Goal: Answer question/provide support: Share knowledge or assist other users

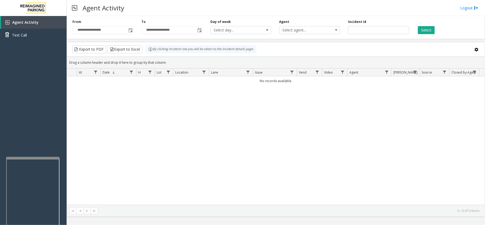
click at [227, 140] on div "No records available." at bounding box center [275, 140] width 417 height 128
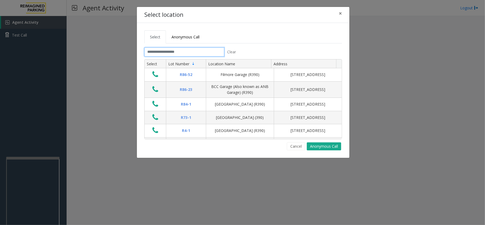
click at [206, 51] on input "text" at bounding box center [184, 51] width 80 height 9
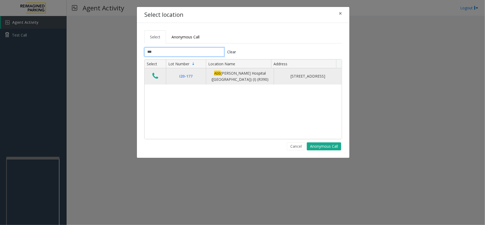
type input "***"
click at [154, 72] on td "Data table" at bounding box center [154, 76] width 21 height 16
click at [156, 79] on icon "Data table" at bounding box center [155, 75] width 6 height 7
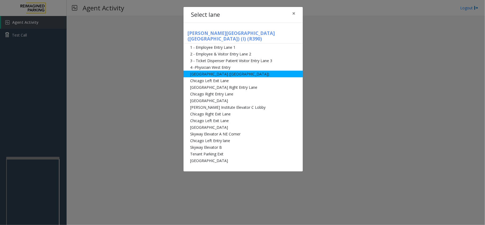
click at [254, 71] on li "[GEOGRAPHIC_DATA] ([GEOGRAPHIC_DATA])" at bounding box center [242, 74] width 119 height 7
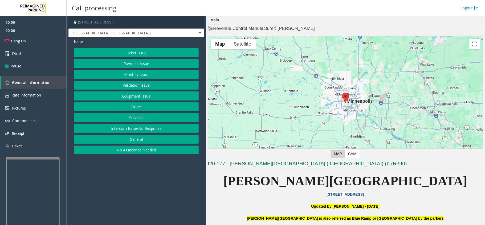
click at [158, 95] on button "Equipment Issue" at bounding box center [136, 95] width 125 height 9
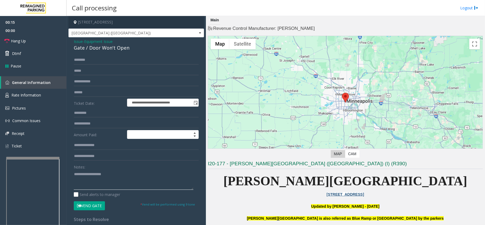
paste textarea "**********"
type textarea "**********"
click at [39, 37] on link "Hang Up" at bounding box center [33, 41] width 67 height 13
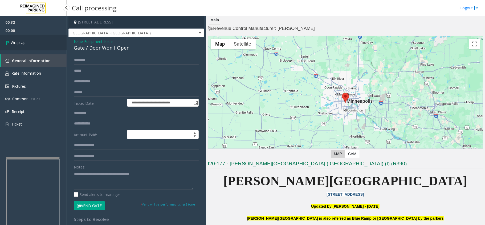
click at [39, 37] on link "Wrap Up" at bounding box center [33, 43] width 67 height 16
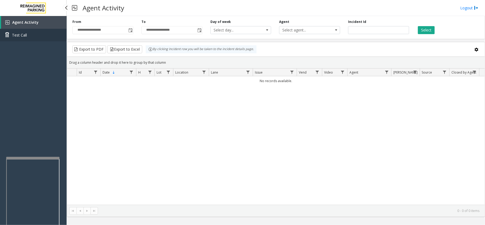
click at [39, 37] on link "Test Call" at bounding box center [33, 35] width 67 height 13
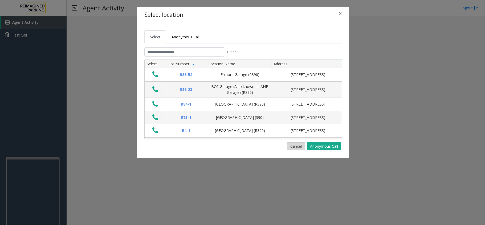
click at [295, 146] on button "Cancel" at bounding box center [296, 146] width 18 height 8
click at [204, 47] on tabset "Select Anonymous Call Clear Select Lot Number Location Name Address R86-52 Film…" at bounding box center [242, 90] width 197 height 120
click at [205, 50] on input "text" at bounding box center [184, 51] width 80 height 9
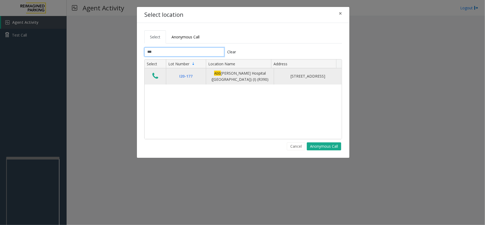
type input "***"
click at [160, 79] on button "Data table" at bounding box center [155, 76] width 9 height 9
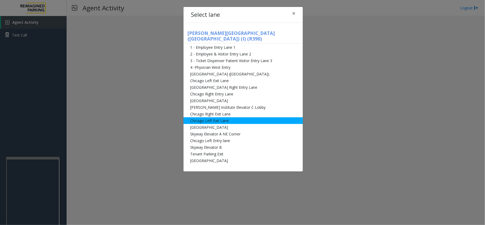
drag, startPoint x: 247, startPoint y: 66, endPoint x: 199, endPoint y: 112, distance: 66.8
click at [247, 71] on li "[GEOGRAPHIC_DATA] ([GEOGRAPHIC_DATA])" at bounding box center [242, 74] width 119 height 7
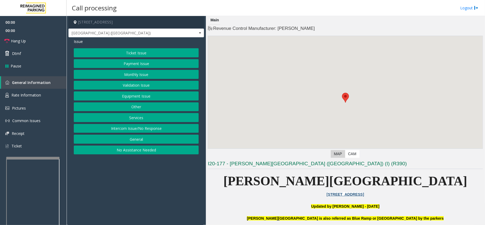
click at [148, 100] on button "Equipment Issue" at bounding box center [136, 95] width 125 height 9
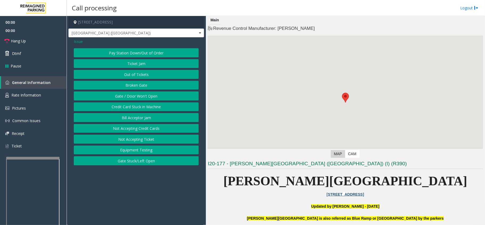
click at [148, 100] on button "Gate / Door Won't Open" at bounding box center [136, 95] width 125 height 9
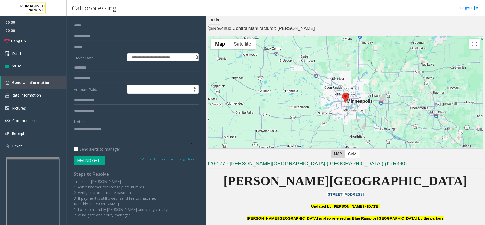
scroll to position [78, 0]
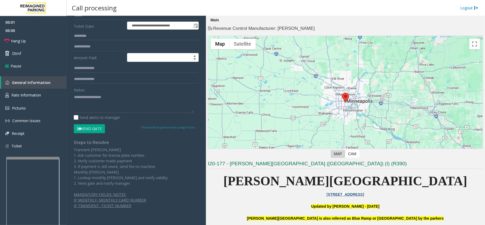
click at [90, 128] on button "Vend Gate" at bounding box center [89, 128] width 31 height 9
click at [122, 96] on textarea at bounding box center [133, 103] width 119 height 20
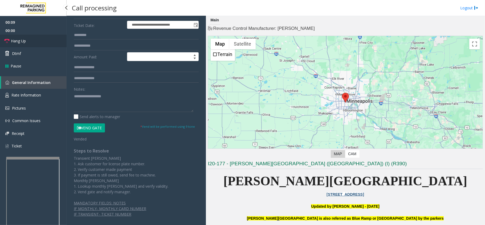
click at [30, 35] on link "Hang Up" at bounding box center [33, 41] width 67 height 13
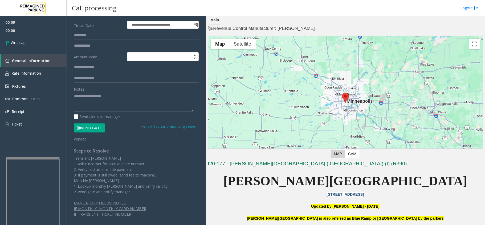
click at [133, 104] on textarea at bounding box center [133, 102] width 119 height 20
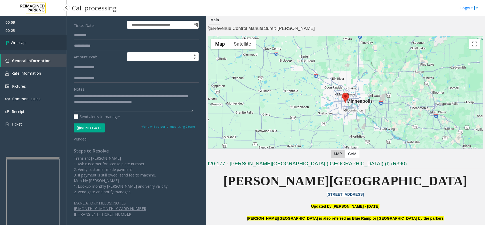
type textarea "**********"
click at [22, 35] on link "Wrap Up" at bounding box center [33, 43] width 67 height 16
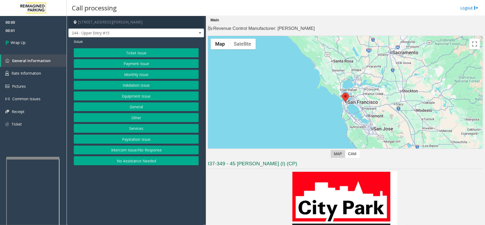
scroll to position [142, 0]
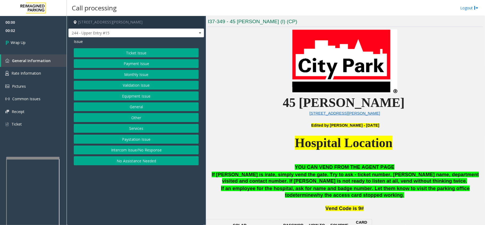
click at [127, 147] on button "Intercom Issue/No Response" at bounding box center [136, 149] width 125 height 9
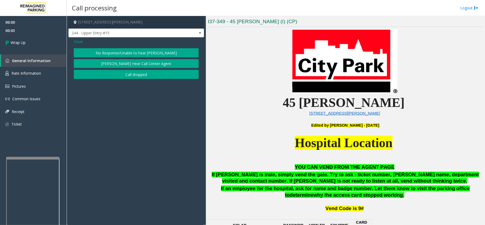
click at [128, 74] on button "Call dropped" at bounding box center [136, 74] width 125 height 9
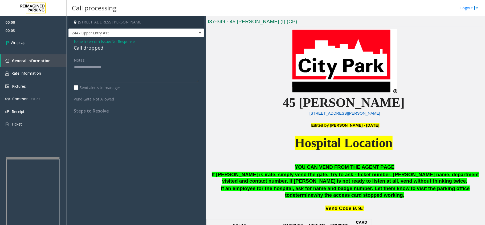
click at [94, 45] on div "Call dropped" at bounding box center [136, 47] width 125 height 7
copy div "Call dropped"
drag, startPoint x: 96, startPoint y: 76, endPoint x: 87, endPoint y: 76, distance: 9.1
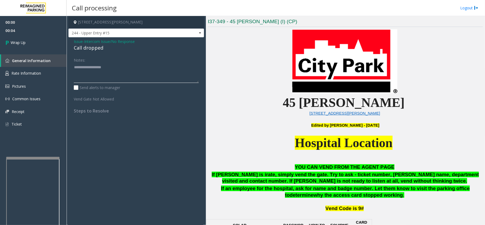
click at [95, 76] on textarea at bounding box center [136, 73] width 125 height 20
paste textarea "**********"
type textarea "**********"
drag, startPoint x: 22, startPoint y: 38, endPoint x: 37, endPoint y: 41, distance: 15.1
click at [22, 38] on link "Wrap Up" at bounding box center [33, 43] width 67 height 16
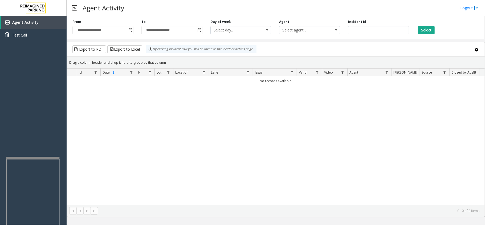
drag, startPoint x: 215, startPoint y: 153, endPoint x: 197, endPoint y: 164, distance: 21.0
click at [197, 167] on div "No records available." at bounding box center [275, 140] width 417 height 128
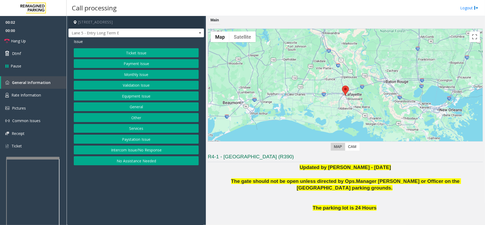
scroll to position [106, 0]
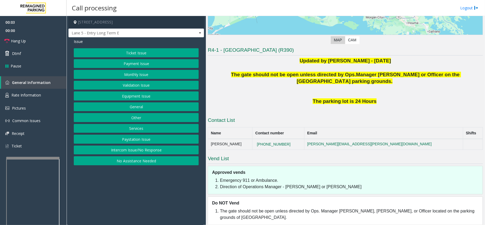
click at [131, 150] on button "Intercom Issue/No Response" at bounding box center [136, 149] width 125 height 9
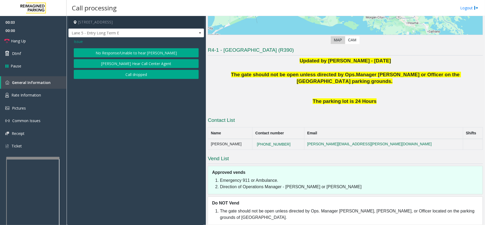
click at [127, 52] on button "No Response/Unable to hear [PERSON_NAME]" at bounding box center [136, 52] width 125 height 9
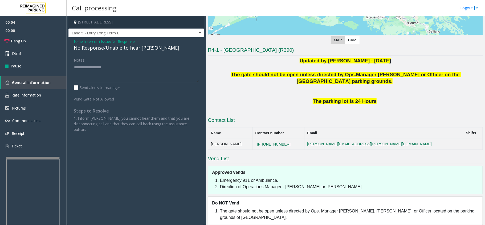
click at [130, 49] on div "No Response/Unable to hear [PERSON_NAME]" at bounding box center [136, 47] width 125 height 7
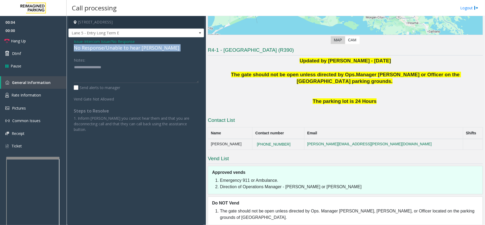
click at [130, 49] on div "No Response/Unable to hear [PERSON_NAME]" at bounding box center [136, 47] width 125 height 7
copy div "No Response/Unable to hear [PERSON_NAME]"
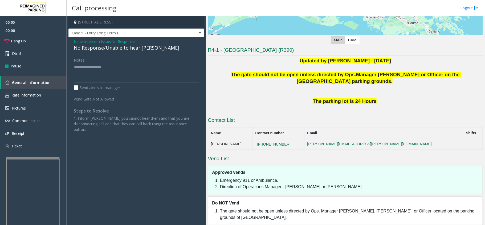
click at [128, 67] on textarea at bounding box center [136, 73] width 125 height 20
paste textarea "**********"
type textarea "**********"
click at [43, 36] on link "Hang Up" at bounding box center [33, 41] width 67 height 13
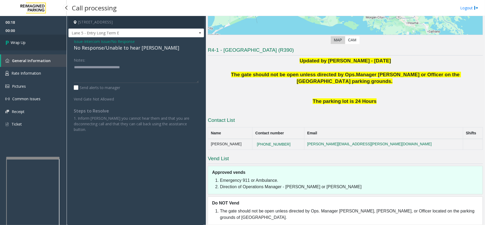
click at [43, 36] on link "Wrap Up" at bounding box center [33, 43] width 67 height 16
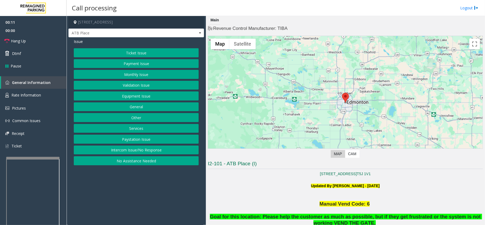
scroll to position [106, 0]
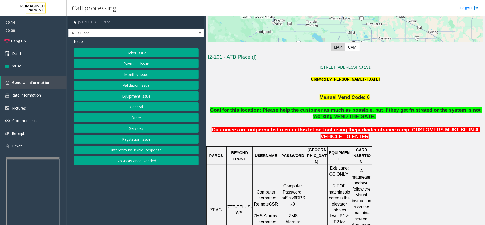
click at [156, 57] on button "Ticket Issue" at bounding box center [136, 52] width 125 height 9
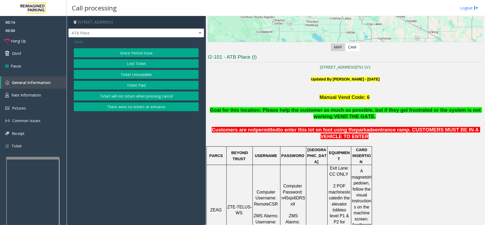
click at [156, 78] on button "Ticket Unreadable" at bounding box center [136, 74] width 125 height 9
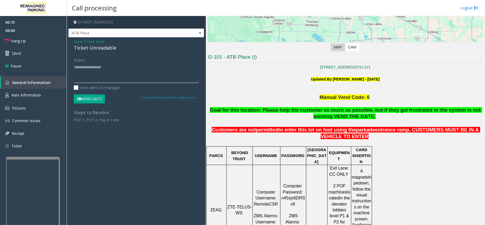
click at [123, 71] on textarea at bounding box center [136, 73] width 125 height 20
paste textarea "**********"
click at [108, 46] on div "Ticket Unreadable" at bounding box center [136, 47] width 125 height 7
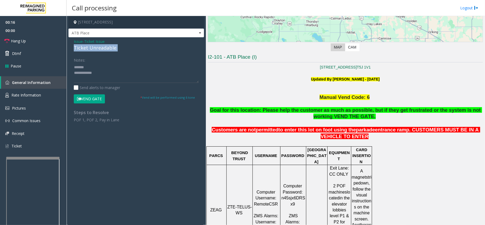
copy div "Ticket Unreadable"
paste textarea "**********"
click at [114, 69] on textarea at bounding box center [136, 73] width 125 height 20
click at [153, 84] on div "Notes: Send alerts to manager" at bounding box center [136, 72] width 125 height 35
click at [152, 82] on textarea at bounding box center [136, 73] width 125 height 20
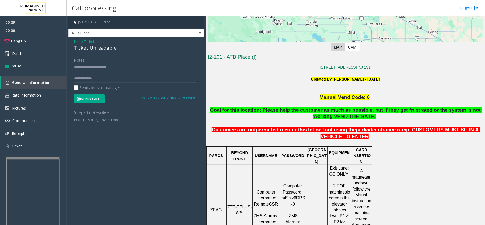
click at [124, 78] on textarea at bounding box center [136, 73] width 125 height 20
paste textarea "**********"
click at [103, 72] on textarea at bounding box center [136, 73] width 125 height 20
click at [236, 204] on span "ZTE-TELUS-WS" at bounding box center [239, 209] width 24 height 10
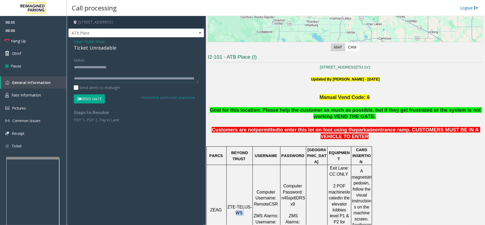
click at [236, 204] on span "ZTE-TELUS-WS" at bounding box center [239, 209] width 24 height 10
click at [106, 73] on textarea at bounding box center [136, 73] width 125 height 20
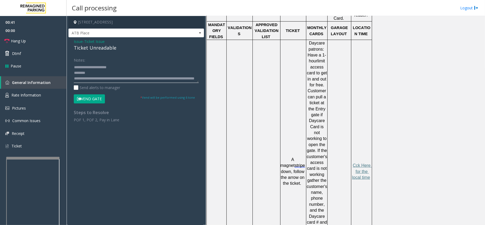
scroll to position [390, 0]
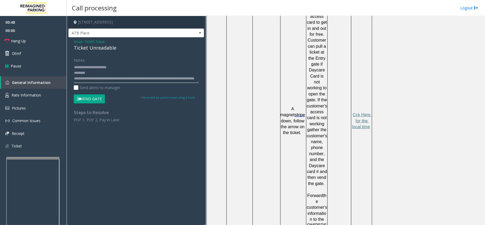
type textarea "**********"
click at [90, 95] on button "Vend Gate" at bounding box center [89, 98] width 31 height 9
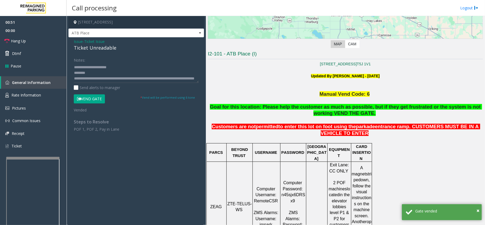
scroll to position [106, 0]
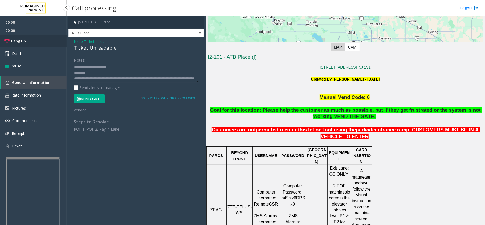
click at [48, 37] on link "Hang Up" at bounding box center [33, 41] width 67 height 13
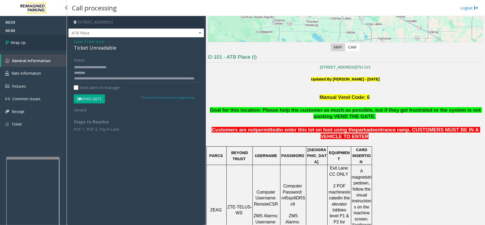
click at [48, 40] on link "Wrap Up" at bounding box center [33, 43] width 67 height 16
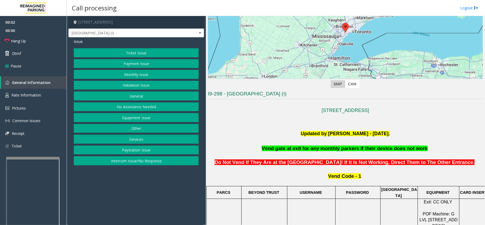
scroll to position [177, 0]
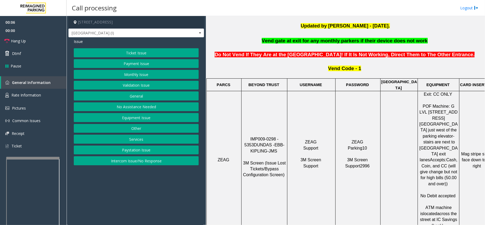
drag, startPoint x: 156, startPoint y: 184, endPoint x: 147, endPoint y: 186, distance: 9.8
click at [147, 186] on app-call-processing-form "[STREET_ADDRESS] [GEOGRAPHIC_DATA] (I) Issue Ticket Issue Payment Issue Monthly…" at bounding box center [136, 120] width 139 height 209
drag, startPoint x: 156, startPoint y: 183, endPoint x: 153, endPoint y: 184, distance: 2.8
click at [153, 184] on app-call-processing-form "[STREET_ADDRESS] [GEOGRAPHIC_DATA] (I) Issue Ticket Issue Payment Issue Monthly…" at bounding box center [136, 120] width 139 height 209
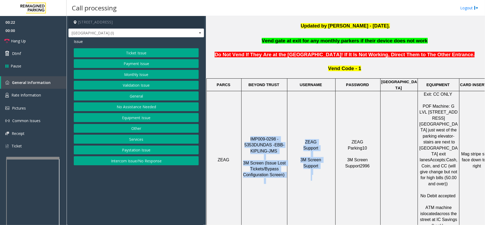
drag, startPoint x: 245, startPoint y: 125, endPoint x: 327, endPoint y: 156, distance: 88.0
click at [326, 158] on tr "ZEAG IMP009-0298 - 5353 DUNDAS - EBB-KIPLING-JMS 3M Screen (Issue Lost Tickets/…" at bounding box center [350, 160] width 289 height 138
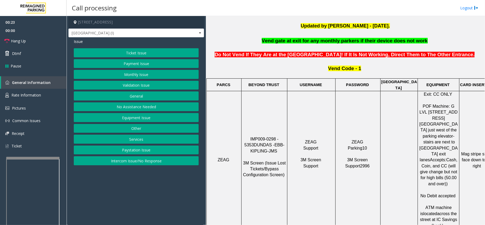
click at [369, 139] on p "ZEAG Parking10 3M Screen Support2996" at bounding box center [358, 160] width 44 height 42
click at [442, 125] on span "POF Machine: G LVL [STREET_ADDRESS][GEOGRAPHIC_DATA] just west of the parking e…" at bounding box center [438, 133] width 39 height 58
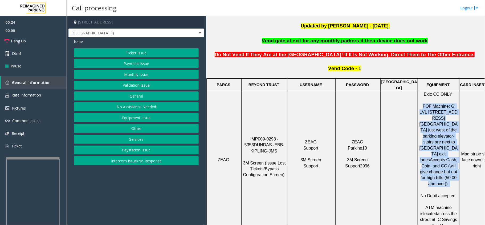
click at [442, 125] on span "POF Machine: G LVL [STREET_ADDRESS][GEOGRAPHIC_DATA] just west of the parking e…" at bounding box center [438, 133] width 39 height 58
drag, startPoint x: 419, startPoint y: 146, endPoint x: 420, endPoint y: 156, distance: 10.4
click at [420, 157] on span "Cash, Coin, and CC (will give change but not for high bills (50.00 and over))" at bounding box center [439, 171] width 39 height 28
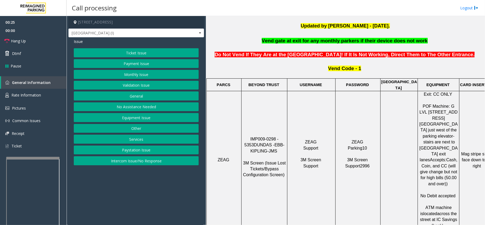
click at [431, 205] on span "ATM machine is" at bounding box center [436, 210] width 32 height 10
click at [436, 178] on p "Exit: CC ONLY POF Machine: G LVL [STREET_ADDRESS][GEOGRAPHIC_DATA] just west of…" at bounding box center [438, 159] width 41 height 137
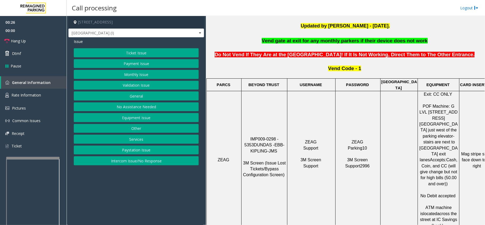
click at [436, 193] on span "No Debit accepted" at bounding box center [437, 195] width 35 height 5
click at [435, 193] on span "No Debit accepted" at bounding box center [437, 195] width 35 height 5
click at [441, 157] on span "Cash, Coin, and CC (will give change but not for high bills (50.00 and over))" at bounding box center [439, 171] width 39 height 28
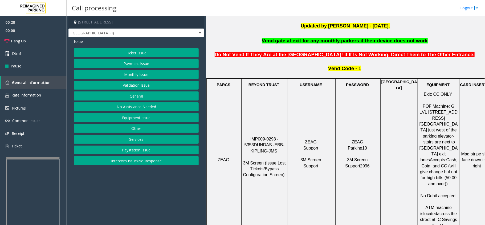
click at [274, 164] on p "IMP009-0298 - 5353 DUNDAS - EBB-KIPLING-JMS 3M Screen (Issue Lost Tickets/Bypas…" at bounding box center [264, 160] width 45 height 48
drag, startPoint x: 146, startPoint y: 185, endPoint x: 143, endPoint y: 185, distance: 2.7
drag, startPoint x: 143, startPoint y: 185, endPoint x: 115, endPoint y: 189, distance: 28.1
click at [115, 189] on app-call-processing-form "[STREET_ADDRESS] [GEOGRAPHIC_DATA] (I) Issue Ticket Issue Payment Issue Monthly…" at bounding box center [136, 120] width 139 height 209
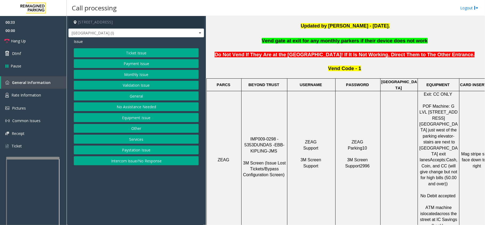
drag, startPoint x: 303, startPoint y: 200, endPoint x: 311, endPoint y: 207, distance: 10.9
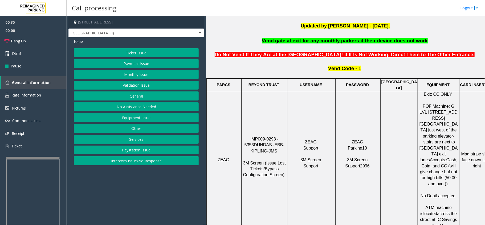
click at [305, 200] on td "ZEAG Support 3M Screen Support" at bounding box center [311, 160] width 48 height 138
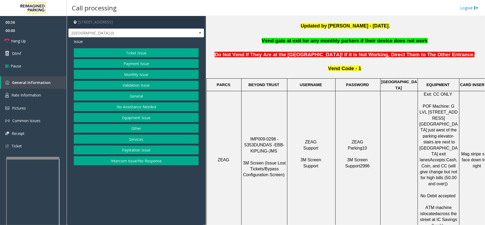
click at [146, 111] on button "No Assistance Needed" at bounding box center [136, 106] width 125 height 9
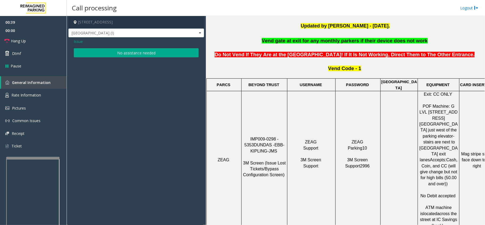
click at [82, 39] on span "Issue" at bounding box center [78, 42] width 9 height 6
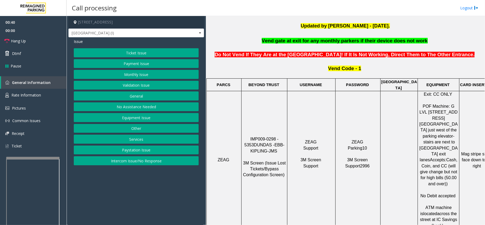
click at [177, 163] on button "Intercom Issue/No Response" at bounding box center [136, 160] width 125 height 9
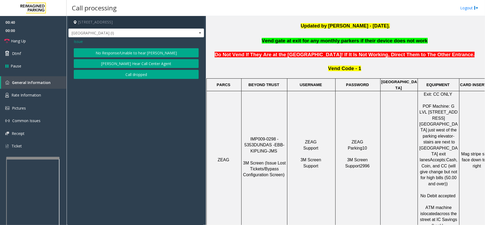
click at [130, 54] on button "No Response/Unable to hear [PERSON_NAME]" at bounding box center [136, 52] width 125 height 9
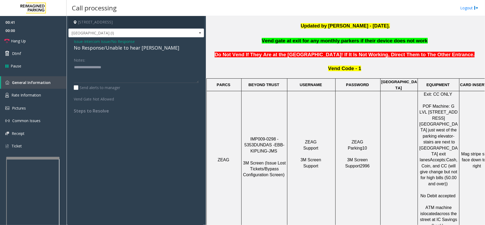
click at [77, 40] on span "Issue" at bounding box center [78, 42] width 9 height 6
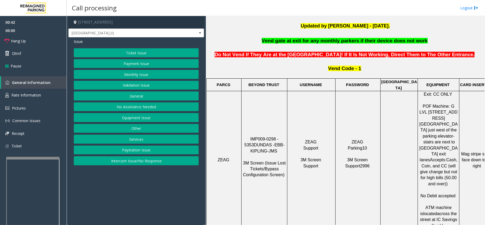
click at [147, 119] on button "Equipment Issue" at bounding box center [136, 117] width 125 height 9
click at [137, 96] on button "Gate / Door Won't Open" at bounding box center [136, 95] width 125 height 9
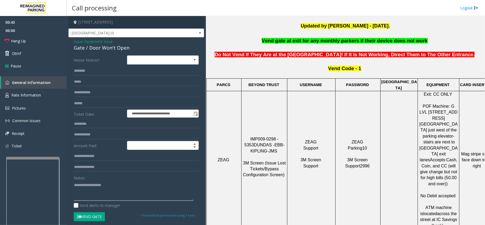
click at [147, 193] on textarea at bounding box center [133, 190] width 119 height 20
paste textarea "**********"
drag, startPoint x: 159, startPoint y: 191, endPoint x: 192, endPoint y: 191, distance: 33.0
click at [159, 191] on textarea at bounding box center [133, 190] width 119 height 20
click at [116, 193] on textarea at bounding box center [133, 190] width 119 height 20
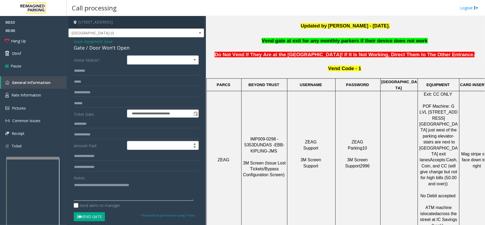
click at [176, 182] on textarea at bounding box center [133, 190] width 119 height 20
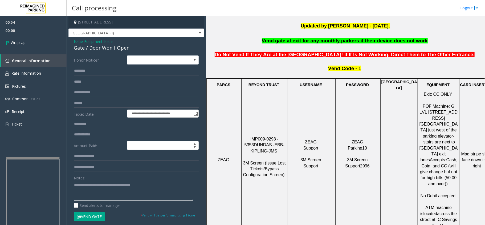
paste textarea "**********"
type textarea "**********"
click at [47, 41] on link "Wrap Up" at bounding box center [33, 43] width 67 height 16
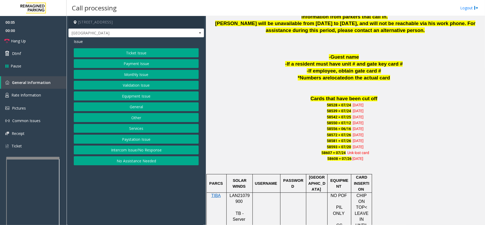
scroll to position [355, 0]
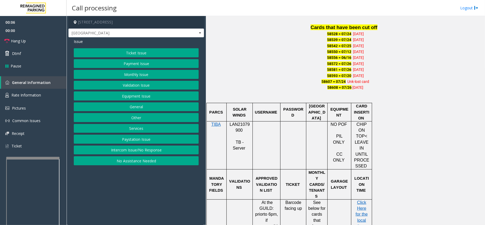
click at [134, 47] on div "Issue Ticket Issue Payment Issue Monthly Issue Validation Issue Equipment Issue…" at bounding box center [135, 102] width 135 height 130
click at [135, 50] on button "Ticket Issue" at bounding box center [136, 52] width 125 height 9
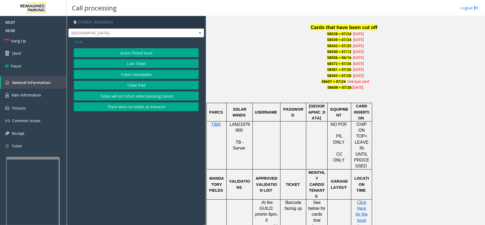
click at [135, 76] on button "Ticket Unreadable" at bounding box center [136, 74] width 125 height 9
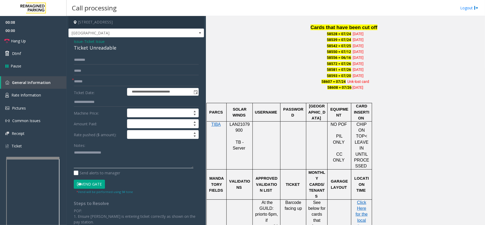
click at [125, 166] on textarea at bounding box center [133, 158] width 119 height 20
paste textarea "**********"
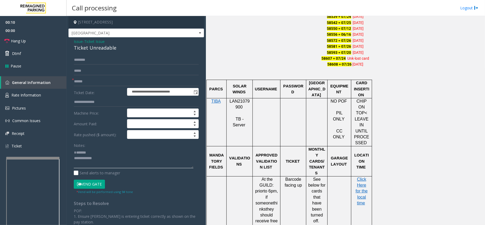
scroll to position [390, 0]
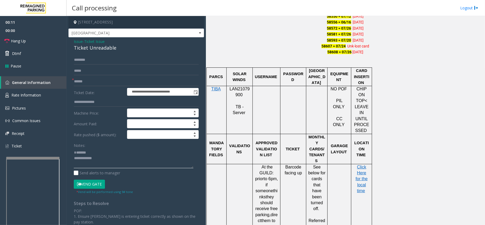
type textarea "**********"
click at [237, 86] on span "LAN21079900" at bounding box center [239, 91] width 20 height 10
copy p "LAN21079900"
click at [75, 36] on span "[GEOGRAPHIC_DATA]" at bounding box center [123, 33] width 108 height 9
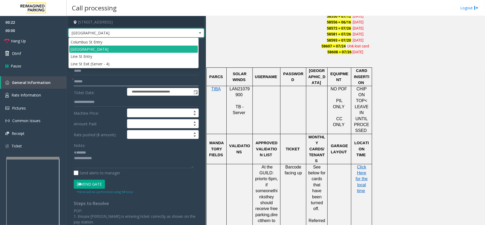
click at [86, 80] on input "text" at bounding box center [136, 81] width 125 height 9
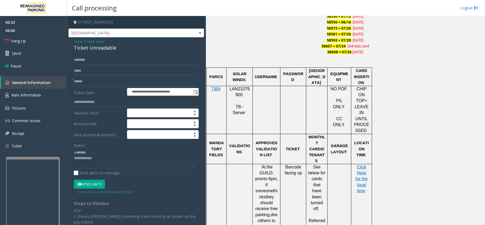
click at [80, 40] on span "Issue" at bounding box center [78, 42] width 9 height 6
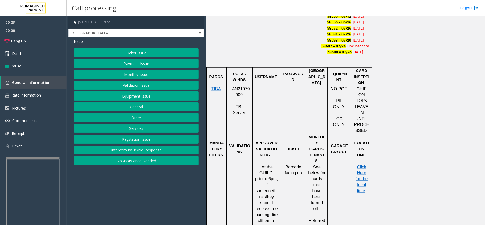
click at [131, 79] on div "Ticket Issue Payment Issue Monthly Issue Validation Issue Equipment Issue Gener…" at bounding box center [136, 106] width 125 height 117
click at [128, 84] on button "Validation Issue" at bounding box center [136, 85] width 125 height 9
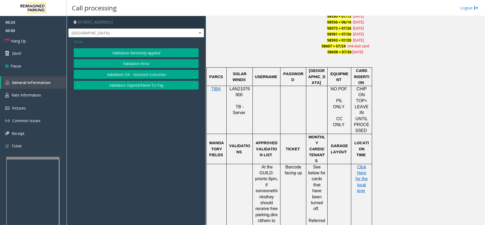
click at [116, 63] on button "Validation Error" at bounding box center [136, 63] width 125 height 9
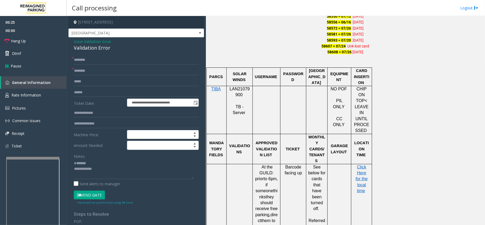
click at [93, 43] on span "Validation Issue" at bounding box center [97, 42] width 27 height 6
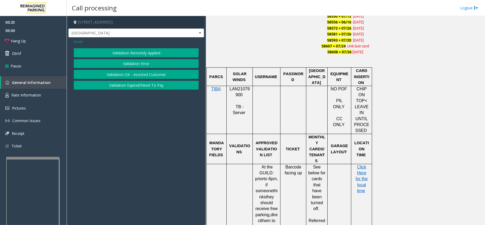
click at [93, 43] on div "Issue" at bounding box center [136, 42] width 125 height 6
click at [104, 66] on button "Validation Error" at bounding box center [136, 63] width 125 height 9
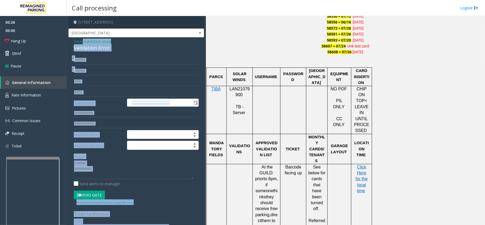
click at [96, 49] on div "Validation Error" at bounding box center [136, 47] width 125 height 7
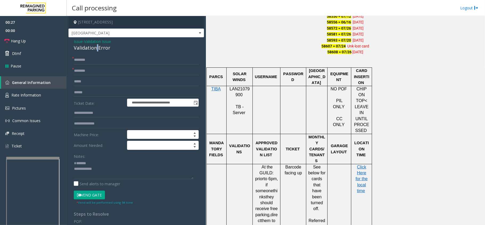
click at [96, 49] on div "Validation Error" at bounding box center [136, 47] width 125 height 7
click at [115, 159] on div "Notes:" at bounding box center [136, 164] width 125 height 27
click at [115, 163] on textarea at bounding box center [133, 169] width 119 height 20
paste textarea "**********"
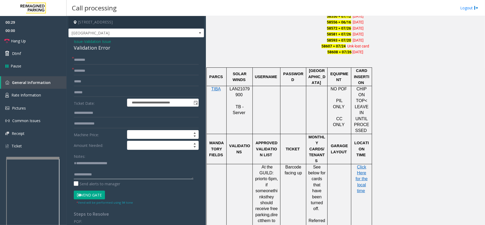
type textarea "**********"
click at [95, 67] on input "text" at bounding box center [136, 70] width 125 height 9
type input "*********"
click at [237, 86] on span "LAN21079900" at bounding box center [239, 91] width 20 height 10
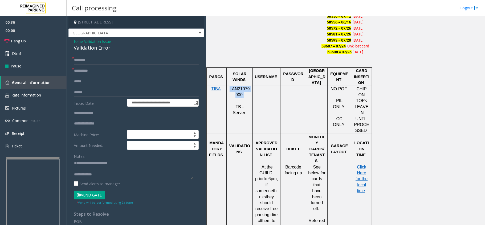
copy p "LAN21079900"
click at [129, 171] on textarea at bounding box center [133, 169] width 119 height 20
click at [130, 176] on textarea at bounding box center [133, 169] width 119 height 20
paste textarea "**********"
click at [115, 174] on textarea at bounding box center [133, 169] width 119 height 20
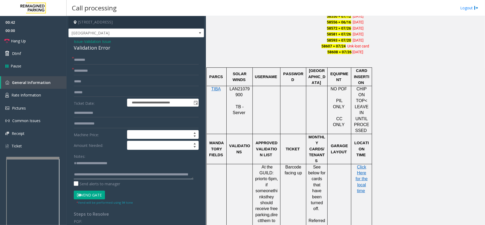
scroll to position [9, 0]
click at [105, 95] on input "text" at bounding box center [136, 92] width 125 height 9
click at [133, 172] on textarea at bounding box center [133, 169] width 119 height 20
click at [99, 60] on input "text" at bounding box center [136, 59] width 125 height 9
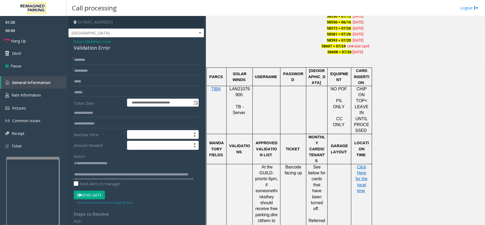
click at [109, 167] on textarea at bounding box center [133, 169] width 119 height 20
type textarea "**********"
click at [160, 55] on div "**********" at bounding box center [135, 191] width 135 height 309
click at [160, 58] on input "text" at bounding box center [136, 59] width 125 height 9
type input "********"
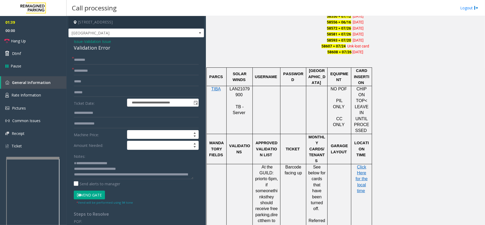
click at [89, 195] on button "Vend Gate" at bounding box center [89, 194] width 31 height 9
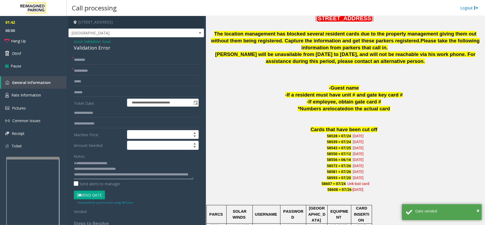
scroll to position [177, 0]
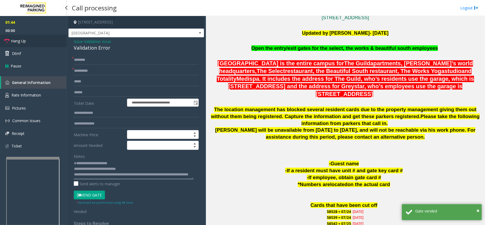
type textarea "**********"
click at [40, 36] on link "Hang Up" at bounding box center [33, 41] width 67 height 13
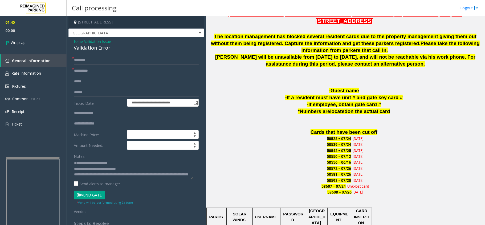
scroll to position [319, 0]
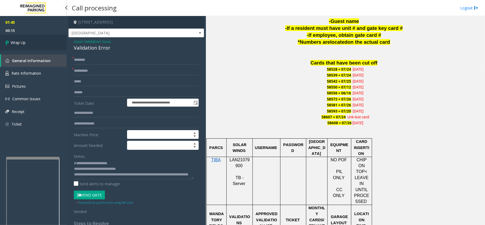
click at [30, 44] on link "Wrap Up" at bounding box center [33, 43] width 67 height 16
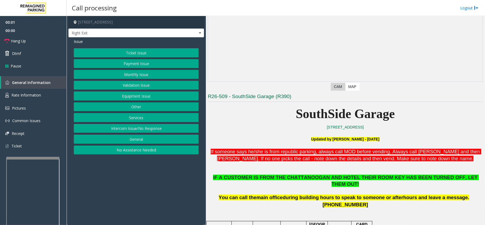
scroll to position [142, 0]
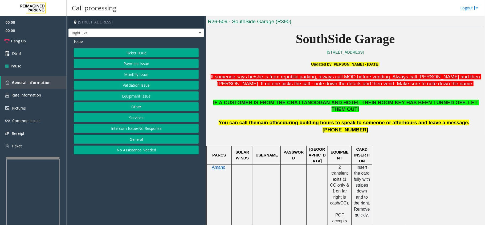
click at [159, 61] on button "Payment Issue" at bounding box center [136, 63] width 125 height 9
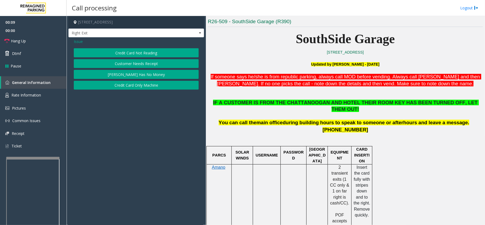
click at [142, 53] on button "Credit Card Not Reading" at bounding box center [136, 52] width 125 height 9
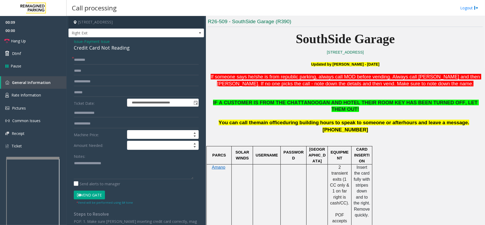
click at [128, 154] on div "Notes:" at bounding box center [136, 164] width 125 height 27
paste textarea "**********"
click at [129, 164] on textarea at bounding box center [133, 169] width 119 height 20
click at [107, 48] on div "Credit Card Not Reading" at bounding box center [136, 47] width 125 height 7
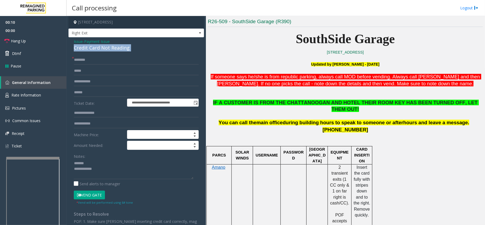
click at [107, 48] on div "Credit Card Not Reading" at bounding box center [136, 47] width 125 height 7
copy div "Credit Card Not Reading"
click at [111, 166] on textarea at bounding box center [133, 169] width 119 height 20
paste textarea "**********"
click at [119, 178] on textarea at bounding box center [133, 169] width 119 height 20
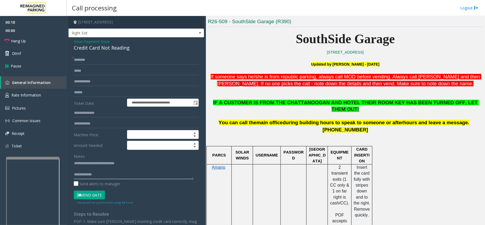
click at [129, 176] on textarea at bounding box center [133, 169] width 119 height 20
paste textarea "**********"
type textarea "**********"
click at [105, 93] on input "text" at bounding box center [136, 92] width 125 height 9
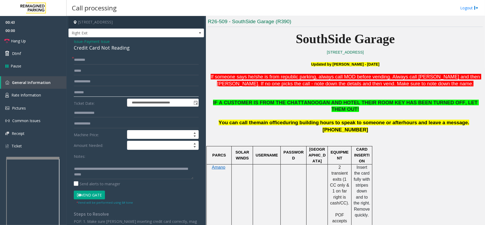
type input "*******"
click at [120, 57] on input "text" at bounding box center [136, 59] width 125 height 9
type input "********"
click at [84, 192] on button "Vend Gate" at bounding box center [89, 194] width 31 height 9
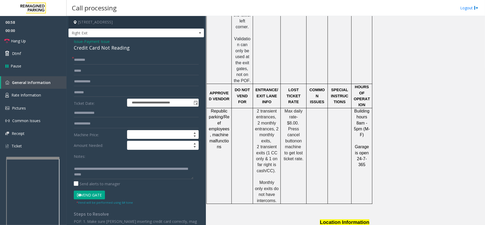
scroll to position [648, 0]
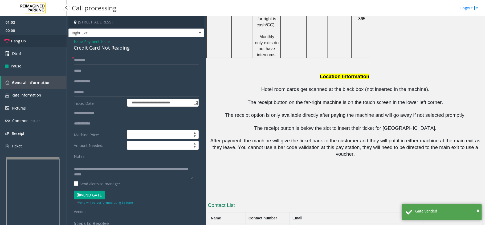
click at [37, 38] on link "Hang Up" at bounding box center [33, 41] width 67 height 13
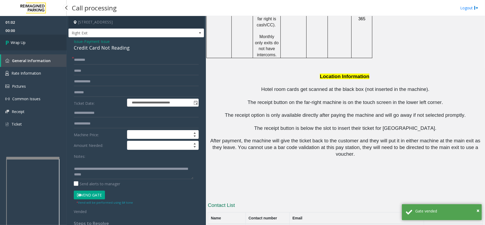
click at [37, 38] on link "Wrap Up" at bounding box center [33, 43] width 67 height 16
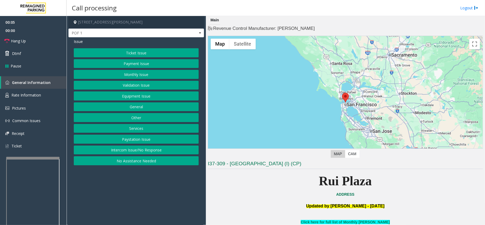
click at [121, 61] on button "Payment Issue" at bounding box center [136, 63] width 125 height 9
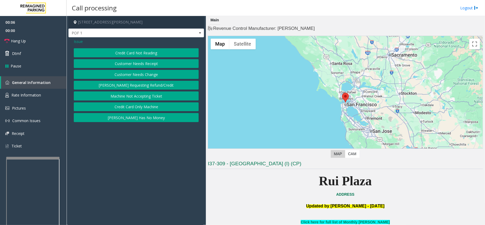
click at [125, 51] on button "Credit Card Not Reading" at bounding box center [136, 52] width 125 height 9
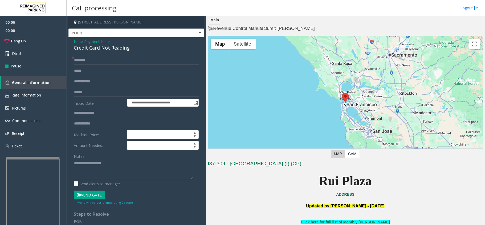
paste textarea "**********"
click at [118, 175] on textarea at bounding box center [133, 169] width 119 height 20
click at [112, 50] on div "Credit Card Not Reading" at bounding box center [136, 47] width 125 height 7
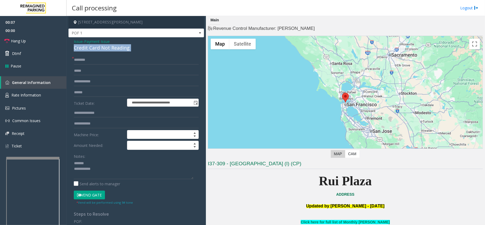
copy div "Credit Card Not Reading"
click at [109, 158] on div "Notes:" at bounding box center [136, 164] width 125 height 27
drag, startPoint x: 81, startPoint y: 161, endPoint x: 94, endPoint y: 162, distance: 12.8
click at [82, 161] on textarea at bounding box center [133, 169] width 119 height 20
click at [95, 162] on textarea at bounding box center [133, 169] width 119 height 20
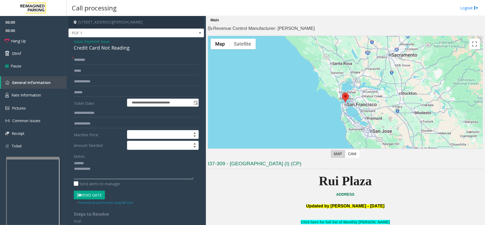
paste textarea "**********"
click at [158, 175] on textarea at bounding box center [133, 169] width 119 height 20
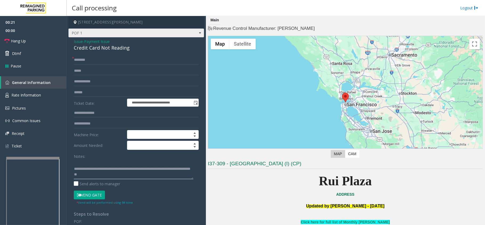
type textarea "**********"
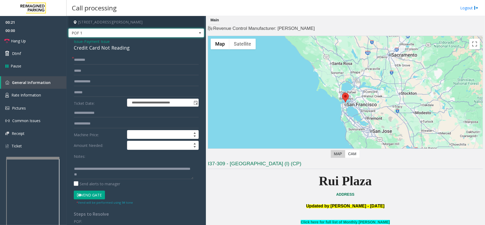
click at [77, 37] on span "POF 1" at bounding box center [135, 32] width 135 height 9
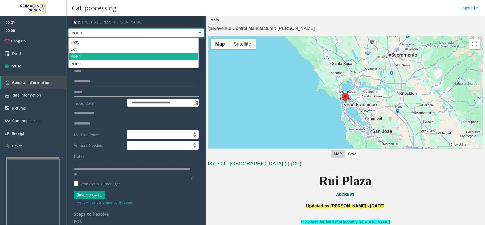
click at [80, 95] on input "text" at bounding box center [136, 92] width 125 height 9
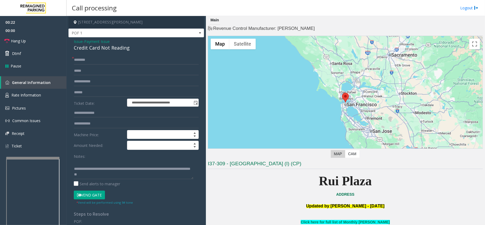
drag, startPoint x: 77, startPoint y: 40, endPoint x: 93, endPoint y: 45, distance: 16.7
click at [77, 40] on span "Issue" at bounding box center [78, 42] width 9 height 6
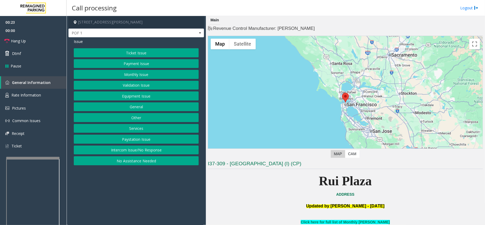
click at [129, 52] on button "Ticket Issue" at bounding box center [136, 52] width 125 height 9
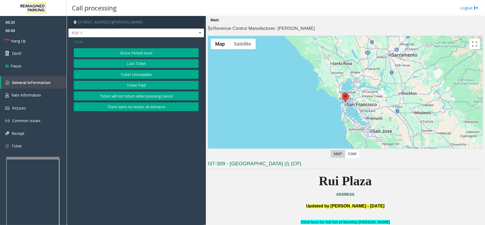
click at [130, 65] on button "Lost Ticket" at bounding box center [136, 63] width 125 height 9
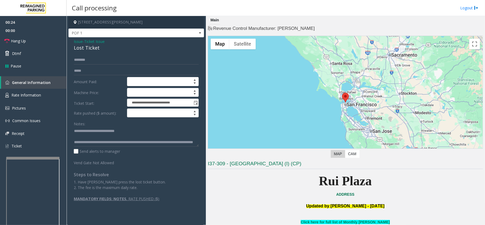
click at [96, 40] on span "Ticket Issue" at bounding box center [94, 42] width 20 height 6
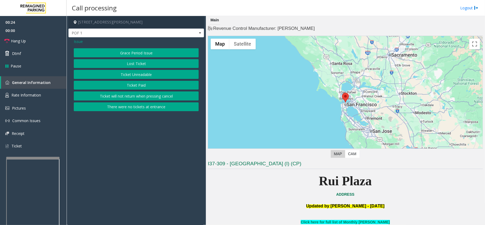
click at [122, 75] on button "Ticket Unreadable" at bounding box center [136, 74] width 125 height 9
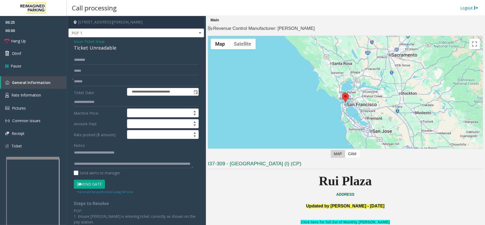
click at [94, 49] on div "Ticket Unreadable" at bounding box center [136, 47] width 125 height 7
copy div "Ticket Unreadable"
drag, startPoint x: 89, startPoint y: 153, endPoint x: 145, endPoint y: 156, distance: 56.5
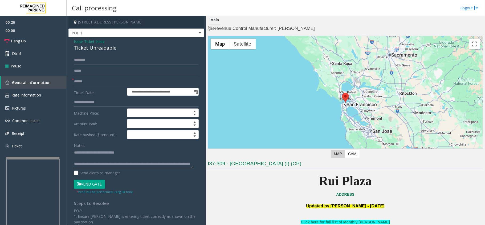
click at [145, 156] on textarea at bounding box center [133, 158] width 119 height 20
paste textarea "**********"
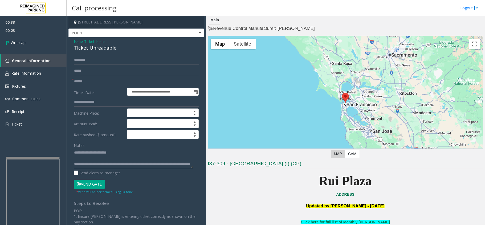
type textarea "**********"
click at [119, 79] on input "text" at bounding box center [136, 81] width 125 height 9
type input "**"
drag, startPoint x: 103, startPoint y: 163, endPoint x: 157, endPoint y: 170, distance: 54.5
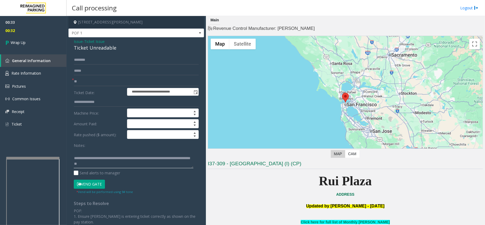
click at [157, 170] on div "Notes: Send alerts to manager" at bounding box center [136, 158] width 125 height 35
paste textarea "**********"
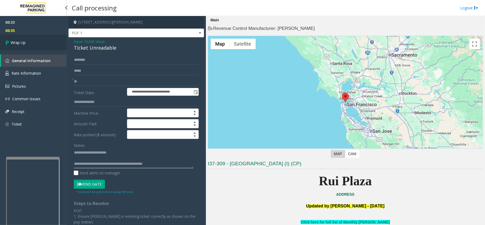
type textarea "**********"
click at [39, 43] on link "Wrap Up" at bounding box center [33, 43] width 67 height 16
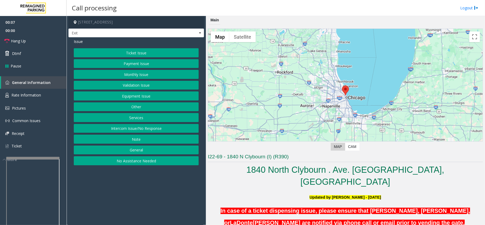
click at [134, 216] on app-call-processing-form "[STREET_ADDRESS] Exit Issue Ticket Issue Payment Issue Monthly Issue Validation…" at bounding box center [136, 120] width 139 height 209
drag, startPoint x: 133, startPoint y: 216, endPoint x: 111, endPoint y: 194, distance: 30.7
click at [111, 204] on app-call-processing-form "[STREET_ADDRESS] Exit Issue Ticket Issue Payment Issue Monthly Issue Validation…" at bounding box center [136, 120] width 139 height 209
click at [130, 90] on button "Validation Issue" at bounding box center [136, 85] width 125 height 9
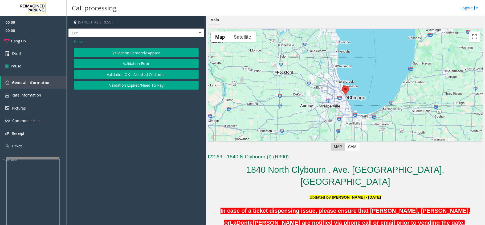
click at [130, 63] on button "Validation Error" at bounding box center [136, 63] width 125 height 9
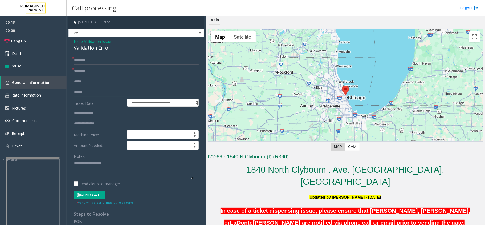
drag, startPoint x: 103, startPoint y: 164, endPoint x: 104, endPoint y: 161, distance: 2.7
click at [104, 164] on textarea at bounding box center [133, 169] width 119 height 20
paste textarea "**********"
click at [95, 47] on div "Validation Error" at bounding box center [136, 47] width 125 height 7
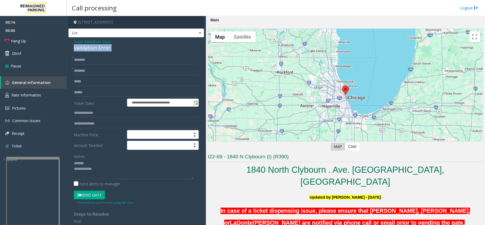
click at [95, 47] on div "Validation Error" at bounding box center [136, 47] width 125 height 7
copy div "Validation Error"
paste textarea "**********"
click at [103, 162] on textarea at bounding box center [133, 169] width 119 height 20
click at [120, 177] on textarea at bounding box center [133, 169] width 119 height 20
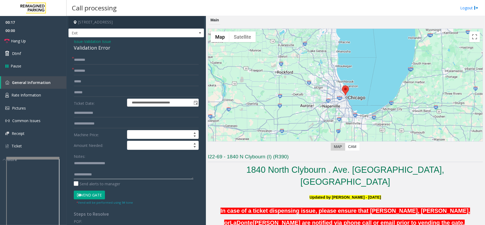
click at [106, 178] on textarea at bounding box center [133, 169] width 119 height 20
paste textarea "**********"
type textarea "**********"
click at [104, 90] on input "text" at bounding box center [136, 92] width 125 height 9
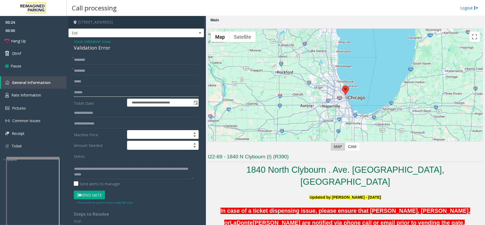
type input "******"
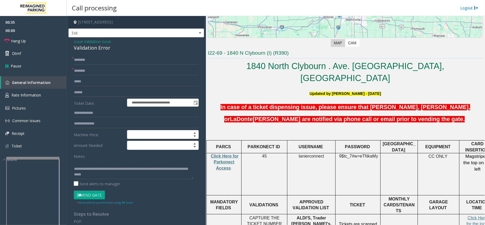
scroll to position [213, 0]
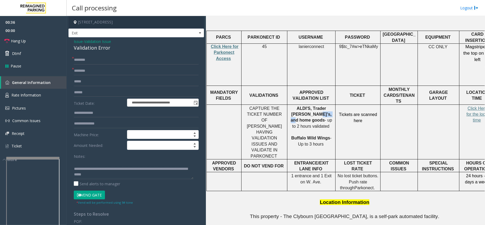
drag, startPoint x: 300, startPoint y: 96, endPoint x: 313, endPoint y: 96, distance: 13.0
click at [312, 105] on p "ALDI'S, Trader [PERSON_NAME]'s, and home goods - up to 2 hours validated Buffal…" at bounding box center [311, 126] width 44 height 42
click at [315, 105] on p "ALDI'S, Trader [PERSON_NAME]'s, and home goods - up to 2 hours validated Buffal…" at bounding box center [311, 126] width 44 height 42
click at [305, 106] on span "ALDI'S, Trader [PERSON_NAME]'s, and home goods" at bounding box center [311, 114] width 41 height 16
drag, startPoint x: 293, startPoint y: 96, endPoint x: 314, endPoint y: 96, distance: 21.6
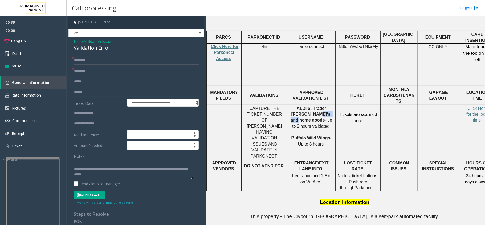
click at [314, 105] on p "ALDI'S, Trader [PERSON_NAME]'s, and home goods - up to 2 hours validated Buffal…" at bounding box center [311, 126] width 44 height 42
copy span "home goods"
paste input "**********"
type input "**********"
click at [88, 71] on input "**********" at bounding box center [136, 70] width 125 height 9
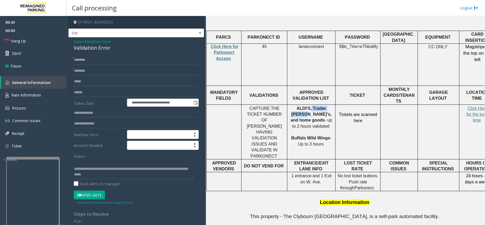
drag, startPoint x: 302, startPoint y: 88, endPoint x: 325, endPoint y: 88, distance: 23.2
click at [325, 106] on span "ALDI'S, Trader [PERSON_NAME]'s, and home goods" at bounding box center [311, 114] width 41 height 16
paste input "**********"
type input "**********"
click at [129, 61] on input "**********" at bounding box center [136, 59] width 125 height 9
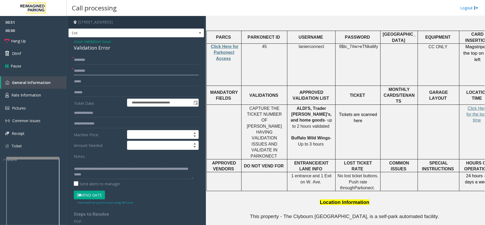
click at [96, 67] on input "text" at bounding box center [136, 70] width 125 height 9
paste input "**********"
type input "**********"
click at [98, 59] on input "text" at bounding box center [136, 59] width 125 height 9
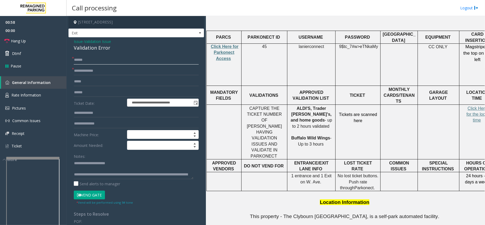
type input "******"
click at [106, 166] on textarea at bounding box center [133, 169] width 119 height 20
click at [104, 169] on textarea at bounding box center [133, 169] width 119 height 20
type textarea "**********"
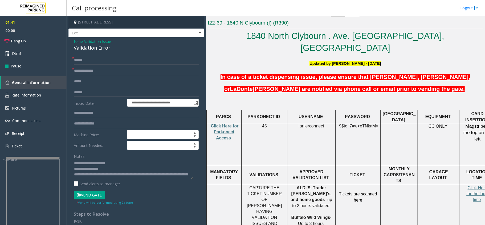
scroll to position [71, 0]
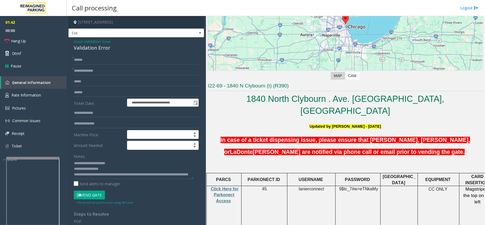
click at [99, 194] on button "Vend Gate" at bounding box center [89, 194] width 31 height 9
click at [42, 42] on link "Hang Up" at bounding box center [33, 41] width 67 height 13
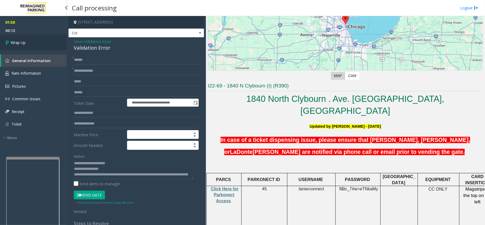
click at [42, 42] on link "Wrap Up" at bounding box center [33, 43] width 67 height 16
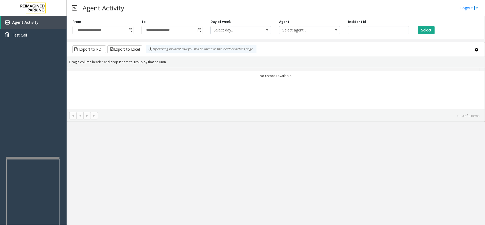
drag, startPoint x: 144, startPoint y: 120, endPoint x: 137, endPoint y: 80, distance: 40.6
click at [137, 123] on div "**********" at bounding box center [276, 120] width 418 height 209
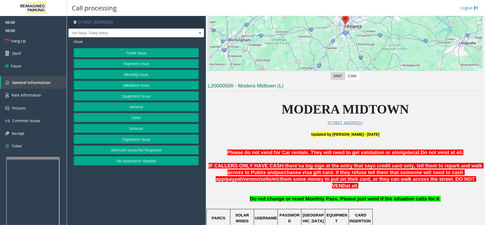
scroll to position [142, 0]
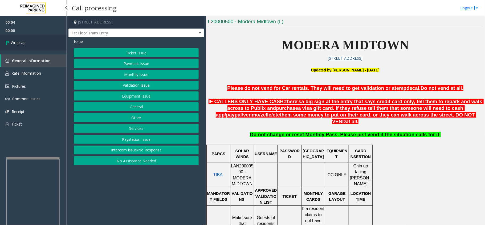
click at [35, 38] on link "Wrap Up" at bounding box center [33, 43] width 67 height 16
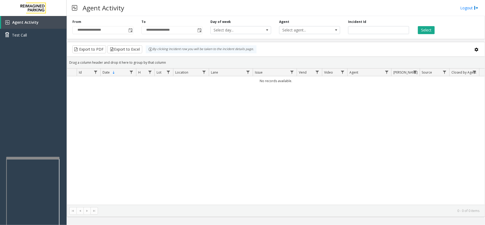
drag, startPoint x: 192, startPoint y: 169, endPoint x: 208, endPoint y: 193, distance: 28.6
click at [188, 172] on div "No records available." at bounding box center [275, 140] width 417 height 128
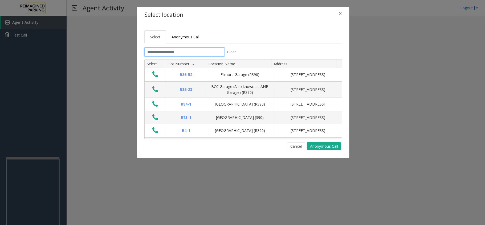
click at [183, 52] on input "text" at bounding box center [184, 51] width 80 height 9
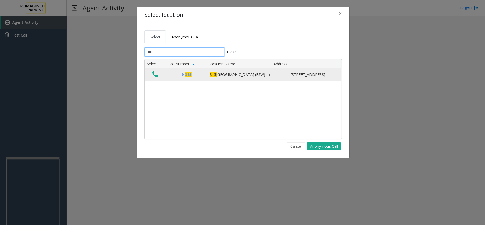
type input "***"
click at [158, 78] on icon "Data table" at bounding box center [155, 74] width 6 height 7
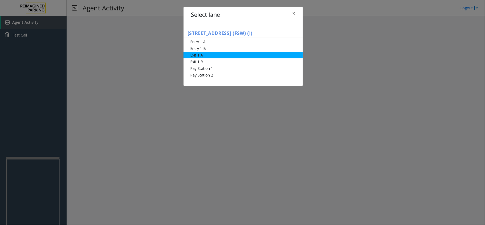
click at [236, 56] on li "Exit 1 A" at bounding box center [242, 55] width 119 height 7
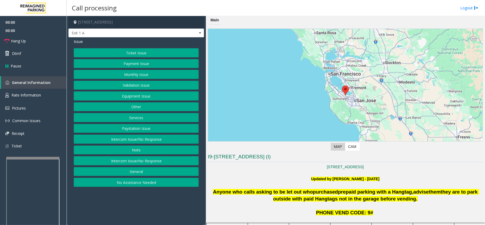
click at [131, 52] on button "Ticket Issue" at bounding box center [136, 52] width 125 height 9
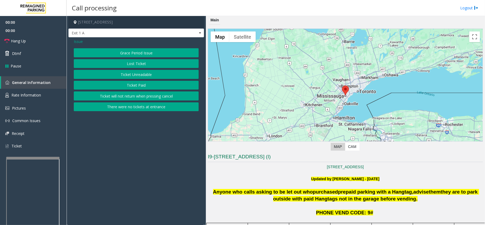
click at [150, 107] on button "There were no tickets at entrance" at bounding box center [136, 106] width 125 height 9
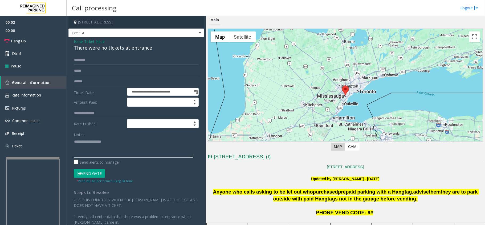
paste textarea "**********"
click at [97, 51] on div "There were no tickets at entrance" at bounding box center [136, 47] width 125 height 7
click at [138, 149] on textarea at bounding box center [133, 147] width 119 height 20
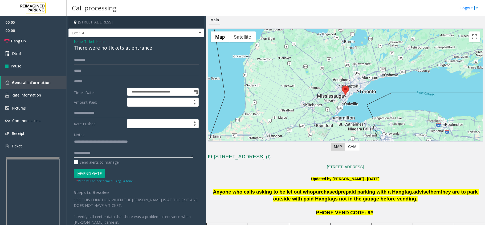
drag, startPoint x: 177, startPoint y: 156, endPoint x: 472, endPoint y: 144, distance: 294.6
click at [177, 156] on textarea at bounding box center [133, 147] width 119 height 20
paste textarea "**********"
click at [97, 171] on button "Vend Gate" at bounding box center [89, 173] width 31 height 9
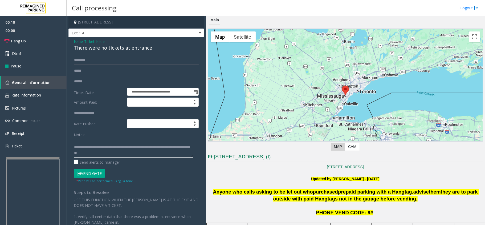
click at [102, 153] on textarea at bounding box center [133, 147] width 119 height 20
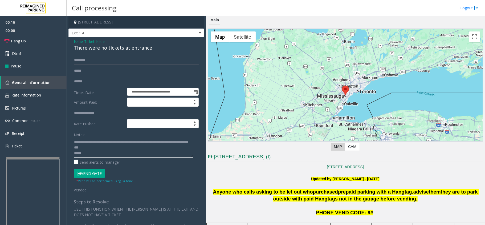
scroll to position [11, 0]
type textarea "**********"
click at [35, 46] on link "Hang Up" at bounding box center [33, 41] width 67 height 13
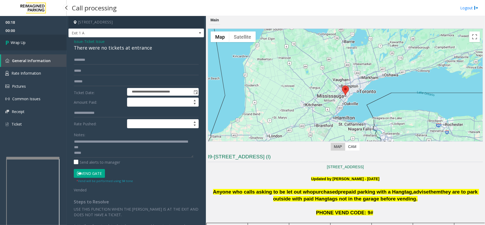
click at [39, 44] on link "Wrap Up" at bounding box center [33, 43] width 67 height 16
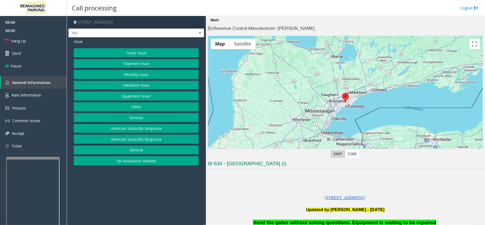
click at [112, 86] on button "Validation Issue" at bounding box center [136, 85] width 125 height 9
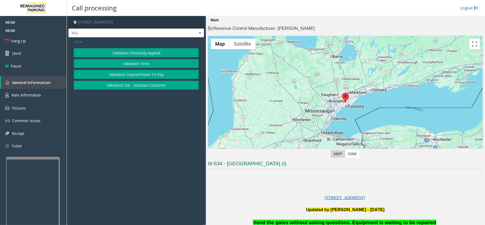
click at [112, 86] on button "Validation OK - Assisted Customer" at bounding box center [136, 85] width 125 height 9
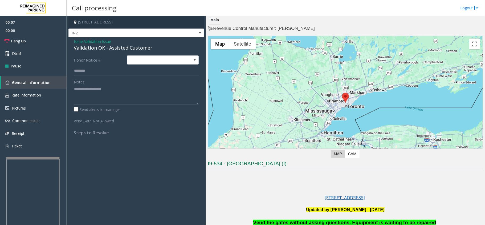
click at [96, 40] on span "Validation Issue" at bounding box center [97, 42] width 27 height 6
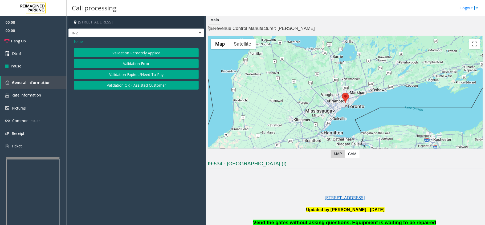
drag, startPoint x: 112, startPoint y: 64, endPoint x: 42, endPoint y: 43, distance: 73.4
click at [112, 64] on button "Validation Error" at bounding box center [136, 63] width 125 height 9
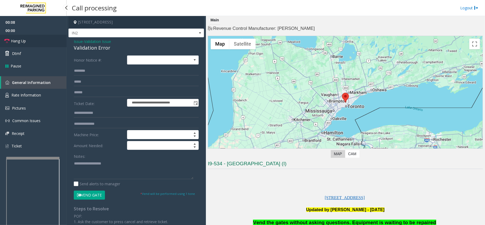
click at [42, 40] on link "Hang Up" at bounding box center [33, 41] width 67 height 13
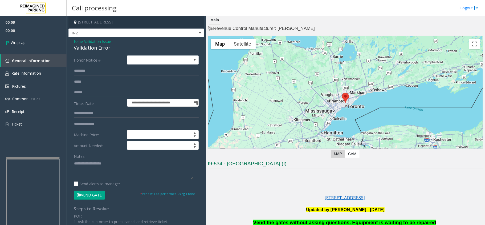
scroll to position [71, 0]
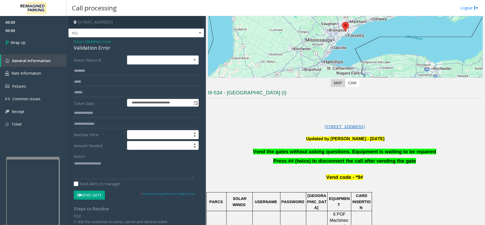
click at [316, 154] on span "Vend the gates without asking questions. Equipment is waiting to be repaired" at bounding box center [344, 151] width 183 height 6
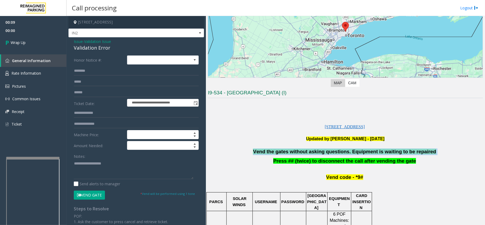
click at [316, 154] on span "Vend the gates without asking questions. Equipment is waiting to be repaired" at bounding box center [344, 151] width 183 height 6
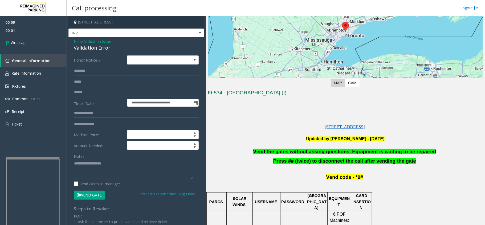
click at [125, 173] on textarea at bounding box center [133, 169] width 119 height 20
paste textarea "**********"
type textarea "**********"
click at [40, 43] on link "Wrap Up" at bounding box center [33, 43] width 67 height 16
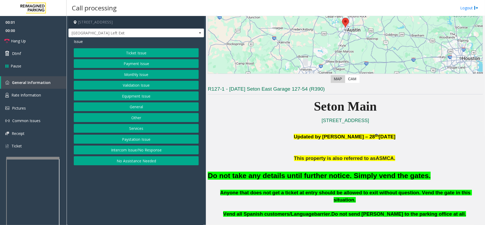
scroll to position [106, 0]
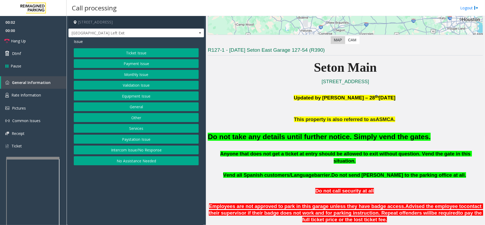
click at [171, 100] on button "Equipment Issue" at bounding box center [136, 95] width 125 height 9
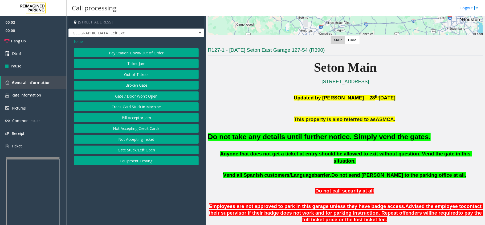
click at [171, 100] on button "Gate / Door Won't Open" at bounding box center [136, 95] width 125 height 9
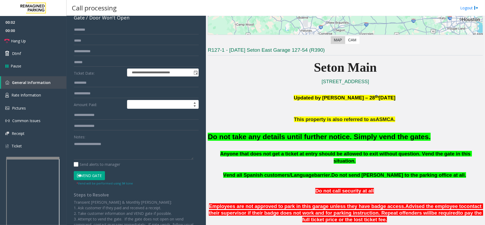
scroll to position [61, 0]
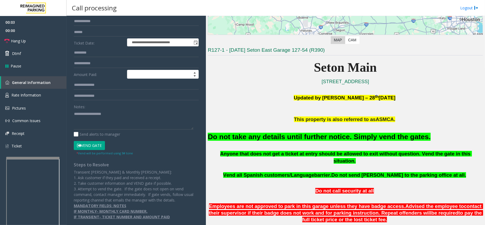
click at [97, 144] on button "Vend Gate" at bounding box center [89, 145] width 31 height 9
click at [253, 137] on font "Do not take any details until further notice. Simply vend the gates." at bounding box center [319, 137] width 223 height 8
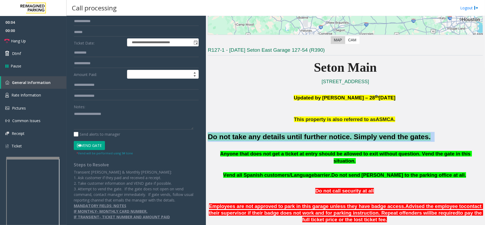
click at [253, 137] on font "Do not take any details until further notice. Simply vend the gates." at bounding box center [319, 137] width 223 height 8
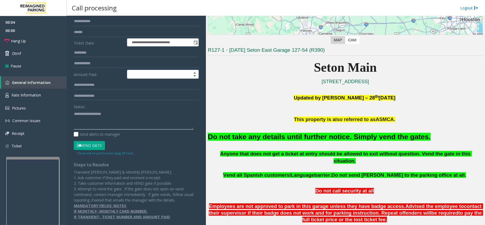
click at [116, 128] on textarea at bounding box center [133, 119] width 119 height 20
paste textarea "**********"
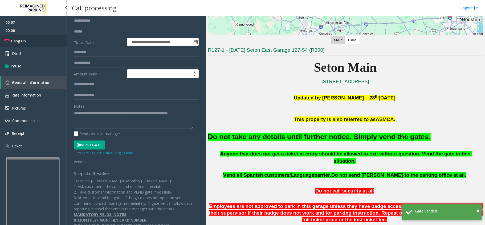
type textarea "**********"
click at [55, 41] on link "Hang Up" at bounding box center [33, 41] width 67 height 13
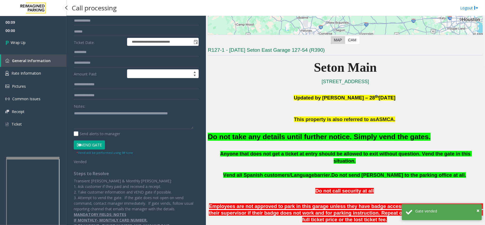
click at [55, 41] on link "Wrap Up" at bounding box center [33, 43] width 67 height 16
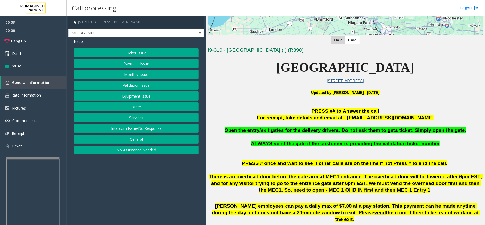
scroll to position [142, 0]
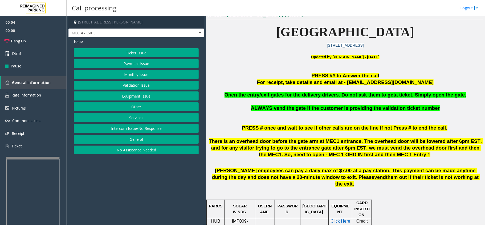
click at [141, 95] on button "Equipment Issue" at bounding box center [136, 95] width 125 height 9
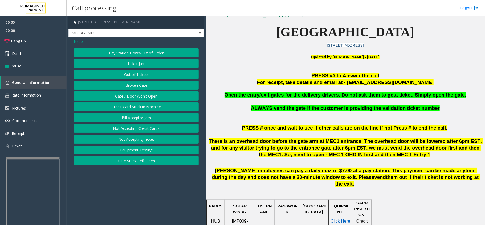
click at [141, 95] on button "Gate / Door Won't Open" at bounding box center [136, 95] width 125 height 9
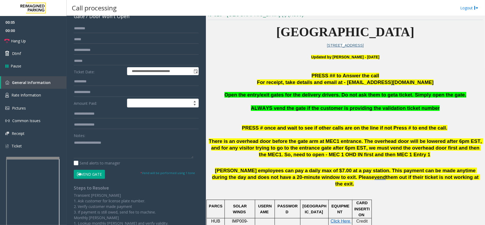
scroll to position [71, 0]
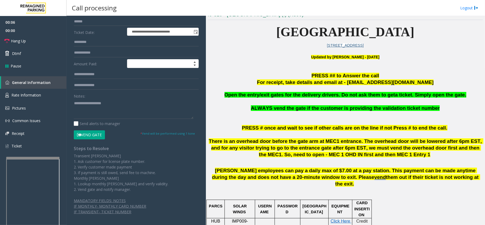
click at [91, 135] on button "Vend Gate" at bounding box center [89, 134] width 31 height 9
paste textarea "**********"
click at [102, 109] on textarea at bounding box center [133, 109] width 119 height 20
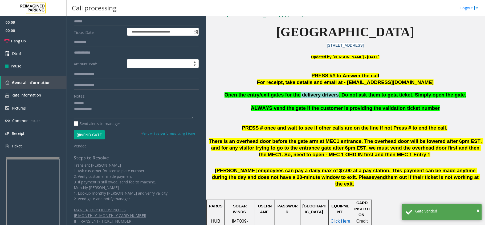
drag, startPoint x: 303, startPoint y: 95, endPoint x: 337, endPoint y: 96, distance: 34.3
click at [337, 96] on span "Open the entry/exit gates for the delivery drivers. Do not ask them to get" at bounding box center [309, 95] width 171 height 6
click at [119, 104] on textarea at bounding box center [133, 109] width 119 height 20
paste textarea "**********"
drag, startPoint x: 51, startPoint y: 42, endPoint x: 75, endPoint y: 39, distance: 23.8
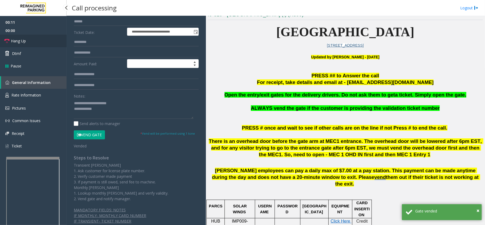
click at [51, 42] on link "Hang Up" at bounding box center [33, 41] width 67 height 13
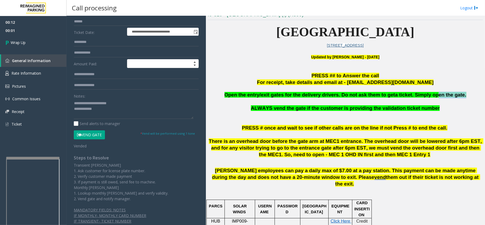
drag, startPoint x: 420, startPoint y: 98, endPoint x: 449, endPoint y: 96, distance: 28.8
click at [449, 96] on span "a ticket. Simply open the gate." at bounding box center [430, 95] width 71 height 6
click at [425, 96] on span "a ticket. Simply open the gate." at bounding box center [430, 95] width 71 height 6
drag, startPoint x: 419, startPoint y: 97, endPoint x: 449, endPoint y: 94, distance: 30.2
click at [449, 94] on span "a ticket. Simply open the gate." at bounding box center [430, 95] width 71 height 6
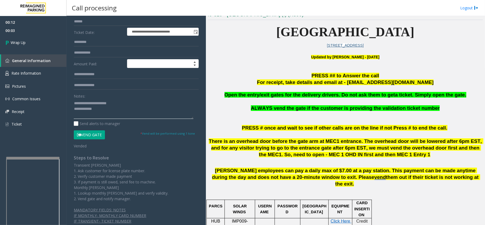
click at [140, 109] on textarea at bounding box center [133, 109] width 119 height 20
paste textarea "**********"
type textarea "**********"
click at [40, 45] on link "Wrap Up" at bounding box center [33, 43] width 67 height 16
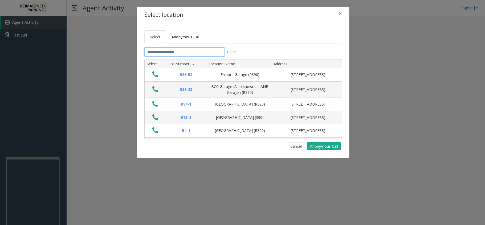
click at [193, 51] on input "text" at bounding box center [184, 51] width 80 height 9
click at [292, 148] on button "Cancel" at bounding box center [296, 146] width 18 height 8
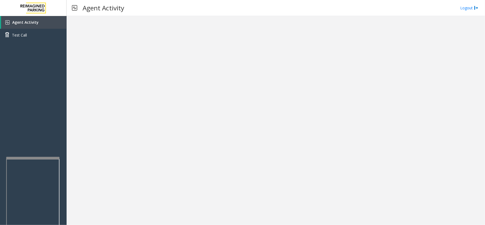
click at [89, 8] on h3 "Agent Activity" at bounding box center [103, 7] width 47 height 13
click at [75, 7] on img at bounding box center [74, 7] width 5 height 13
click at [65, 8] on div at bounding box center [66, 7] width 7 height 7
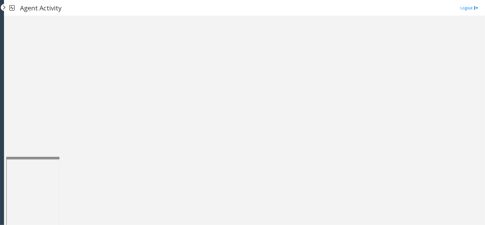
click at [11, 9] on img at bounding box center [11, 7] width 5 height 13
click at [4, 8] on div at bounding box center [4, 7] width 7 height 7
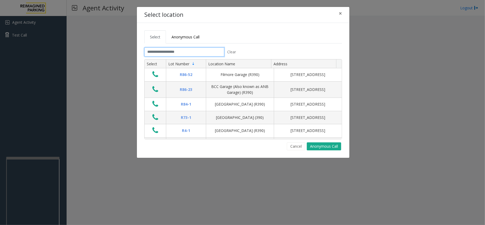
click at [167, 52] on input "text" at bounding box center [184, 51] width 80 height 9
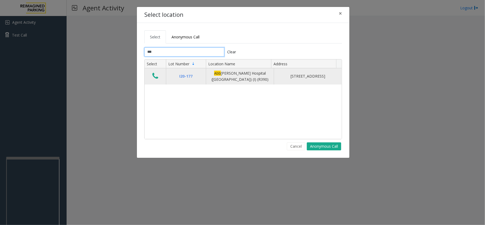
type input "***"
drag, startPoint x: 159, startPoint y: 79, endPoint x: 164, endPoint y: 75, distance: 7.0
click at [160, 78] on td "Data table" at bounding box center [154, 76] width 21 height 16
click at [161, 78] on td "Data table" at bounding box center [154, 76] width 21 height 16
click at [152, 78] on icon "Data table" at bounding box center [155, 75] width 6 height 7
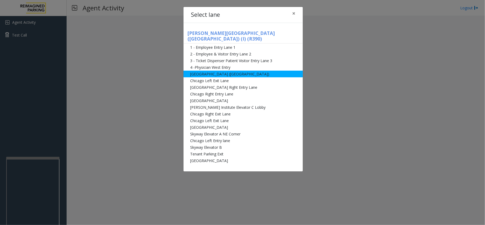
click at [217, 71] on li "[GEOGRAPHIC_DATA] ([GEOGRAPHIC_DATA])" at bounding box center [242, 74] width 119 height 7
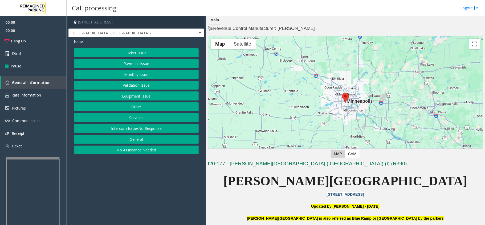
click at [129, 93] on button "Equipment Issue" at bounding box center [136, 95] width 125 height 9
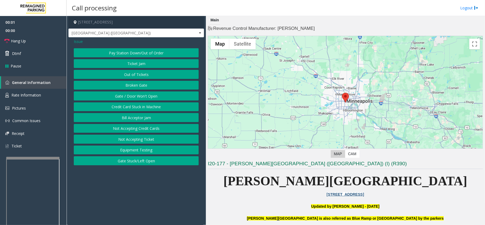
click at [129, 93] on button "Gate / Door Won't Open" at bounding box center [136, 95] width 125 height 9
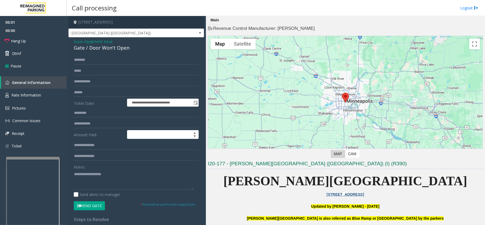
click at [87, 204] on button "Vend Gate" at bounding box center [89, 205] width 31 height 9
click at [98, 171] on textarea at bounding box center [133, 180] width 119 height 20
click at [37, 35] on link "Hang Up" at bounding box center [33, 41] width 67 height 13
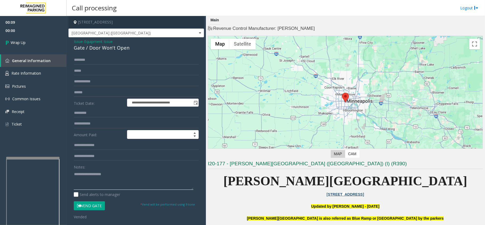
click at [116, 179] on textarea at bounding box center [133, 180] width 119 height 20
type textarea "*"
click at [125, 174] on textarea at bounding box center [133, 180] width 119 height 20
click at [91, 183] on textarea at bounding box center [133, 180] width 119 height 20
click at [117, 177] on textarea at bounding box center [133, 180] width 119 height 20
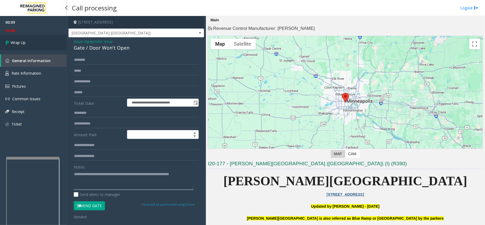
type textarea "**********"
click at [28, 46] on link "Wrap Up" at bounding box center [33, 43] width 67 height 16
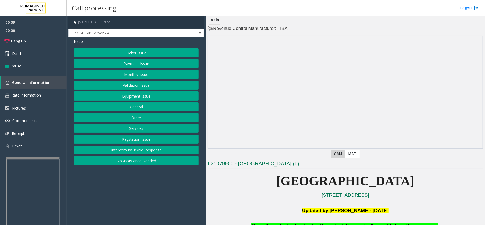
drag, startPoint x: 126, startPoint y: 196, endPoint x: 73, endPoint y: 128, distance: 86.1
click at [116, 194] on app-call-processing-form "[STREET_ADDRESS] Line St Exit (Server - 4) Issue Ticket Issue Payment Issue Mon…" at bounding box center [136, 120] width 139 height 209
click at [39, 38] on link "Hang Up" at bounding box center [33, 41] width 67 height 13
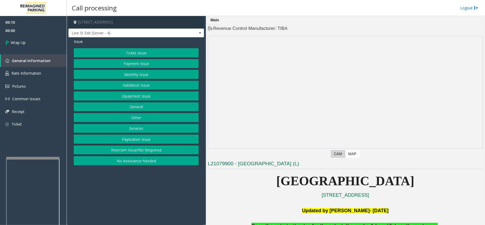
drag, startPoint x: 129, startPoint y: 163, endPoint x: 108, endPoint y: 83, distance: 83.1
click at [129, 163] on button "No Assistance Needed" at bounding box center [136, 160] width 125 height 9
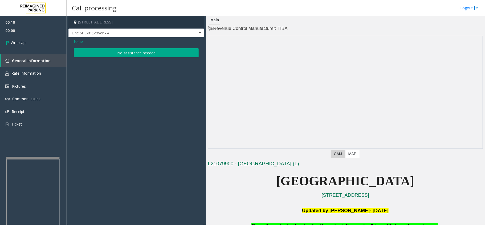
click at [115, 49] on button "No assistance needed" at bounding box center [136, 52] width 125 height 9
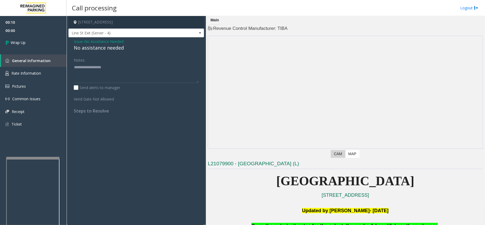
click at [114, 45] on div "No assistance needed" at bounding box center [136, 47] width 125 height 7
drag, startPoint x: 115, startPoint y: 49, endPoint x: 114, endPoint y: 44, distance: 5.3
click at [114, 44] on div "No assistance needed" at bounding box center [136, 47] width 125 height 7
click at [93, 69] on textarea at bounding box center [136, 73] width 125 height 20
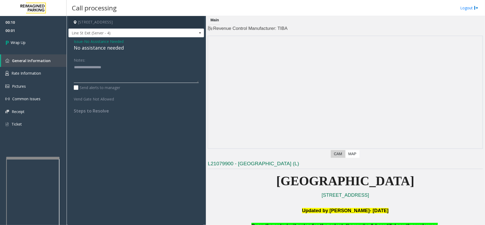
paste textarea "**********"
type textarea "**********"
click at [56, 48] on link "Wrap Up" at bounding box center [33, 43] width 67 height 16
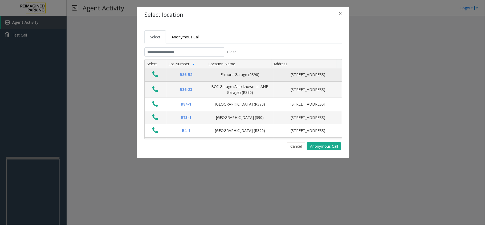
click at [152, 79] on button "Data table" at bounding box center [155, 74] width 9 height 9
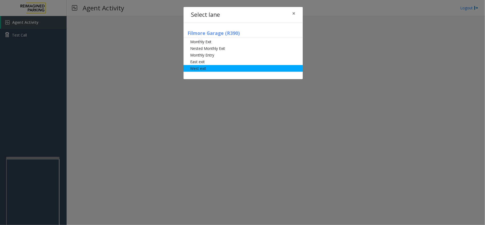
click at [216, 68] on li "West exit" at bounding box center [242, 68] width 119 height 7
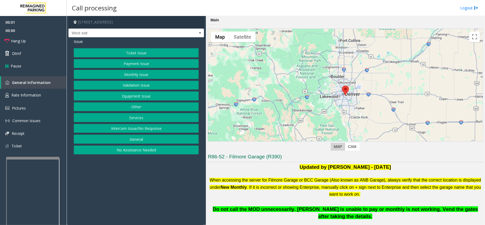
click at [126, 89] on button "Validation Issue" at bounding box center [136, 85] width 125 height 9
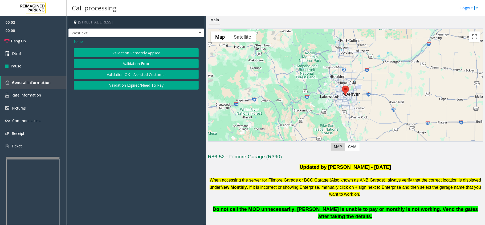
click at [79, 58] on div "Validation Remotely Applied Validation Error Validation OK - Assisted Customer …" at bounding box center [136, 68] width 125 height 41
click at [96, 62] on button "Validation Error" at bounding box center [136, 63] width 125 height 9
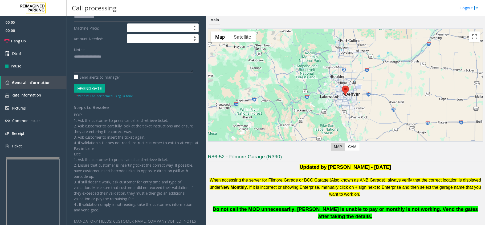
click at [89, 86] on button "Vend Gate" at bounding box center [89, 88] width 31 height 9
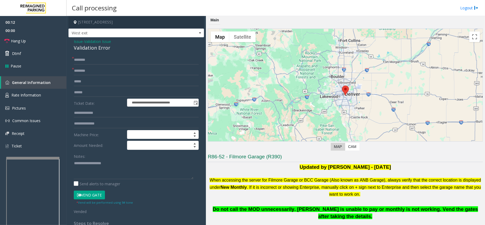
click at [101, 54] on div "**********" at bounding box center [135, 193] width 135 height 313
click at [36, 46] on link "Hang Up" at bounding box center [33, 41] width 67 height 13
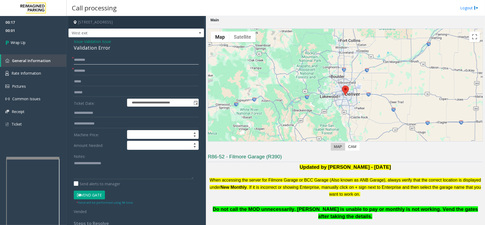
click at [90, 59] on input "text" at bounding box center [136, 59] width 125 height 9
type input "***"
click at [97, 78] on input "text" at bounding box center [136, 81] width 125 height 9
type input "*"
click at [84, 78] on input "*" at bounding box center [136, 81] width 125 height 9
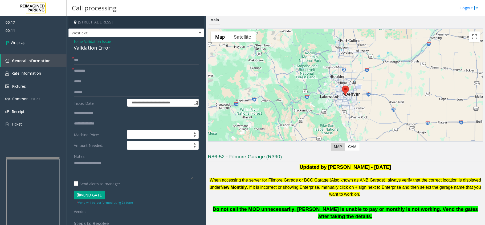
click at [112, 75] on input "text" at bounding box center [136, 70] width 125 height 9
type input "**"
click at [27, 39] on link "Wrap Up" at bounding box center [33, 43] width 67 height 16
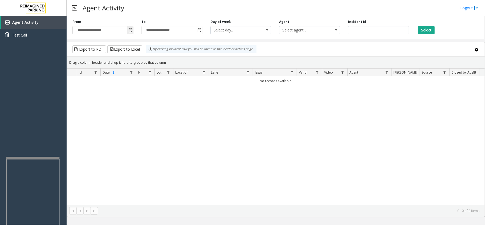
click at [129, 30] on span "Toggle popup" at bounding box center [130, 30] width 4 height 4
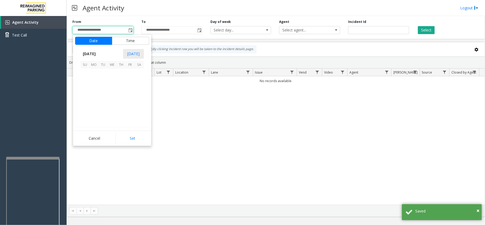
scroll to position [95443, 0]
click at [101, 110] on span "26" at bounding box center [102, 109] width 9 height 9
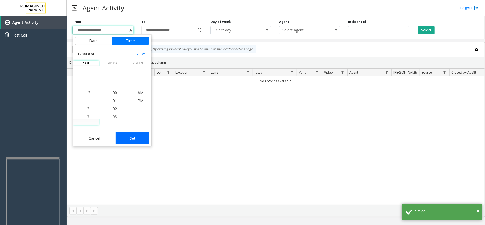
click at [136, 144] on button "Set" at bounding box center [132, 138] width 34 height 12
type input "**********"
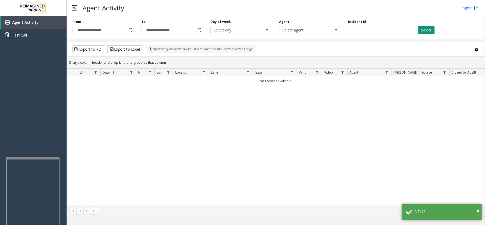
click at [429, 26] on button "Select" at bounding box center [426, 30] width 17 height 8
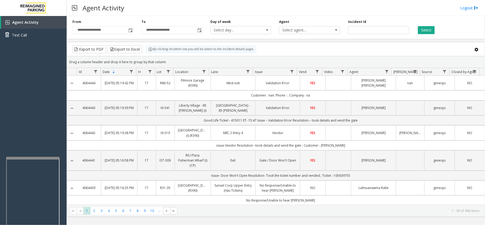
click at [224, 72] on th "Lane" at bounding box center [231, 72] width 44 height 8
click at [226, 76] on td "West exit" at bounding box center [232, 83] width 45 height 15
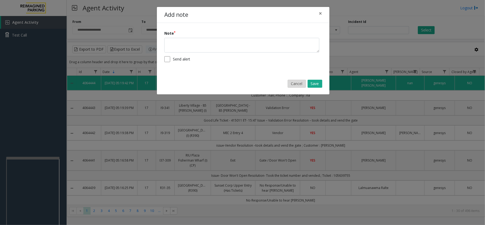
click at [293, 84] on button "Cancel" at bounding box center [296, 84] width 18 height 8
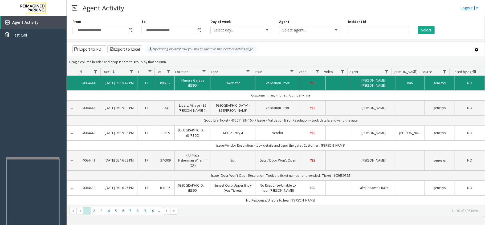
click at [212, 78] on td "West exit" at bounding box center [232, 83] width 45 height 15
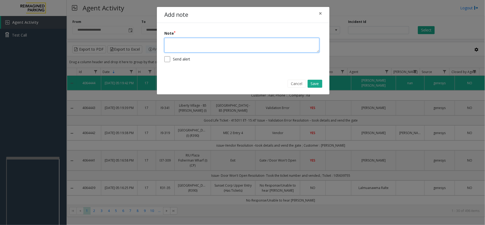
click at [220, 43] on textarea at bounding box center [241, 45] width 155 height 15
drag, startPoint x: 267, startPoint y: 44, endPoint x: 240, endPoint y: 43, distance: 27.7
click at [267, 44] on textarea at bounding box center [241, 45] width 155 height 15
paste textarea "**********"
click at [233, 44] on textarea "**********" at bounding box center [241, 45] width 155 height 15
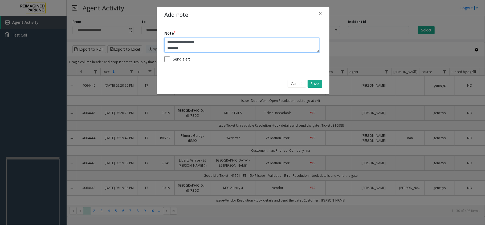
drag, startPoint x: 184, startPoint y: 41, endPoint x: 187, endPoint y: 47, distance: 7.1
type textarea "**********"
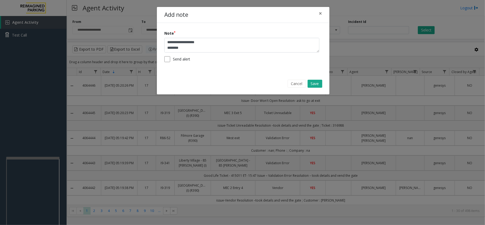
drag, startPoint x: 187, startPoint y: 47, endPoint x: 138, endPoint y: 86, distance: 62.5
click at [138, 86] on div "**********" at bounding box center [242, 112] width 485 height 225
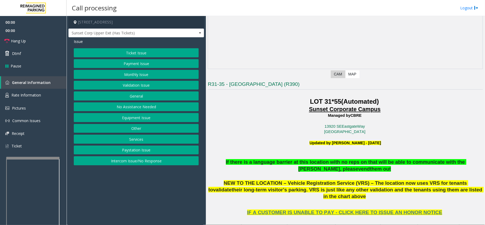
scroll to position [142, 0]
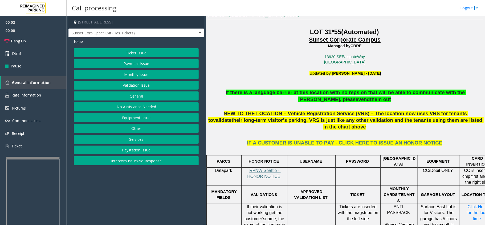
drag, startPoint x: 161, startPoint y: 190, endPoint x: 157, endPoint y: 194, distance: 5.9
drag, startPoint x: 157, startPoint y: 194, endPoint x: 149, endPoint y: 196, distance: 8.0
click at [149, 196] on app-call-processing-form "[STREET_ADDRESS] Sunset Corp Upper Exit (Has Tickets) Issue Ticket Issue Paymen…" at bounding box center [136, 120] width 139 height 209
click at [173, 51] on button "Ticket Issue" at bounding box center [136, 52] width 125 height 9
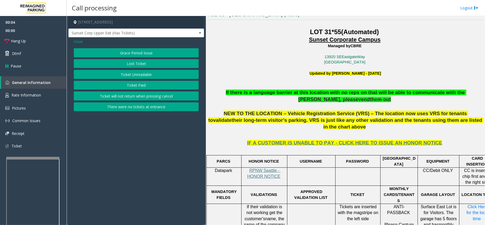
click at [158, 69] on div "Grace Period Issue Lost Ticket Ticket Unreadable Ticket Paid Ticket will not re…" at bounding box center [136, 79] width 125 height 63
click at [158, 73] on button "Ticket Unreadable" at bounding box center [136, 74] width 125 height 9
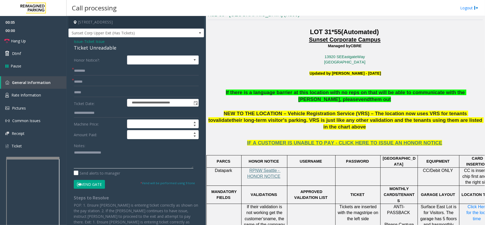
click at [129, 163] on textarea at bounding box center [133, 158] width 119 height 20
click at [158, 155] on textarea at bounding box center [133, 158] width 119 height 20
paste textarea "**********"
click at [94, 47] on div "Ticket Unreadable" at bounding box center [136, 47] width 125 height 7
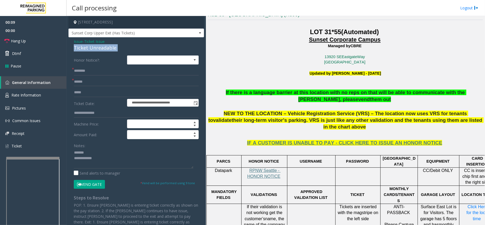
click at [94, 47] on div "Ticket Unreadable" at bounding box center [136, 47] width 125 height 7
paste textarea "**********"
click at [104, 150] on textarea at bounding box center [133, 158] width 119 height 20
click at [111, 161] on textarea at bounding box center [133, 158] width 119 height 20
click at [45, 92] on link "Rate Information" at bounding box center [33, 95] width 67 height 13
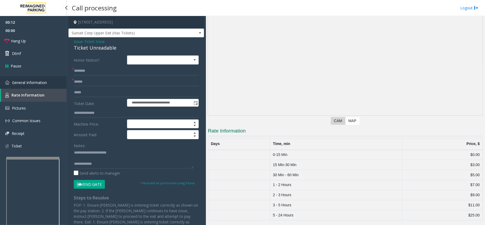
scroll to position [27, 0]
click at [49, 79] on link "General Information" at bounding box center [33, 82] width 67 height 13
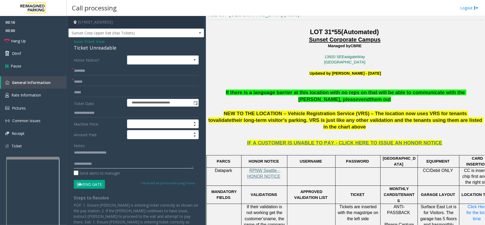
click at [117, 164] on textarea at bounding box center [133, 158] width 119 height 20
type textarea "**********"
click at [92, 82] on input "text" at bounding box center [136, 81] width 125 height 9
type input "******"
click at [121, 166] on textarea at bounding box center [133, 158] width 119 height 20
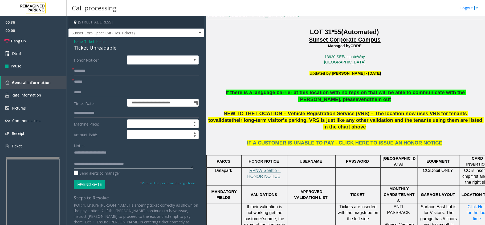
drag, startPoint x: 155, startPoint y: 167, endPoint x: 97, endPoint y: 164, distance: 57.8
click at [97, 164] on textarea at bounding box center [133, 158] width 119 height 20
type textarea "**********"
click at [110, 68] on input "text" at bounding box center [136, 70] width 125 height 9
type input "******"
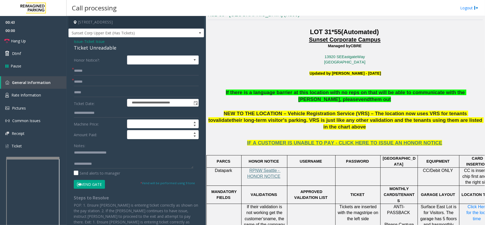
click at [92, 185] on button "Vend Gate" at bounding box center [89, 184] width 31 height 9
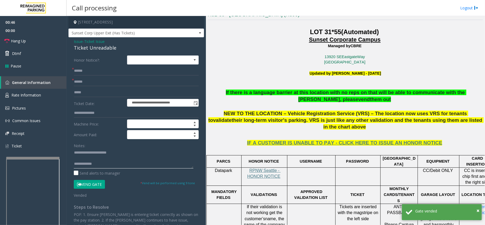
paste textarea "**********"
click at [105, 163] on textarea at bounding box center [133, 158] width 119 height 20
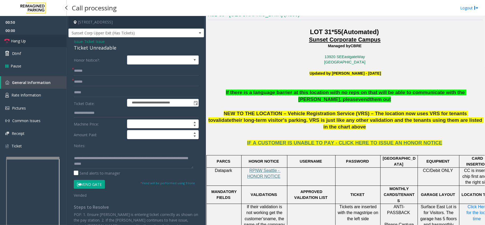
click at [27, 40] on link "Hang Up" at bounding box center [33, 41] width 67 height 13
click at [91, 164] on textarea at bounding box center [133, 158] width 119 height 20
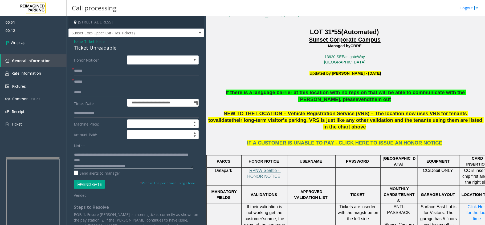
click at [131, 167] on textarea at bounding box center [133, 158] width 119 height 20
type textarea "**********"
click at [44, 48] on link "Wrap Up" at bounding box center [33, 43] width 67 height 16
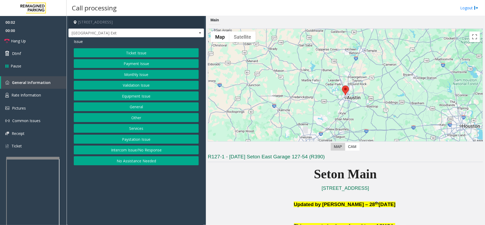
click at [139, 95] on button "Equipment Issue" at bounding box center [136, 95] width 125 height 9
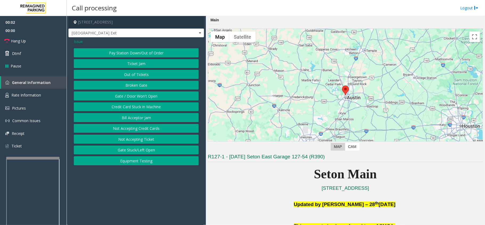
click at [139, 95] on button "Gate / Door Won't Open" at bounding box center [136, 95] width 125 height 9
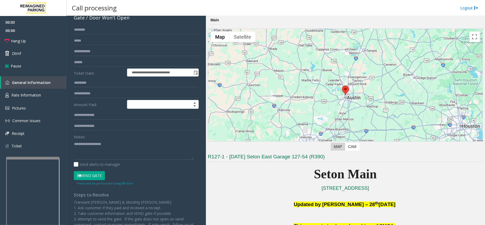
scroll to position [61, 0]
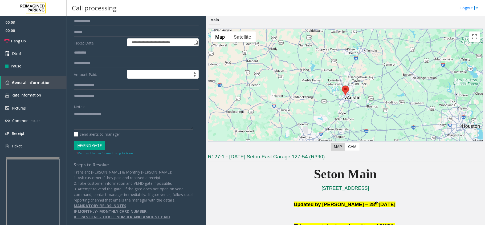
click at [88, 146] on button "Vend Gate" at bounding box center [89, 145] width 31 height 9
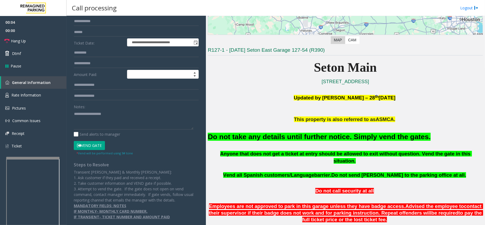
click at [319, 134] on font "Do not take any details until further notice. Simply vend the gates." at bounding box center [319, 137] width 223 height 8
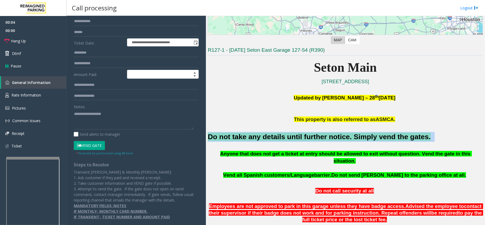
click at [319, 134] on font "Do not take any details until further notice. Simply vend the gates." at bounding box center [319, 137] width 223 height 8
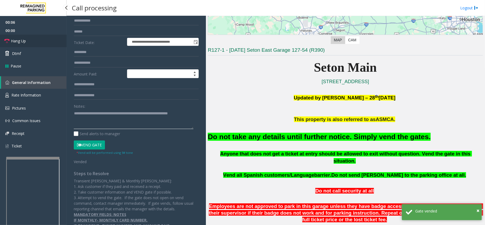
type textarea "**********"
click at [30, 39] on link "Hang Up" at bounding box center [33, 41] width 67 height 13
click at [36, 38] on link "Hang Up" at bounding box center [33, 41] width 67 height 13
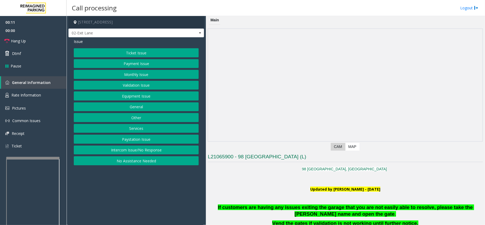
click at [133, 55] on button "Ticket Issue" at bounding box center [136, 52] width 125 height 9
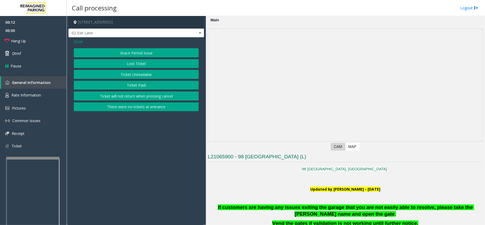
click at [141, 77] on button "Ticket Unreadable" at bounding box center [136, 74] width 125 height 9
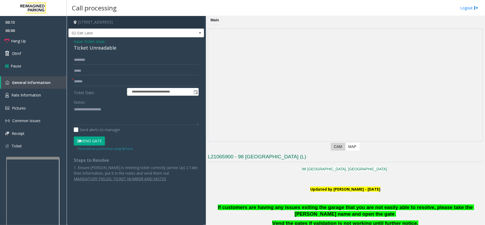
click at [148, 129] on div "Send alerts to manager" at bounding box center [136, 130] width 125 height 6
click at [90, 77] on input "text" at bounding box center [136, 81] width 125 height 9
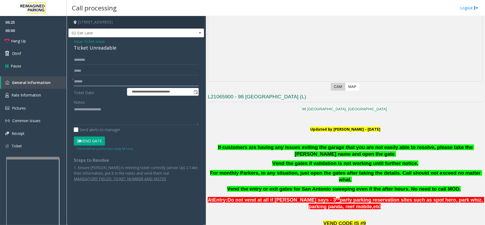
scroll to position [177, 0]
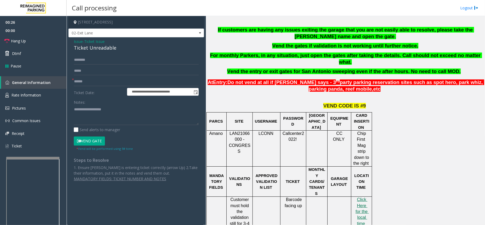
drag, startPoint x: 270, startPoint y: 181, endPoint x: 478, endPoint y: 178, distance: 208.1
click at [262, 196] on td at bounding box center [267, 226] width 28 height 60
click at [121, 73] on input "text" at bounding box center [136, 70] width 125 height 9
click at [121, 77] on input "text" at bounding box center [136, 81] width 125 height 9
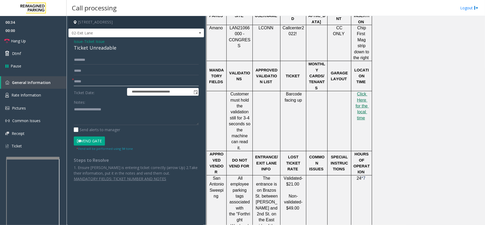
scroll to position [390, 0]
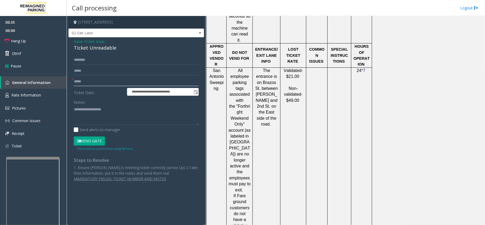
type input "*****"
drag, startPoint x: 104, startPoint y: 113, endPoint x: 101, endPoint y: 139, distance: 26.5
click at [101, 139] on button "Vend Gate" at bounding box center [89, 140] width 31 height 9
click at [100, 138] on button "Vend Gate" at bounding box center [89, 140] width 31 height 9
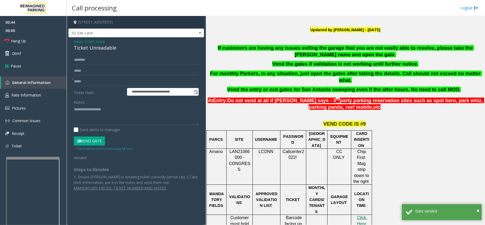
scroll to position [142, 0]
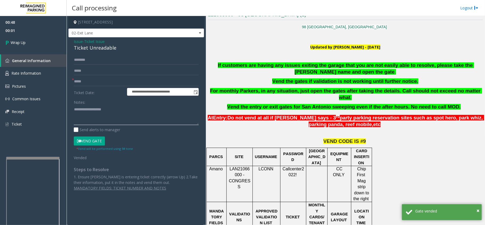
click at [97, 110] on textarea at bounding box center [136, 115] width 125 height 20
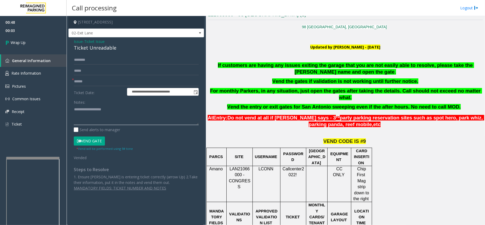
click at [82, 113] on textarea at bounding box center [136, 115] width 125 height 20
click at [89, 81] on input "text" at bounding box center [136, 81] width 125 height 9
click at [93, 41] on span "Ticket Issue" at bounding box center [94, 42] width 20 height 6
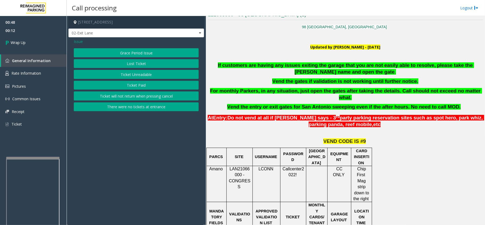
click at [258, 66] on span "If customers are having any issues exiting the garage that you are not easily a…" at bounding box center [346, 68] width 256 height 12
click at [86, 45] on div "Issue Grace Period Issue Lost Ticket Ticket Unreadable Ticket Paid Ticket will …" at bounding box center [135, 75] width 135 height 76
click at [91, 52] on button "Grace Period Issue" at bounding box center [136, 52] width 125 height 9
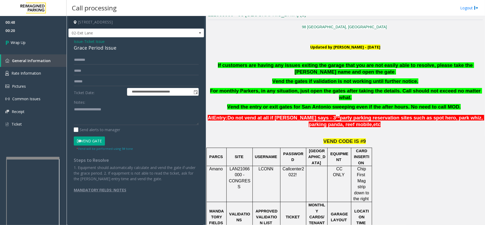
click at [93, 47] on div "Grace Period Issue" at bounding box center [136, 47] width 125 height 7
click at [95, 47] on div "Grace Period Issue" at bounding box center [136, 47] width 125 height 7
click at [98, 108] on textarea at bounding box center [136, 115] width 125 height 20
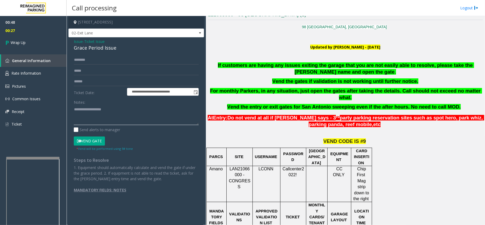
paste textarea "**********"
click at [92, 109] on textarea at bounding box center [136, 115] width 125 height 20
type textarea "**********"
click at [93, 43] on span "Ticket Issue" at bounding box center [94, 42] width 20 height 6
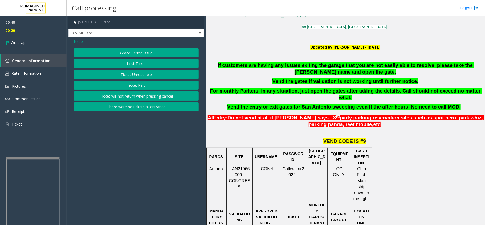
click at [93, 43] on div "Issue" at bounding box center [136, 42] width 125 height 6
drag, startPoint x: 112, startPoint y: 146, endPoint x: 111, endPoint y: 152, distance: 6.8
click at [100, 155] on app-call-processing-form "[STREET_ADDRESS] 02-Exit Lane Issue Grace Period Issue Lost Ticket Ticket Unrea…" at bounding box center [136, 120] width 139 height 209
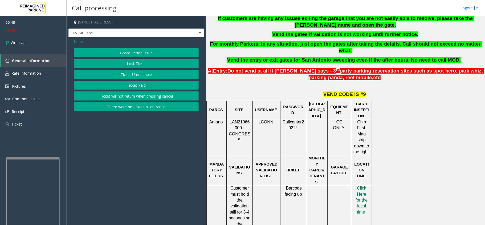
scroll to position [248, 0]
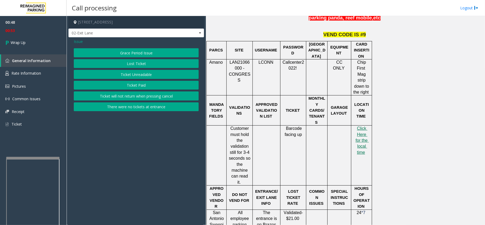
click at [120, 75] on button "Ticket Unreadable" at bounding box center [136, 74] width 125 height 9
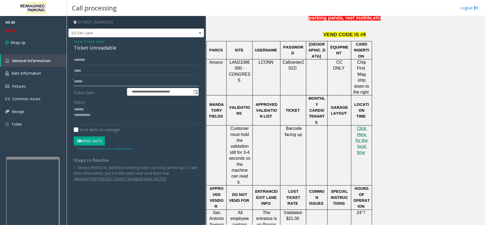
click at [96, 81] on input "text" at bounding box center [136, 81] width 125 height 9
click at [89, 75] on input "text" at bounding box center [136, 70] width 125 height 9
type input "*"
click at [99, 80] on input "text" at bounding box center [136, 81] width 125 height 9
type input "**"
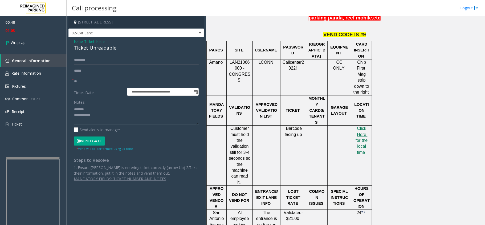
click at [111, 110] on textarea at bounding box center [136, 115] width 125 height 20
paste textarea "**********"
click at [127, 117] on textarea at bounding box center [136, 115] width 125 height 20
click at [191, 120] on textarea at bounding box center [136, 115] width 125 height 20
paste textarea "**********"
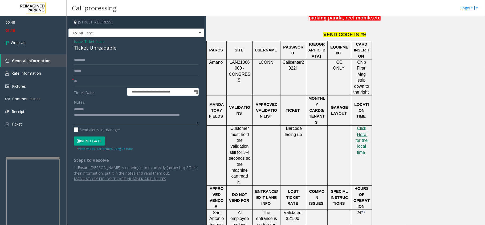
type textarea "**********"
click at [105, 47] on div "Ticket Unreadable" at bounding box center [136, 47] width 125 height 7
click at [96, 111] on textarea at bounding box center [136, 115] width 125 height 20
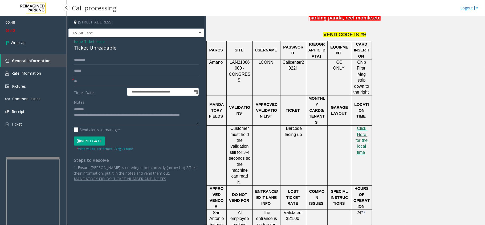
click at [46, 31] on span "01:12" at bounding box center [33, 30] width 67 height 8
click at [40, 39] on link "Wrap Up" at bounding box center [33, 43] width 67 height 16
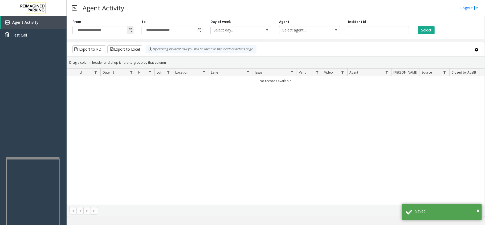
click at [128, 30] on span "Toggle popup" at bounding box center [130, 30] width 4 height 4
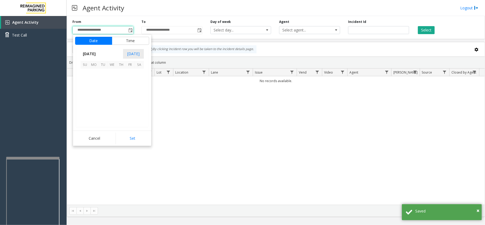
scroll to position [95443, 0]
click at [103, 110] on span "26" at bounding box center [102, 109] width 9 height 9
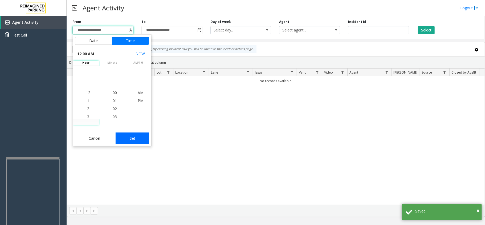
click at [129, 135] on button "Set" at bounding box center [132, 138] width 34 height 12
type input "**********"
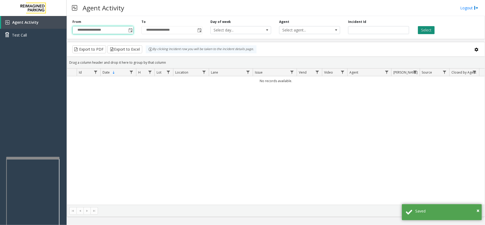
click at [429, 31] on button "Select" at bounding box center [426, 30] width 17 height 8
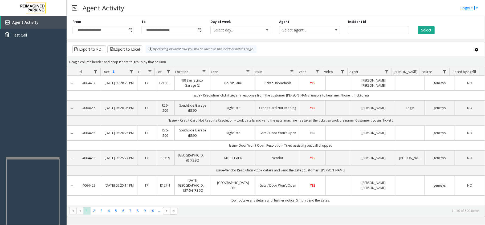
click at [219, 77] on td "02-Exit Lane" at bounding box center [232, 83] width 45 height 15
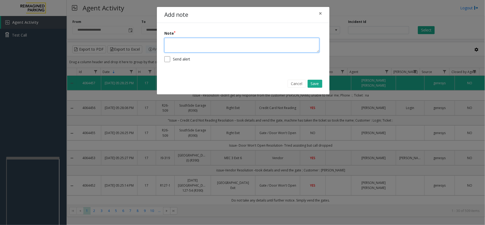
click at [203, 44] on textarea at bounding box center [241, 45] width 155 height 15
click at [213, 41] on textarea "**********" at bounding box center [241, 45] width 155 height 15
click at [198, 43] on textarea "**********" at bounding box center [241, 45] width 155 height 15
type textarea "**********"
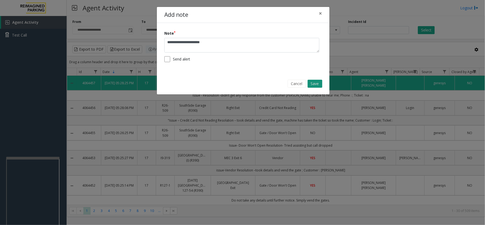
click at [309, 83] on button "Save" at bounding box center [314, 84] width 15 height 8
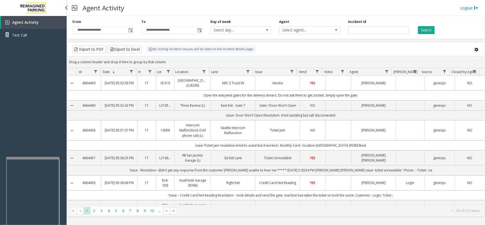
drag, startPoint x: 51, startPoint y: 80, endPoint x: 47, endPoint y: 82, distance: 5.0
drag, startPoint x: 47, startPoint y: 82, endPoint x: 38, endPoint y: 84, distance: 9.4
click at [38, 84] on div "Agent Activity Test Call" at bounding box center [33, 128] width 67 height 225
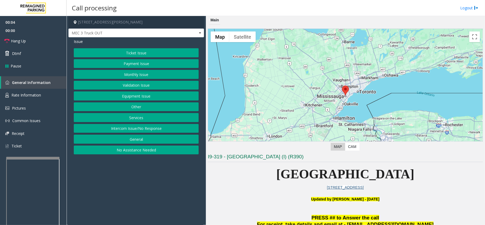
click at [114, 93] on button "Equipment Issue" at bounding box center [136, 95] width 125 height 9
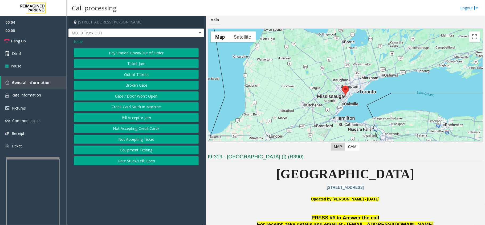
click at [114, 93] on button "Gate / Door Won't Open" at bounding box center [136, 95] width 125 height 9
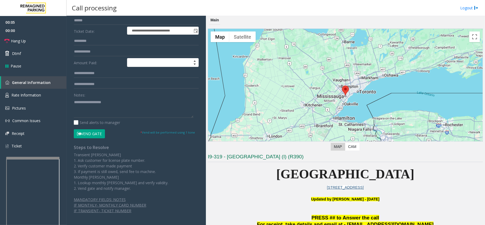
scroll to position [78, 0]
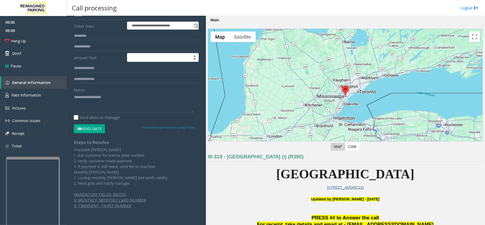
click at [87, 126] on button "Vend Gate" at bounding box center [89, 128] width 31 height 9
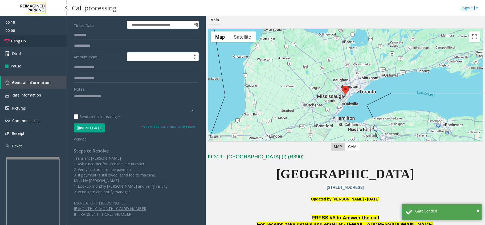
drag, startPoint x: 25, startPoint y: 35, endPoint x: 28, endPoint y: 38, distance: 4.1
click at [25, 35] on link "Hang Up" at bounding box center [33, 41] width 67 height 13
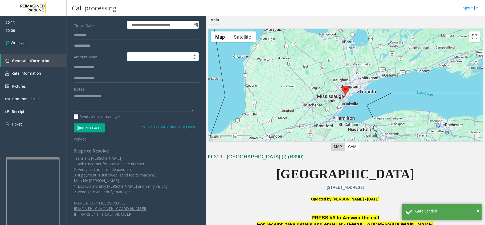
paste textarea "**********"
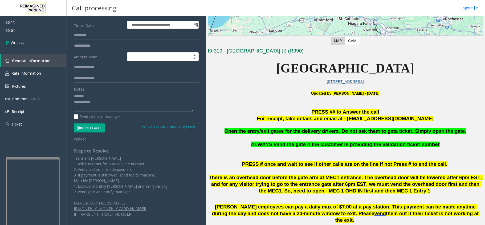
scroll to position [106, 0]
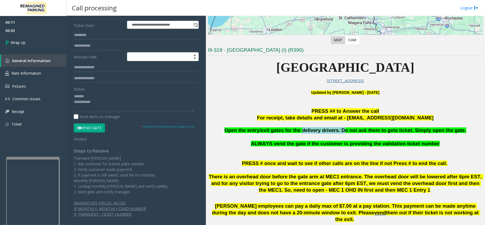
drag, startPoint x: 304, startPoint y: 129, endPoint x: 341, endPoint y: 131, distance: 36.6
click at [341, 131] on span "Open the entry/exit gates for the delivery drivers. Do not ask them to get" at bounding box center [309, 130] width 171 height 6
click at [328, 134] on p "Open the entry/exit gates for the delivery drivers. Do not ask them to get a ti…" at bounding box center [345, 130] width 275 height 7
drag, startPoint x: 305, startPoint y: 131, endPoint x: 335, endPoint y: 131, distance: 29.8
click at [337, 131] on span "Open the entry/exit gates for the delivery drivers. Do not ask them to get" at bounding box center [309, 130] width 171 height 6
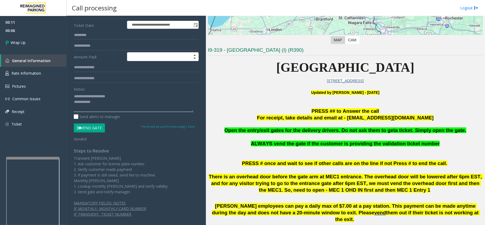
click at [113, 95] on textarea at bounding box center [133, 102] width 119 height 20
drag, startPoint x: 422, startPoint y: 131, endPoint x: 455, endPoint y: 128, distance: 33.7
click at [455, 128] on p "Open the entry/exit gates for the delivery drivers. Do not ask them to get a ti…" at bounding box center [345, 130] width 275 height 7
click at [433, 128] on span "a ticket. Simply open the gate." at bounding box center [430, 130] width 71 height 6
drag, startPoint x: 418, startPoint y: 132, endPoint x: 447, endPoint y: 132, distance: 29.3
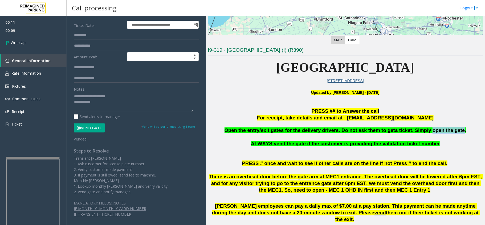
click at [447, 132] on span "a ticket. Simply open the gate." at bounding box center [430, 130] width 71 height 6
click at [125, 106] on textarea at bounding box center [133, 102] width 119 height 20
type textarea "**********"
click at [41, 42] on link "Wrap Up" at bounding box center [33, 43] width 67 height 16
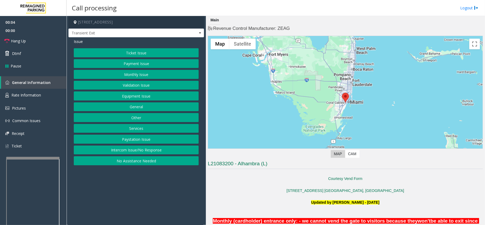
drag, startPoint x: 154, startPoint y: 192, endPoint x: 149, endPoint y: 192, distance: 4.5
drag, startPoint x: 149, startPoint y: 192, endPoint x: 132, endPoint y: 192, distance: 17.0
click at [132, 192] on app-call-processing-form "[STREET_ADDRESS] Transient Exit Issue Ticket Issue Payment Issue Monthly Issue …" at bounding box center [136, 120] width 139 height 209
click at [162, 165] on button "No Assistance Needed" at bounding box center [136, 160] width 125 height 9
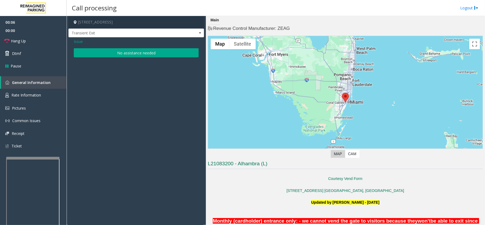
click at [141, 52] on button "No assistance needed" at bounding box center [136, 52] width 125 height 9
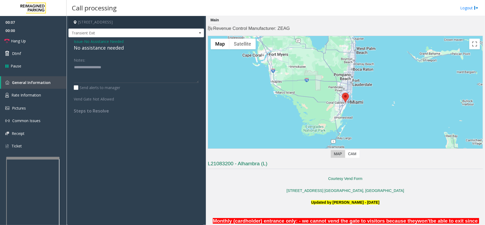
click at [117, 42] on span "No Assistance Needed" at bounding box center [103, 42] width 39 height 6
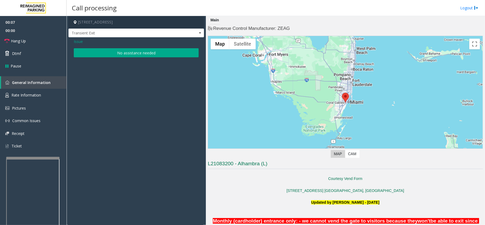
click at [110, 48] on button "No assistance needed" at bounding box center [136, 52] width 125 height 9
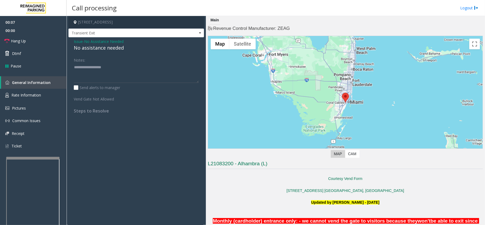
click at [109, 47] on div "No assistance needed" at bounding box center [136, 47] width 125 height 7
click at [90, 53] on div "Issue - No Assistance Needed No assistance needed Notes: Send alerts to manager…" at bounding box center [135, 77] width 135 height 81
drag, startPoint x: 95, startPoint y: 49, endPoint x: 99, endPoint y: 80, distance: 31.4
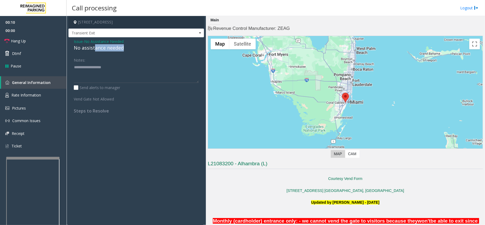
click at [99, 80] on div "Issue - No Assistance Needed No assistance needed Notes: Send alerts to manager…" at bounding box center [135, 77] width 135 height 81
click at [94, 41] on span "No Assistance Needed" at bounding box center [103, 42] width 39 height 6
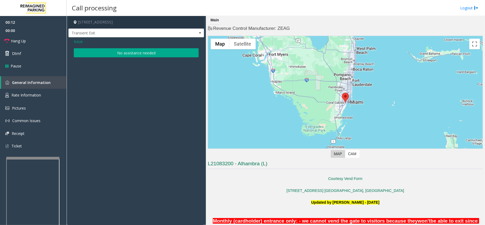
drag, startPoint x: 78, startPoint y: 40, endPoint x: 110, endPoint y: 121, distance: 87.4
click at [79, 48] on div "Issue No assistance needed" at bounding box center [135, 48] width 135 height 23
click at [79, 42] on span "Issue" at bounding box center [78, 42] width 9 height 6
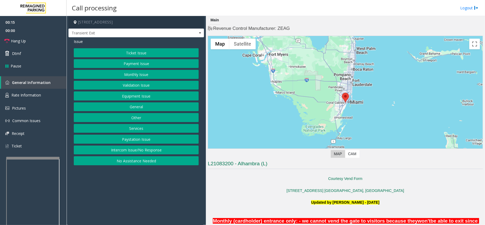
click at [146, 145] on div "Ticket Issue Payment Issue Monthly Issue Validation Issue Equipment Issue Gener…" at bounding box center [136, 106] width 125 height 117
click at [146, 152] on button "Intercom Issue/No Response" at bounding box center [136, 149] width 125 height 9
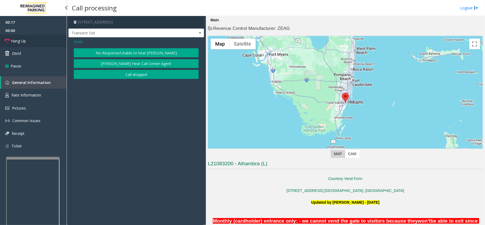
drag, startPoint x: 37, startPoint y: 44, endPoint x: 45, endPoint y: 44, distance: 7.7
click at [37, 44] on link "Hang Up" at bounding box center [33, 41] width 67 height 13
click at [158, 53] on button "No Response/Unable to hear [PERSON_NAME]" at bounding box center [136, 52] width 125 height 9
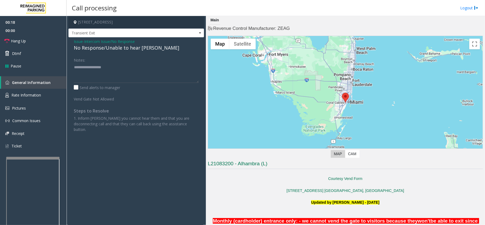
click at [158, 53] on div "Issue - Intercom Issue/No Response No Response/Unable to hear [PERSON_NAME] Not…" at bounding box center [135, 87] width 135 height 100
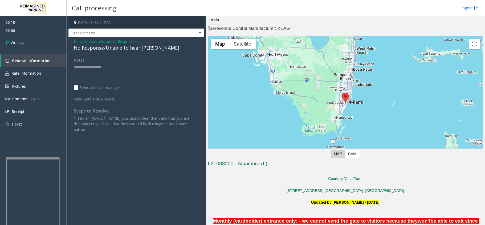
click at [126, 47] on div "No Response/Unable to hear [PERSON_NAME]" at bounding box center [136, 47] width 125 height 7
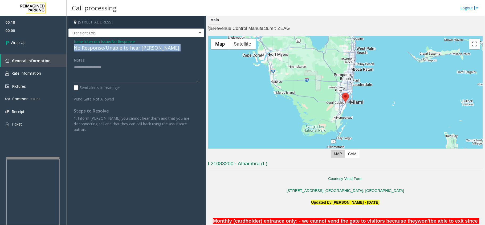
click at [126, 47] on div "No Response/Unable to hear [PERSON_NAME]" at bounding box center [136, 47] width 125 height 7
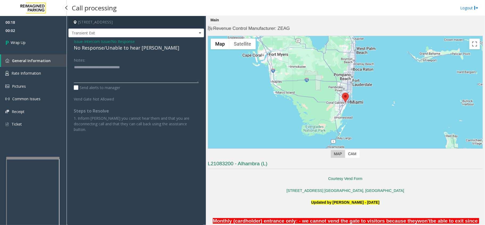
type textarea "**********"
click at [64, 52] on div "00:18 00:02 Wrap Up General Information Rate Information Pictures Common Issues…" at bounding box center [33, 75] width 67 height 119
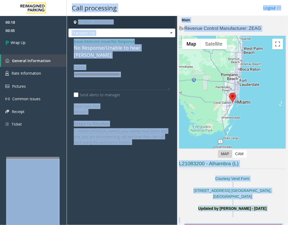
drag, startPoint x: 168, startPoint y: 172, endPoint x: 147, endPoint y: 170, distance: 20.9
click at [147, 170] on app-call-processing-form "[STREET_ADDRESS] Transient Exit Issue - Intercom Issue/No Response No Response/…" at bounding box center [122, 120] width 110 height 209
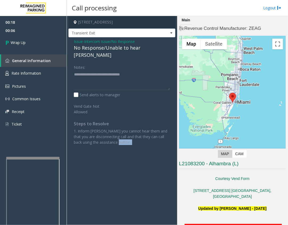
click at [147, 170] on app-call-processing-form "[STREET_ADDRESS] Transient Exit Issue - Intercom Issue/No Response No Response/…" at bounding box center [122, 120] width 110 height 209
click at [30, 40] on link "Wrap Up" at bounding box center [33, 43] width 67 height 16
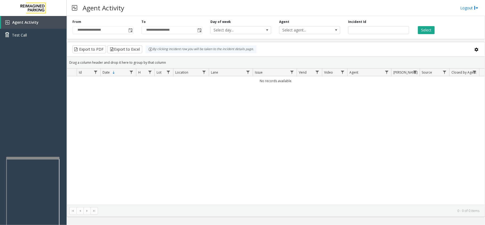
drag, startPoint x: 303, startPoint y: 149, endPoint x: 265, endPoint y: 159, distance: 39.6
click at [265, 159] on div "No records available." at bounding box center [275, 140] width 417 height 128
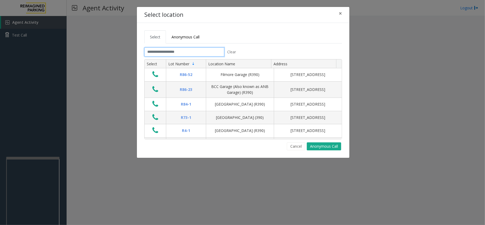
click at [209, 54] on input "text" at bounding box center [184, 51] width 80 height 9
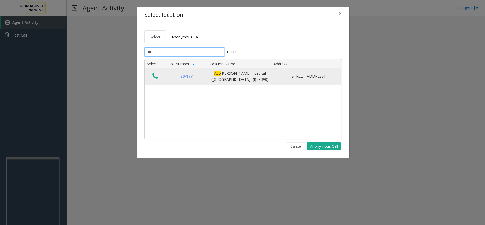
type input "***"
click at [157, 79] on icon "Data table" at bounding box center [155, 75] width 6 height 7
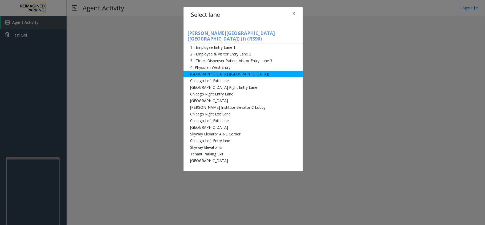
click at [265, 71] on li "[GEOGRAPHIC_DATA] ([GEOGRAPHIC_DATA])" at bounding box center [242, 74] width 119 height 7
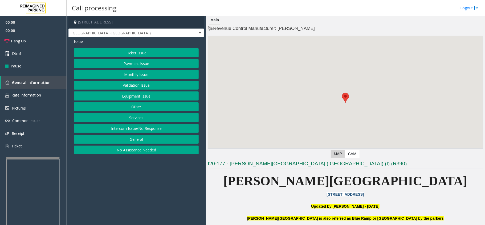
click at [124, 52] on button "Ticket Issue" at bounding box center [136, 52] width 125 height 9
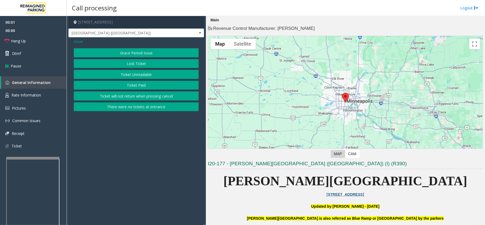
click at [79, 41] on span "Issue" at bounding box center [78, 42] width 9 height 6
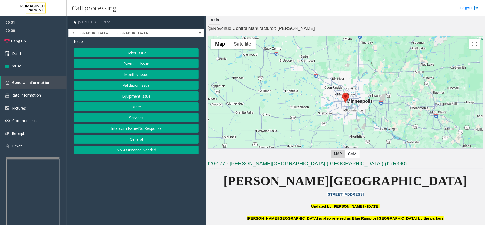
click at [125, 75] on button "Monthly Issue" at bounding box center [136, 74] width 125 height 9
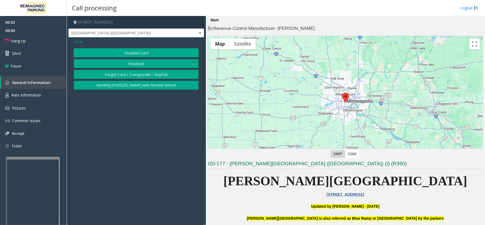
click at [119, 55] on button "Disabled Card" at bounding box center [136, 52] width 125 height 9
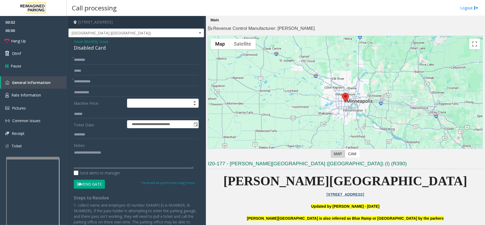
paste textarea "**********"
drag, startPoint x: 122, startPoint y: 152, endPoint x: 115, endPoint y: 144, distance: 9.6
click at [121, 152] on textarea at bounding box center [133, 158] width 119 height 20
type textarea "**********"
click at [92, 48] on div "Disabled Card" at bounding box center [136, 47] width 125 height 7
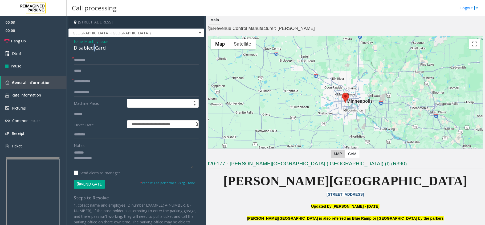
click at [92, 48] on div "Disabled Card" at bounding box center [136, 47] width 125 height 7
click at [100, 40] on span "Monthly Issue" at bounding box center [96, 42] width 24 height 6
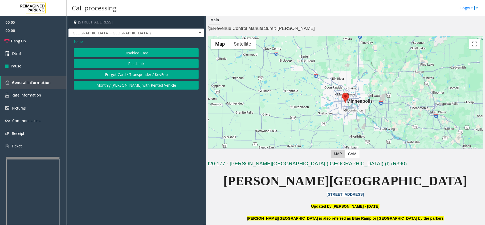
click at [125, 65] on button "Passback" at bounding box center [136, 63] width 125 height 9
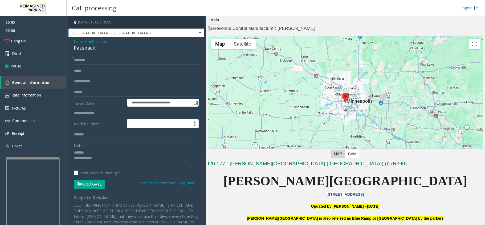
click at [84, 51] on div "Passback" at bounding box center [136, 47] width 125 height 7
paste textarea "********"
click at [95, 151] on textarea at bounding box center [133, 158] width 119 height 20
click at [120, 163] on textarea at bounding box center [133, 158] width 119 height 20
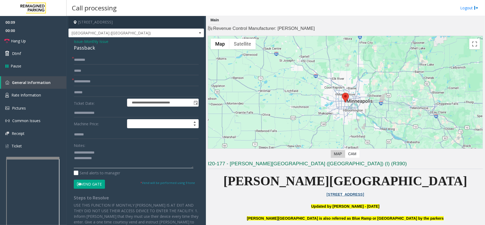
click at [122, 158] on textarea at bounding box center [133, 158] width 119 height 20
paste textarea "**********"
type textarea "**********"
drag, startPoint x: 101, startPoint y: 86, endPoint x: 101, endPoint y: 89, distance: 3.2
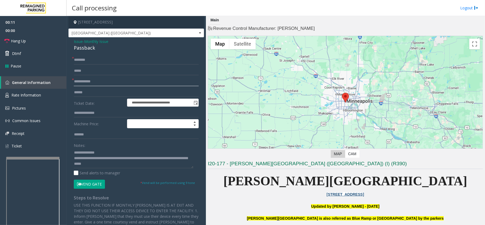
click at [101, 86] on form "**********" at bounding box center [136, 121] width 125 height 133
click at [115, 58] on input "text" at bounding box center [136, 59] width 125 height 9
type input "**"
click at [106, 85] on input "text" at bounding box center [136, 81] width 125 height 9
click at [109, 82] on input "text" at bounding box center [136, 81] width 125 height 9
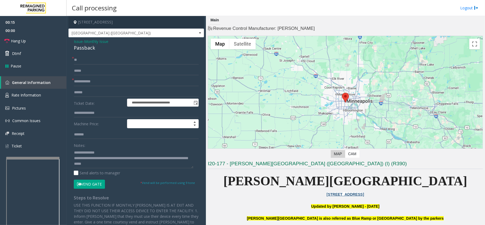
drag, startPoint x: 276, startPoint y: 199, endPoint x: 296, endPoint y: 193, distance: 21.3
click at [267, 196] on p "[STREET_ADDRESS]" at bounding box center [345, 194] width 275 height 6
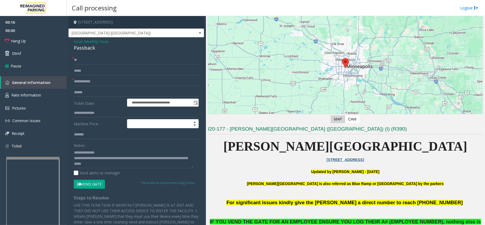
scroll to position [142, 0]
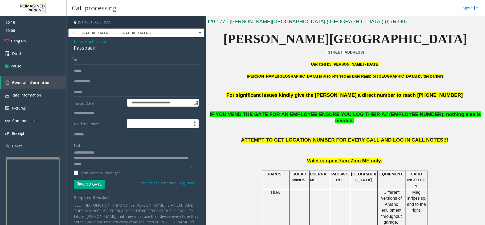
drag, startPoint x: 299, startPoint y: 193, endPoint x: 293, endPoint y: 194, distance: 6.5
click at [293, 194] on td at bounding box center [299, 207] width 20 height 36
click at [106, 81] on input "text" at bounding box center [136, 81] width 125 height 9
click at [89, 182] on button "Vend Gate" at bounding box center [89, 183] width 31 height 9
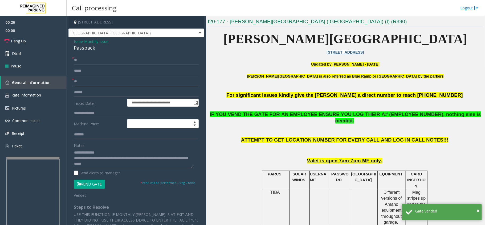
type input "**"
drag, startPoint x: 100, startPoint y: 155, endPoint x: 184, endPoint y: 167, distance: 85.8
click at [184, 167] on textarea at bounding box center [133, 158] width 119 height 20
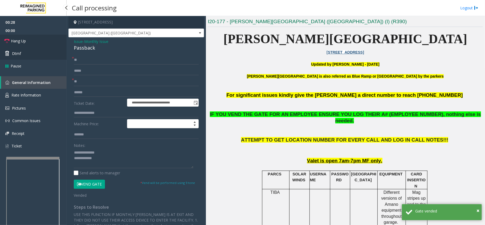
drag, startPoint x: 61, startPoint y: 40, endPoint x: 62, endPoint y: 48, distance: 8.6
click at [61, 40] on link "Hang Up" at bounding box center [33, 41] width 67 height 13
click at [119, 161] on textarea at bounding box center [133, 158] width 119 height 20
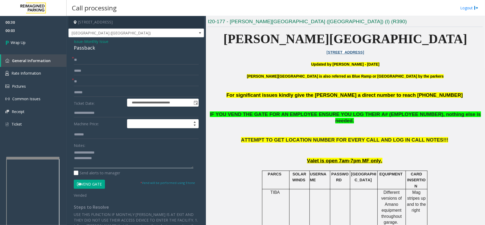
drag, startPoint x: 119, startPoint y: 161, endPoint x: 108, endPoint y: 160, distance: 10.9
click at [108, 160] on textarea at bounding box center [133, 158] width 119 height 20
click at [112, 155] on textarea at bounding box center [133, 158] width 119 height 20
click at [117, 160] on textarea at bounding box center [133, 158] width 119 height 20
type textarea "**********"
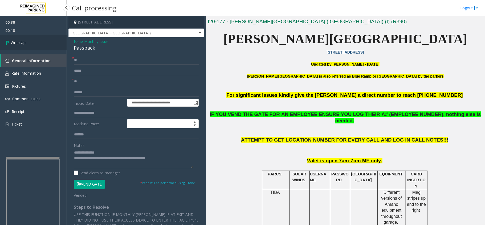
click at [32, 39] on link "Wrap Up" at bounding box center [33, 43] width 67 height 16
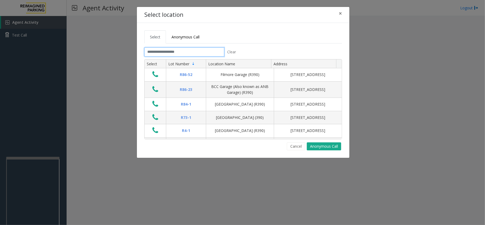
click at [185, 52] on input "text" at bounding box center [184, 51] width 80 height 9
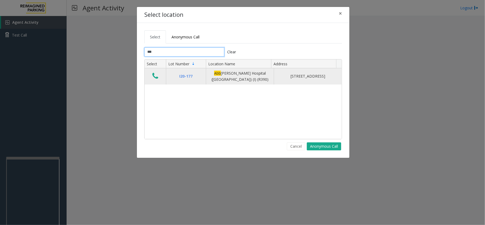
type input "***"
click at [155, 77] on icon "Data table" at bounding box center [155, 75] width 6 height 7
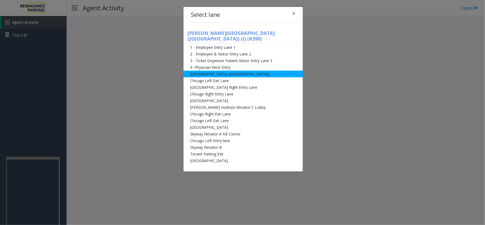
click at [200, 71] on li "[GEOGRAPHIC_DATA] ([GEOGRAPHIC_DATA])" at bounding box center [242, 74] width 119 height 7
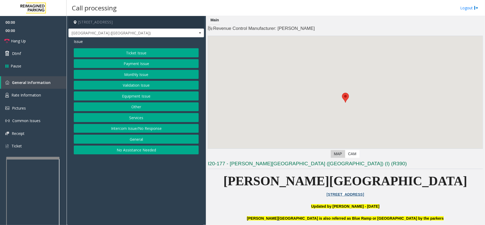
click at [120, 95] on button "Equipment Issue" at bounding box center [136, 95] width 125 height 9
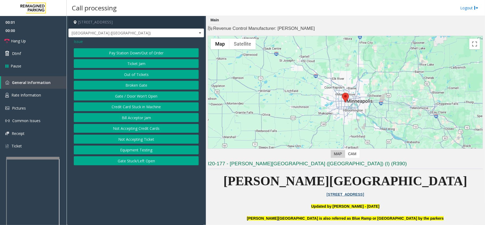
click at [107, 97] on button "Gate / Door Won't Open" at bounding box center [136, 95] width 125 height 9
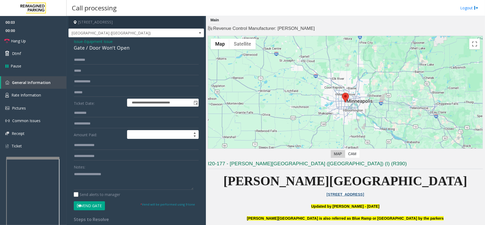
click at [76, 42] on span "Issue" at bounding box center [78, 42] width 9 height 6
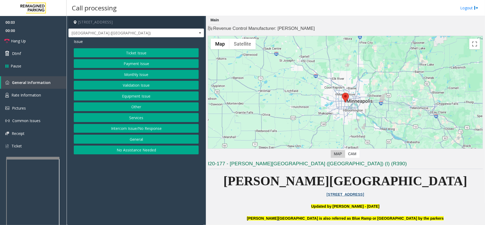
click at [101, 75] on button "Monthly Issue" at bounding box center [136, 74] width 125 height 9
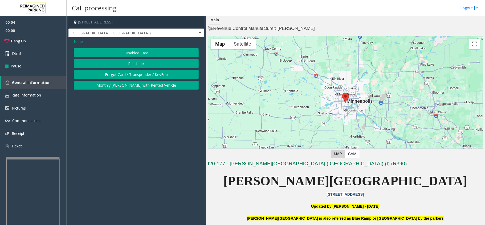
click at [100, 47] on div "Issue Disabled Card Passback Forgot Card / Transponder / KeyFob Monthly [PERSON…" at bounding box center [135, 64] width 135 height 55
click at [98, 52] on button "Disabled Card" at bounding box center [136, 52] width 125 height 9
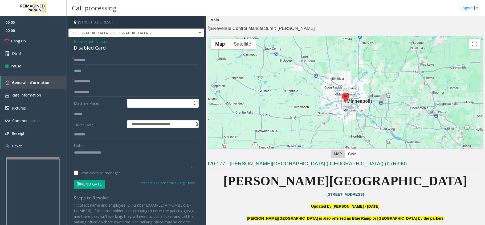
paste textarea "**********"
click at [110, 160] on textarea at bounding box center [133, 158] width 119 height 20
click at [82, 48] on div "Disabled Card" at bounding box center [136, 47] width 125 height 7
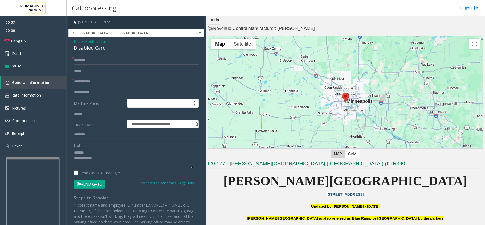
click at [104, 155] on textarea at bounding box center [133, 158] width 119 height 20
paste textarea "**********"
type textarea "**********"
click at [94, 78] on input "text" at bounding box center [136, 81] width 125 height 9
drag, startPoint x: 88, startPoint y: 182, endPoint x: 96, endPoint y: 90, distance: 92.4
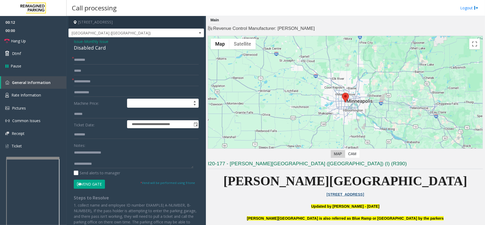
click at [88, 182] on button "Vend Gate" at bounding box center [89, 183] width 31 height 9
click at [97, 81] on input "text" at bounding box center [136, 81] width 125 height 9
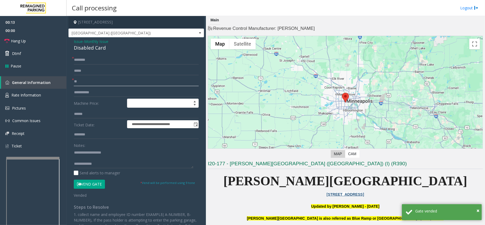
type input "**"
click at [104, 59] on input "*" at bounding box center [136, 59] width 125 height 9
type input "**"
click at [114, 168] on textarea at bounding box center [133, 158] width 119 height 20
click at [43, 38] on link "Hang Up" at bounding box center [33, 41] width 67 height 13
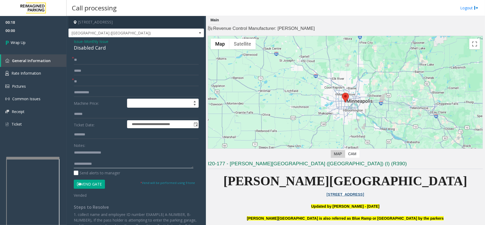
click at [122, 161] on textarea at bounding box center [133, 158] width 119 height 20
click at [124, 161] on textarea at bounding box center [133, 158] width 119 height 20
click at [125, 165] on textarea at bounding box center [133, 158] width 119 height 20
click at [153, 160] on textarea at bounding box center [133, 158] width 119 height 20
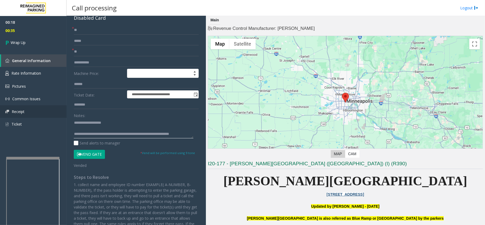
scroll to position [71, 0]
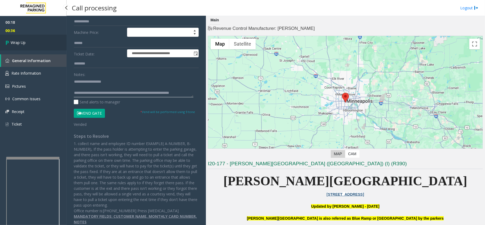
type textarea "**********"
click at [40, 43] on link "Wrap Up" at bounding box center [33, 43] width 67 height 16
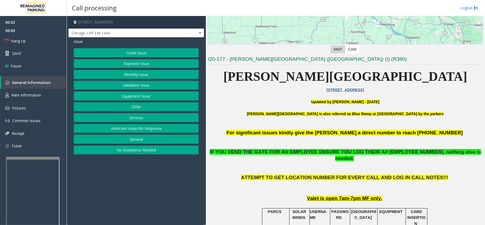
scroll to position [213, 0]
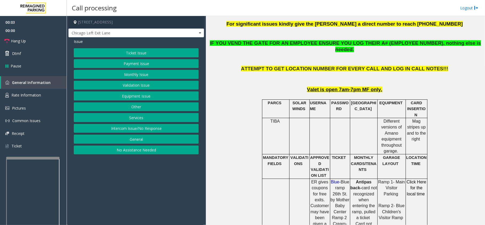
click at [137, 99] on button "Equipment Issue" at bounding box center [136, 95] width 125 height 9
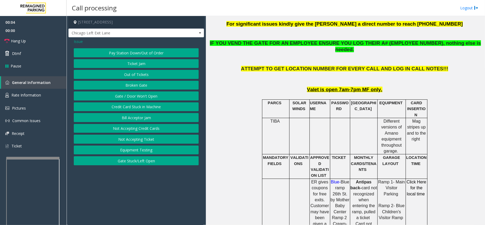
click at [129, 194] on app-call-processing-form "[STREET_ADDRESS] [GEOGRAPHIC_DATA] Left Exit Lane Issue Pay Station Down/Out of…" at bounding box center [136, 120] width 139 height 209
click at [80, 43] on span "Issue" at bounding box center [78, 42] width 9 height 6
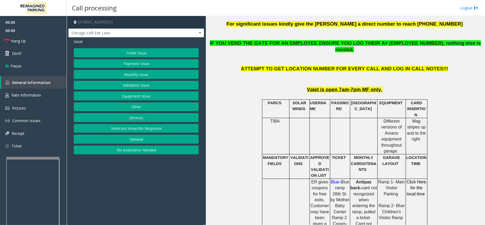
click at [129, 73] on button "Monthly Issue" at bounding box center [136, 74] width 125 height 9
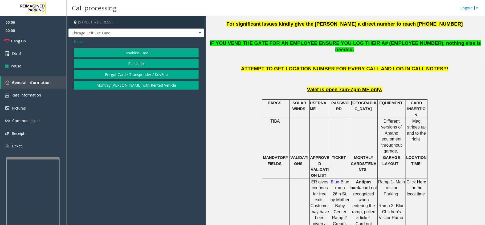
click at [131, 52] on button "Disabled Card" at bounding box center [136, 52] width 125 height 9
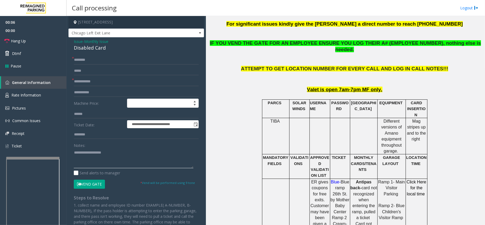
click at [121, 148] on textarea at bounding box center [133, 158] width 119 height 20
paste textarea "**********"
click at [96, 49] on div "Disabled Card" at bounding box center [136, 47] width 125 height 7
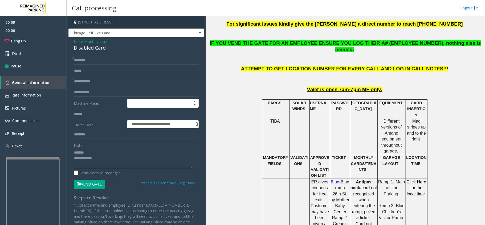
paste textarea "**********"
click at [102, 151] on textarea at bounding box center [133, 158] width 119 height 20
click at [110, 162] on textarea at bounding box center [133, 158] width 119 height 20
type textarea "**********"
click at [117, 166] on textarea at bounding box center [133, 158] width 119 height 20
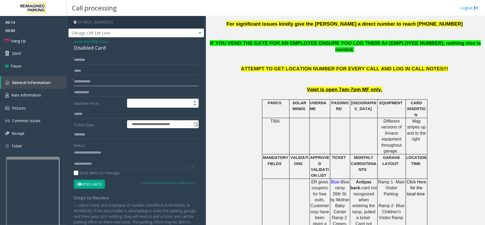
click at [95, 81] on input "text" at bounding box center [136, 81] width 125 height 9
type input "*****"
drag, startPoint x: 95, startPoint y: 83, endPoint x: 61, endPoint y: 80, distance: 33.9
click at [61, 80] on app-root "**********" at bounding box center [242, 112] width 485 height 225
type input "******"
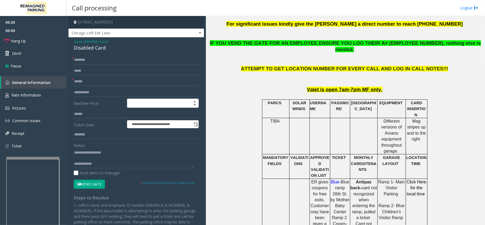
click at [88, 188] on button "Vend Gate" at bounding box center [89, 183] width 31 height 9
click at [100, 60] on input "text" at bounding box center [136, 59] width 125 height 9
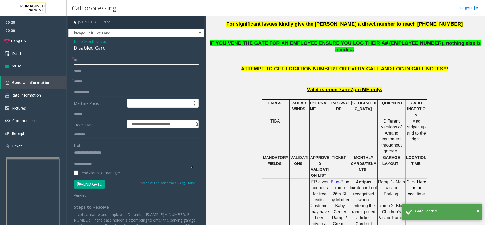
type input "**"
click at [113, 166] on textarea at bounding box center [133, 158] width 119 height 20
paste textarea "**********"
drag, startPoint x: 127, startPoint y: 165, endPoint x: 91, endPoint y: 143, distance: 42.8
click at [127, 165] on textarea at bounding box center [133, 158] width 119 height 20
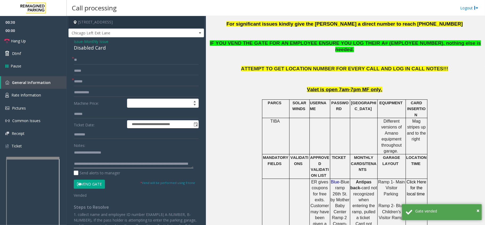
scroll to position [9, 0]
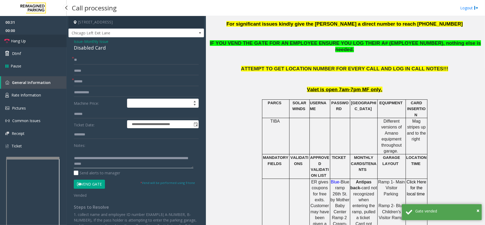
type textarea "**********"
click at [31, 44] on link "Hang Up" at bounding box center [33, 41] width 67 height 13
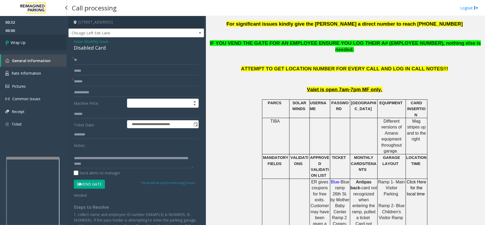
click at [50, 40] on link "Wrap Up" at bounding box center [33, 43] width 67 height 16
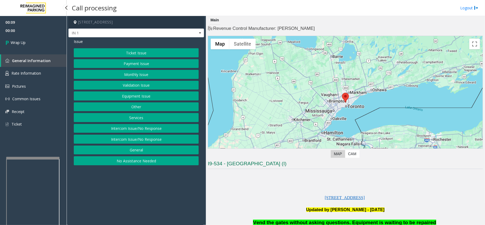
click at [29, 42] on link "Wrap Up" at bounding box center [33, 43] width 67 height 16
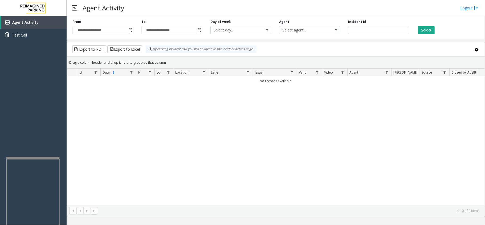
drag, startPoint x: 304, startPoint y: 158, endPoint x: 274, endPoint y: 170, distance: 33.1
click at [274, 170] on div "No records available." at bounding box center [275, 140] width 417 height 128
drag, startPoint x: 272, startPoint y: 159, endPoint x: 214, endPoint y: 167, distance: 59.0
click at [214, 167] on div "No records available." at bounding box center [275, 140] width 417 height 128
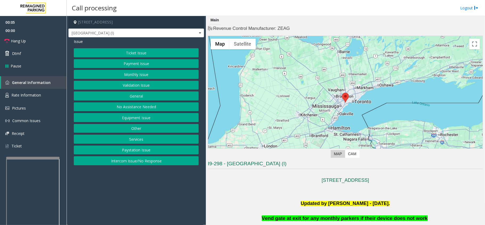
click at [147, 172] on app-call-processing-form "[STREET_ADDRESS] [GEOGRAPHIC_DATA] (I) Issue Ticket Issue Payment Issue Monthly…" at bounding box center [136, 120] width 139 height 209
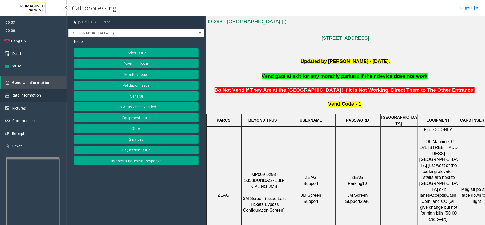
click at [52, 94] on link "Rate Information" at bounding box center [33, 95] width 67 height 13
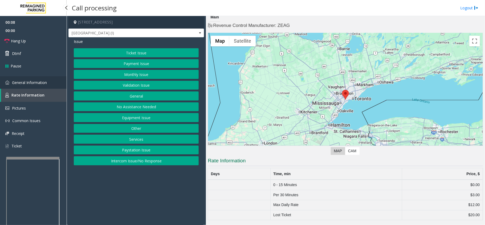
scroll to position [3, 0]
drag, startPoint x: 136, startPoint y: 191, endPoint x: 137, endPoint y: 188, distance: 3.2
drag, startPoint x: 137, startPoint y: 188, endPoint x: 118, endPoint y: 188, distance: 18.4
click at [118, 188] on app-call-processing-form "[STREET_ADDRESS] [GEOGRAPHIC_DATA] (I) Issue Ticket Issue Payment Issue Monthly…" at bounding box center [136, 120] width 139 height 209
drag, startPoint x: 131, startPoint y: 193, endPoint x: 124, endPoint y: 194, distance: 7.0
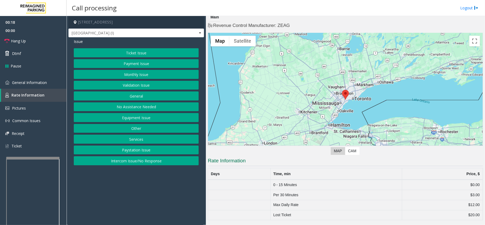
click at [124, 194] on app-call-processing-form "[STREET_ADDRESS] [GEOGRAPHIC_DATA] (I) Issue Ticket Issue Payment Issue Monthly…" at bounding box center [136, 120] width 139 height 209
drag, startPoint x: 246, startPoint y: 203, endPoint x: 179, endPoint y: 199, distance: 66.9
drag, startPoint x: 179, startPoint y: 199, endPoint x: 149, endPoint y: 200, distance: 29.8
click at [149, 200] on app-call-processing-form "[STREET_ADDRESS] [GEOGRAPHIC_DATA] (I) Issue Ticket Issue Payment Issue Monthly…" at bounding box center [136, 120] width 139 height 209
drag, startPoint x: 152, startPoint y: 212, endPoint x: 139, endPoint y: 212, distance: 13.0
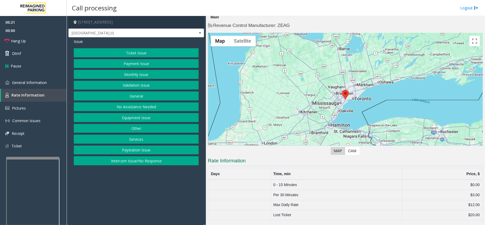
click at [139, 212] on app-call-processing-form "[STREET_ADDRESS] [GEOGRAPHIC_DATA] (I) Issue Ticket Issue Payment Issue Monthly…" at bounding box center [136, 120] width 139 height 209
click at [37, 44] on link "Hang Up" at bounding box center [33, 41] width 67 height 13
click at [148, 121] on button "Equipment Issue" at bounding box center [136, 117] width 125 height 9
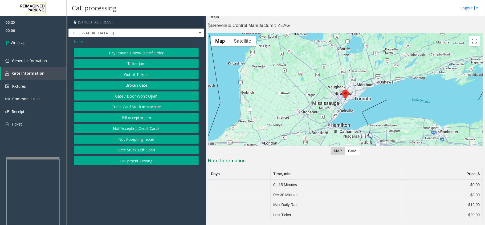
click at [79, 41] on span "Issue" at bounding box center [78, 42] width 9 height 6
click at [135, 139] on button "Services" at bounding box center [136, 138] width 125 height 9
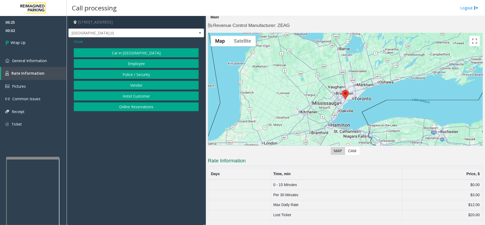
click at [128, 84] on button "Vendor" at bounding box center [136, 85] width 125 height 9
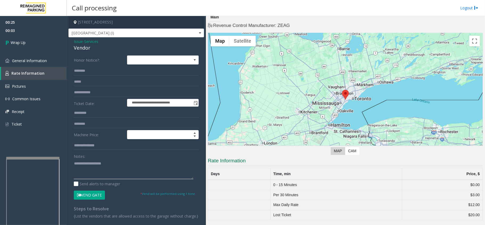
paste textarea "**********"
click at [156, 165] on textarea at bounding box center [133, 169] width 119 height 20
click at [104, 163] on textarea at bounding box center [133, 169] width 119 height 20
click at [155, 172] on textarea at bounding box center [133, 169] width 119 height 20
type textarea "**********"
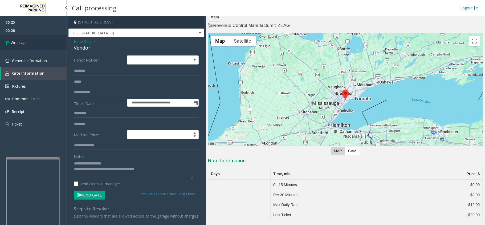
click at [33, 41] on link "Wrap Up" at bounding box center [33, 43] width 67 height 16
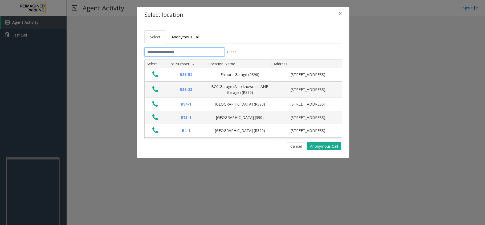
click at [199, 50] on input "text" at bounding box center [184, 51] width 80 height 9
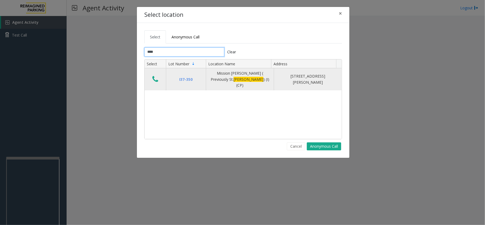
type input "****"
click at [156, 79] on icon "Data table" at bounding box center [155, 78] width 6 height 7
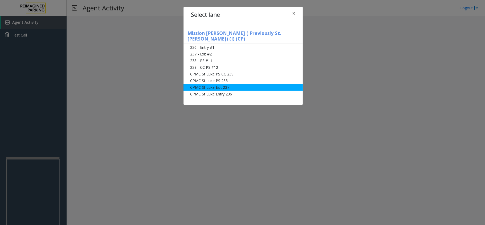
click at [228, 84] on li "CPMC St Luke Exit 237" at bounding box center [242, 87] width 119 height 7
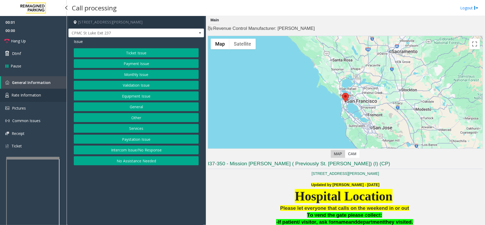
click at [52, 95] on link "Rate Information" at bounding box center [33, 95] width 67 height 13
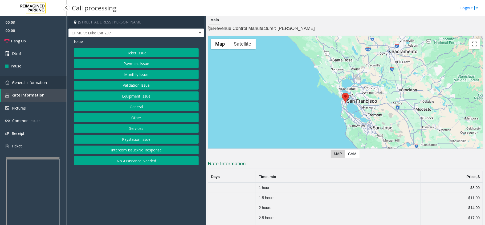
click at [55, 80] on link "General Information" at bounding box center [33, 82] width 67 height 13
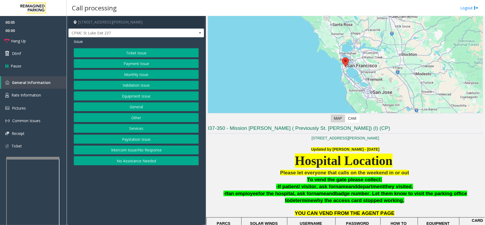
scroll to position [142, 0]
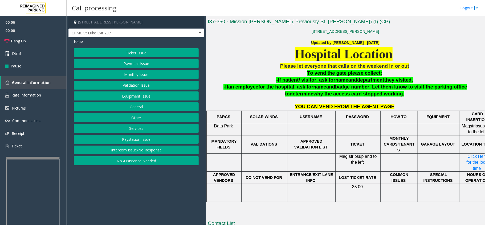
drag, startPoint x: 135, startPoint y: 60, endPoint x: 135, endPoint y: 64, distance: 4.5
click at [135, 64] on button "Payment Issue" at bounding box center [136, 63] width 125 height 9
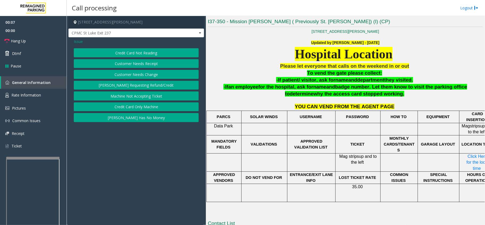
click at [137, 119] on button "[PERSON_NAME] Has No Money" at bounding box center [136, 117] width 125 height 9
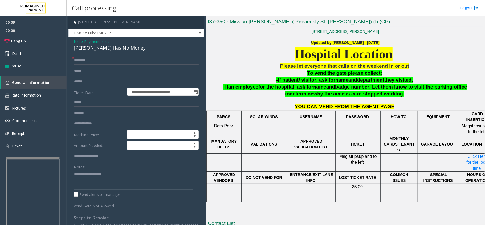
click at [94, 172] on textarea at bounding box center [133, 180] width 119 height 20
paste textarea "**********"
click at [100, 52] on div "**********" at bounding box center [135, 149] width 135 height 224
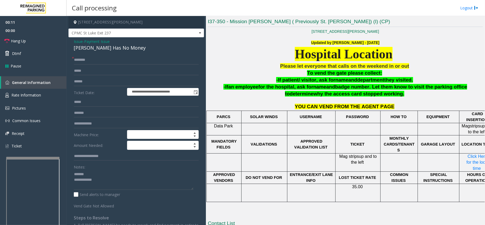
click at [104, 47] on div "[PERSON_NAME] Has No Money" at bounding box center [136, 47] width 125 height 7
drag, startPoint x: 104, startPoint y: 47, endPoint x: 96, endPoint y: 174, distance: 126.7
click at [103, 66] on div "**********" at bounding box center [135, 149] width 135 height 224
click at [101, 174] on textarea at bounding box center [133, 180] width 119 height 20
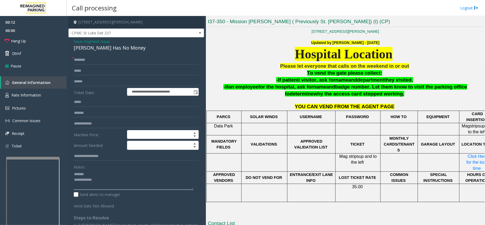
paste textarea "**********"
type textarea "**********"
click at [100, 44] on span "Payment Issue" at bounding box center [97, 42] width 26 height 6
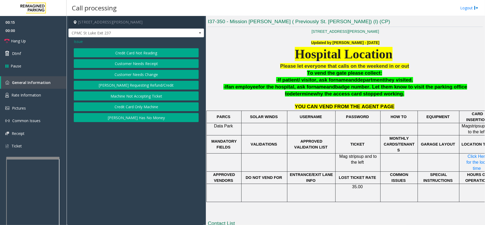
click at [100, 44] on div "Issue" at bounding box center [136, 42] width 125 height 6
click at [113, 120] on button "[PERSON_NAME] Has No Money" at bounding box center [136, 117] width 125 height 9
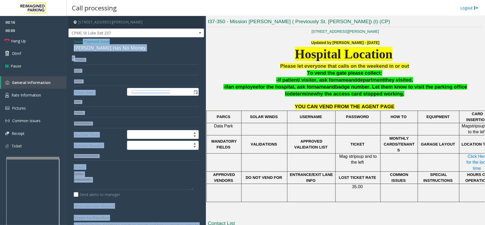
click at [89, 49] on div "[PERSON_NAME] Has No Money" at bounding box center [136, 47] width 125 height 7
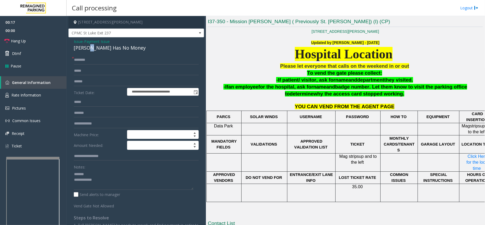
click at [89, 49] on div "[PERSON_NAME] Has No Money" at bounding box center [136, 47] width 125 height 7
click at [97, 173] on textarea at bounding box center [133, 180] width 119 height 20
paste textarea "**********"
type textarea "**********"
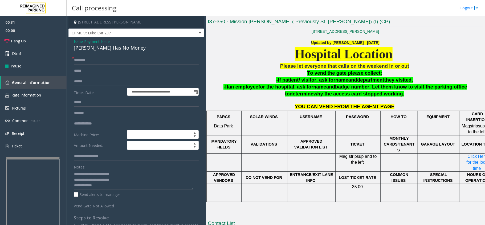
click at [100, 82] on input "text" at bounding box center [136, 81] width 125 height 9
type input "******"
click at [92, 60] on input "text" at bounding box center [136, 59] width 125 height 9
click at [110, 182] on textarea at bounding box center [133, 180] width 119 height 20
drag, startPoint x: 121, startPoint y: 184, endPoint x: 180, endPoint y: 179, distance: 59.3
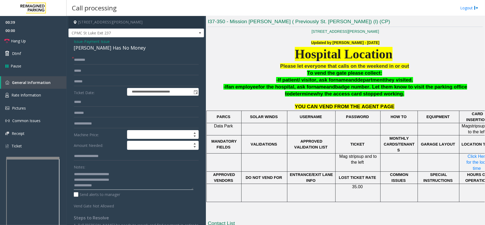
click at [121, 184] on textarea at bounding box center [133, 180] width 119 height 20
paste textarea "**********"
click at [106, 187] on textarea at bounding box center [133, 180] width 119 height 20
type textarea "**********"
click at [79, 41] on span "Issue" at bounding box center [78, 42] width 9 height 6
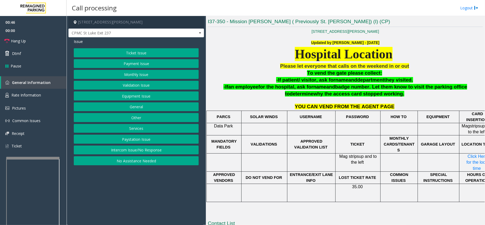
click at [130, 52] on button "Ticket Issue" at bounding box center [136, 52] width 125 height 9
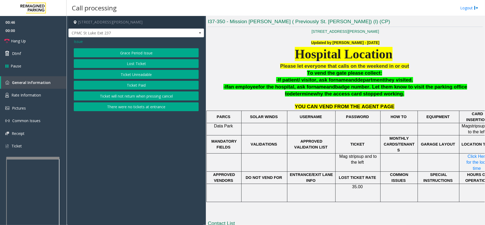
click at [134, 77] on button "Ticket Unreadable" at bounding box center [136, 74] width 125 height 9
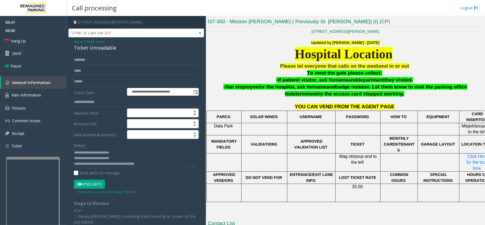
click at [81, 185] on icon at bounding box center [79, 184] width 4 height 4
click at [100, 40] on span "Ticket Issue" at bounding box center [94, 42] width 20 height 6
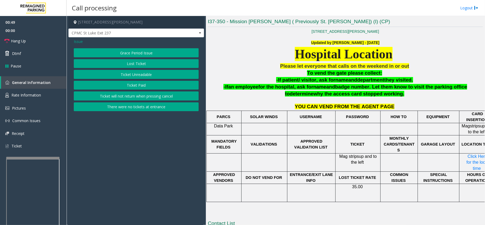
click at [81, 41] on span "Issue" at bounding box center [78, 42] width 9 height 6
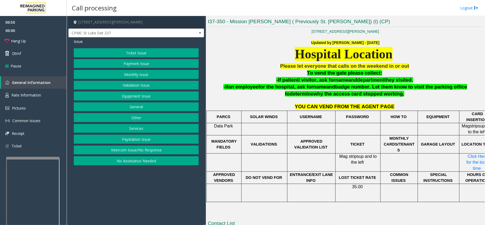
click at [134, 63] on button "Payment Issue" at bounding box center [136, 63] width 125 height 9
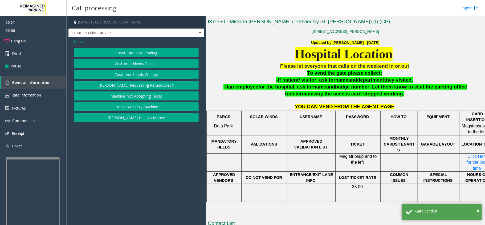
click at [128, 118] on button "[PERSON_NAME] Has No Money" at bounding box center [136, 117] width 125 height 9
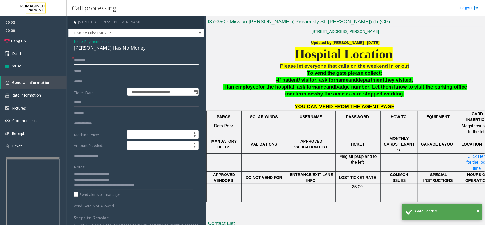
click at [97, 61] on input "text" at bounding box center [136, 59] width 125 height 9
type input "**"
click at [28, 33] on span "00:00" at bounding box center [33, 30] width 67 height 8
click at [29, 40] on link "Hang Up" at bounding box center [33, 41] width 67 height 13
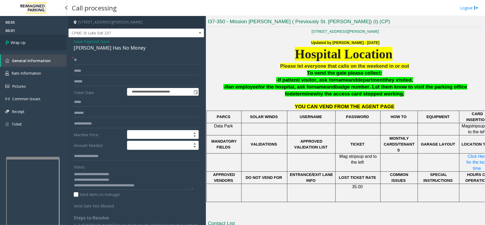
click at [38, 40] on link "Wrap Up" at bounding box center [33, 43] width 67 height 16
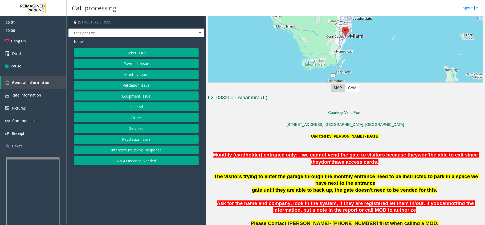
scroll to position [142, 0]
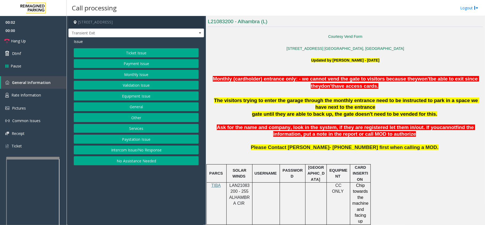
click at [239, 185] on span "LAN21083200 - 255 ALHAMBRA CIR" at bounding box center [239, 194] width 20 height 22
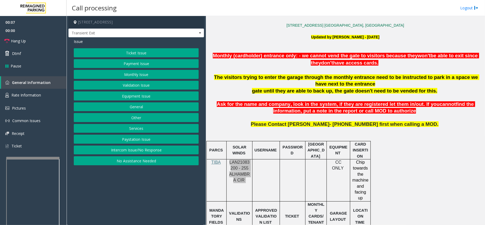
scroll to position [177, 0]
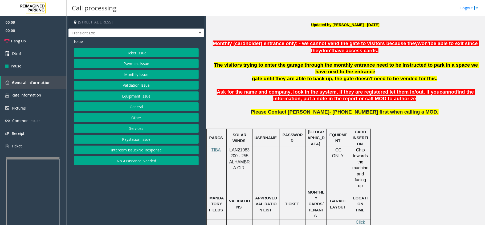
click at [354, 74] on span "The visitors trying to enter the garage through the monthly entrance need to be…" at bounding box center [346, 68] width 265 height 13
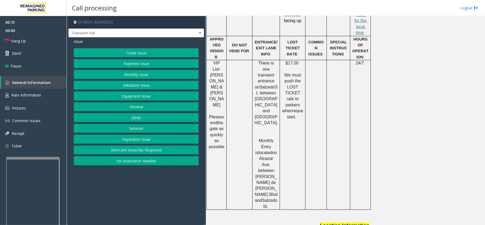
scroll to position [457, 0]
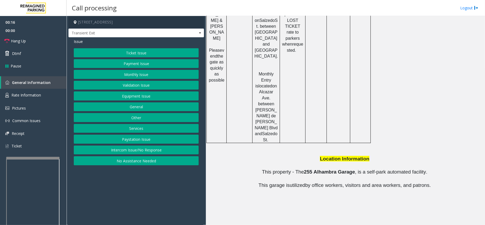
drag, startPoint x: 292, startPoint y: 194, endPoint x: 250, endPoint y: 186, distance: 42.6
click at [288, 224] on h3 "Contact List" at bounding box center [345, 228] width 275 height 9
drag, startPoint x: 291, startPoint y: 193, endPoint x: 252, endPoint y: 193, distance: 38.6
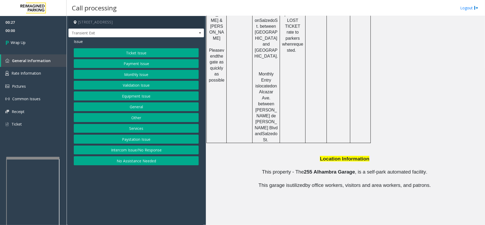
click at [150, 100] on button "Equipment Issue" at bounding box center [136, 95] width 125 height 9
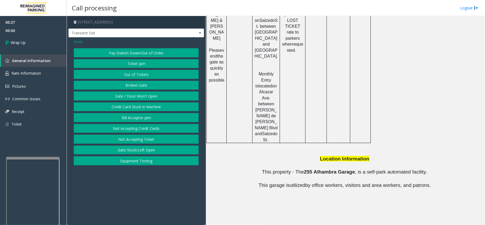
click at [149, 98] on button "Gate / Door Won't Open" at bounding box center [136, 95] width 125 height 9
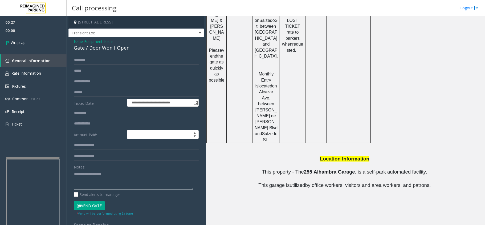
click at [128, 185] on textarea at bounding box center [133, 180] width 119 height 20
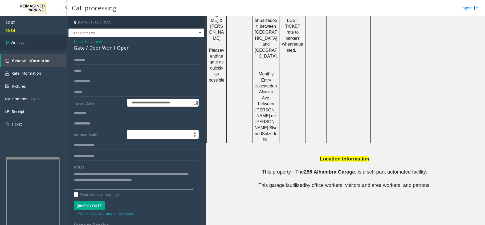
type textarea "**********"
click at [37, 46] on link "Wrap Up" at bounding box center [33, 43] width 67 height 16
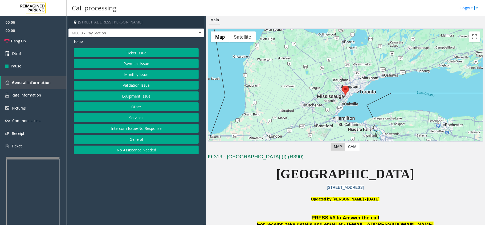
drag, startPoint x: 150, startPoint y: 181, endPoint x: 147, endPoint y: 183, distance: 3.6
drag, startPoint x: 147, startPoint y: 183, endPoint x: 129, endPoint y: 188, distance: 18.4
click at [129, 188] on app-call-processing-form "1 [PERSON_NAME][GEOGRAPHIC_DATA], [GEOGRAPHIC_DATA], [GEOGRAPHIC_DATA] MEC 3 - …" at bounding box center [136, 120] width 139 height 209
click at [132, 100] on button "Equipment Issue" at bounding box center [136, 95] width 125 height 9
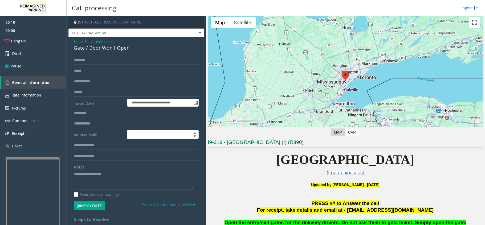
scroll to position [35, 0]
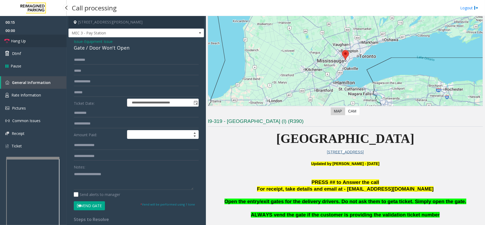
click at [56, 44] on link "Hang Up" at bounding box center [33, 41] width 67 height 13
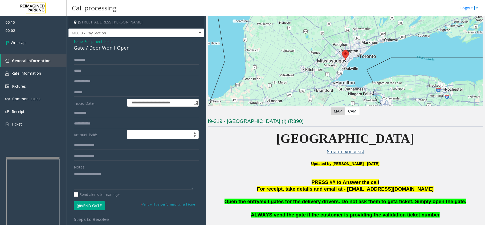
click at [124, 170] on div "Notes:" at bounding box center [136, 175] width 125 height 27
paste textarea "**********"
click at [82, 173] on textarea at bounding box center [133, 180] width 119 height 20
click at [118, 176] on textarea at bounding box center [133, 180] width 119 height 20
type textarea "**********"
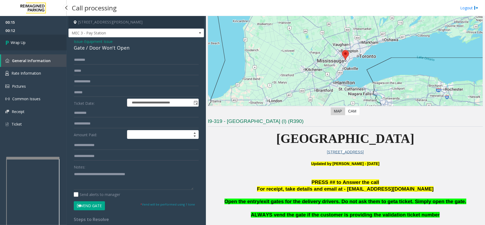
click at [39, 39] on link "Wrap Up" at bounding box center [33, 43] width 67 height 16
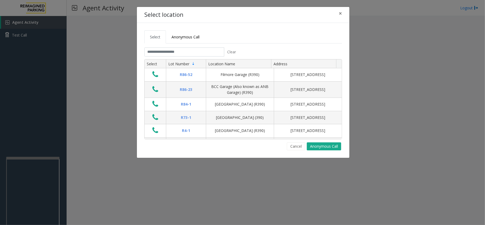
drag, startPoint x: 202, startPoint y: 44, endPoint x: 203, endPoint y: 48, distance: 4.3
click at [202, 45] on tabset "Select Anonymous Call Clear Select Lot Number Location Name Address R86-52 Film…" at bounding box center [242, 90] width 197 height 120
click at [204, 51] on input "text" at bounding box center [184, 51] width 80 height 9
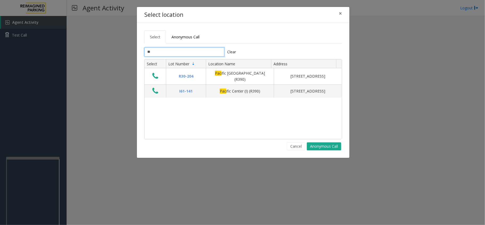
type input "*"
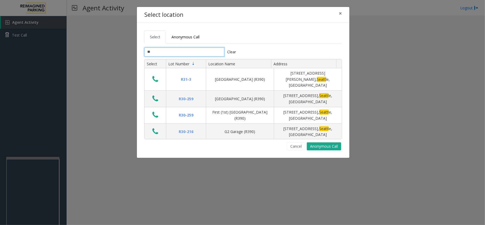
type input "*"
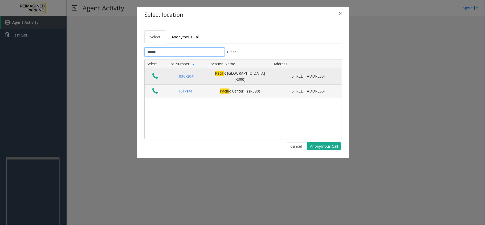
type input "******"
click at [152, 79] on icon "Data table" at bounding box center [155, 75] width 6 height 7
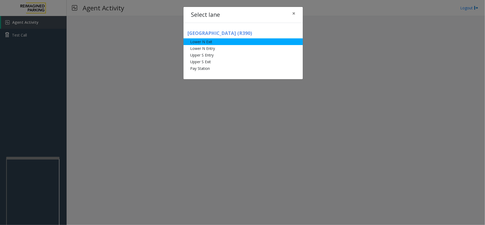
click at [218, 43] on li "Lower N Exit" at bounding box center [242, 41] width 119 height 7
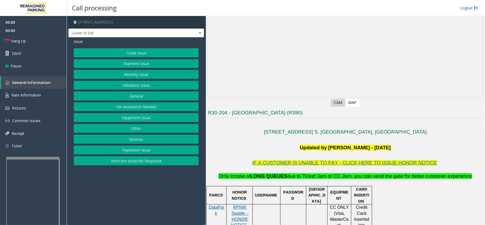
scroll to position [142, 0]
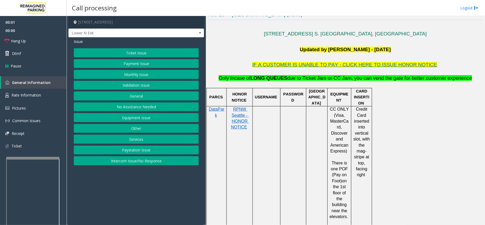
drag, startPoint x: 197, startPoint y: 190, endPoint x: 185, endPoint y: 174, distance: 20.2
click at [189, 193] on app-call-processing-form "[STREET_ADDRESS] [GEOGRAPHIC_DATA] Exit Issue Ticket Issue Payment Issue Monthl…" at bounding box center [136, 120] width 139 height 209
click at [148, 51] on button "Ticket Issue" at bounding box center [136, 52] width 125 height 9
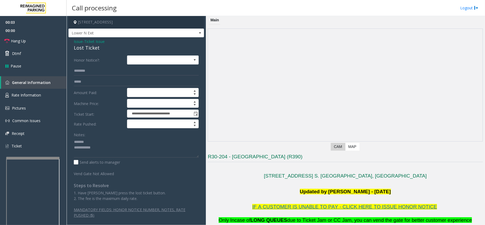
scroll to position [142, 0]
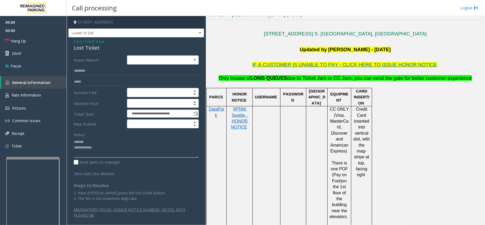
paste textarea "**********"
click at [170, 146] on textarea at bounding box center [136, 147] width 125 height 20
click at [90, 48] on div "Lost Ticket" at bounding box center [136, 47] width 125 height 7
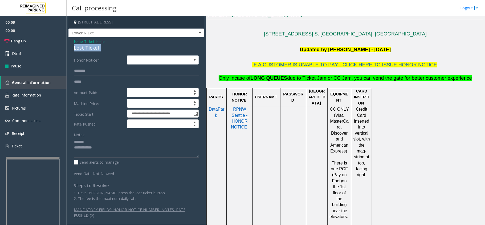
copy div "Lost Ticket"
click at [107, 141] on textarea at bounding box center [136, 147] width 125 height 20
paste textarea "**********"
click at [116, 155] on textarea at bounding box center [136, 147] width 125 height 20
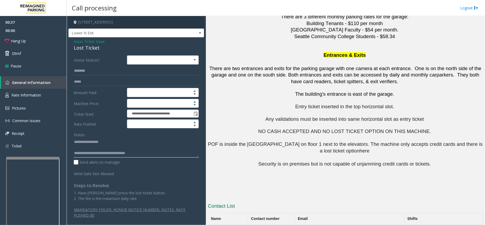
scroll to position [632, 0]
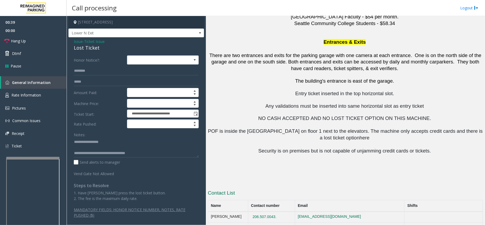
copy tr "206.507.0043."
drag, startPoint x: 288, startPoint y: 180, endPoint x: 252, endPoint y: 178, distance: 36.3
click at [252, 211] on tr "Alexis Galvan 206.507.0043. agalvan@rpnw.com" at bounding box center [345, 216] width 275 height 11
click at [160, 152] on textarea at bounding box center [136, 147] width 125 height 20
click at [139, 154] on textarea at bounding box center [136, 147] width 125 height 20
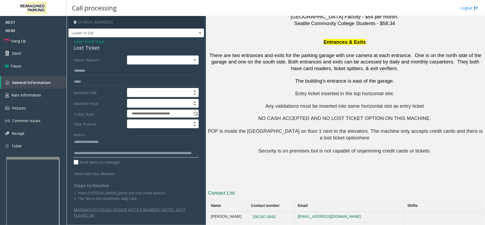
scroll to position [3, 0]
click at [146, 155] on textarea at bounding box center [136, 147] width 125 height 20
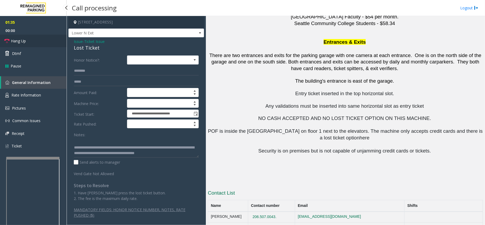
click at [34, 38] on link "Hang Up" at bounding box center [33, 41] width 67 height 13
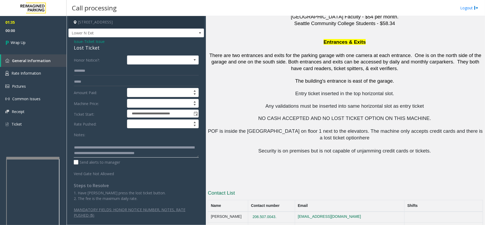
click at [94, 156] on textarea at bounding box center [136, 147] width 125 height 20
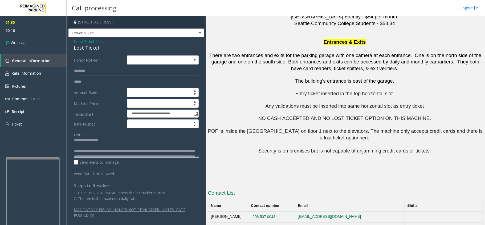
scroll to position [0, 0]
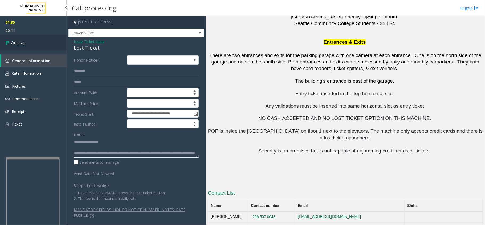
type textarea "**********"
click at [30, 39] on link "Wrap Up" at bounding box center [33, 43] width 67 height 16
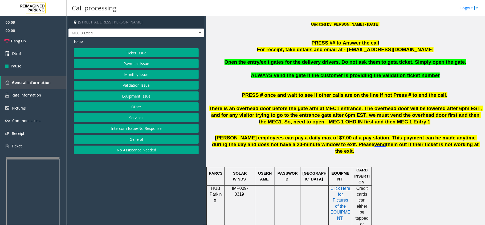
scroll to position [166, 0]
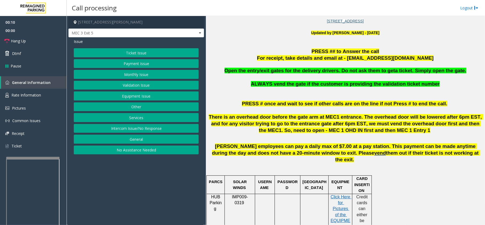
click at [128, 53] on button "Ticket Issue" at bounding box center [136, 52] width 125 height 9
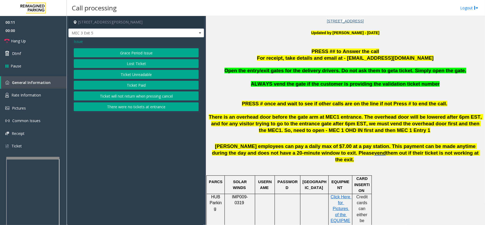
click at [132, 76] on button "Ticket Unreadable" at bounding box center [136, 74] width 125 height 9
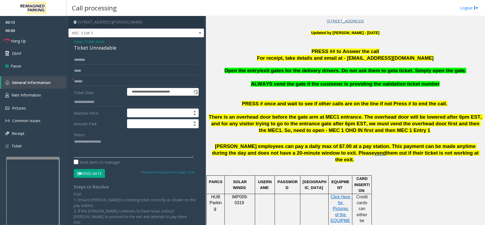
paste textarea "**********"
click at [86, 47] on div "Ticket Unreadable" at bounding box center [136, 47] width 125 height 7
click at [94, 47] on div "Ticket Unreadable" at bounding box center [136, 47] width 125 height 7
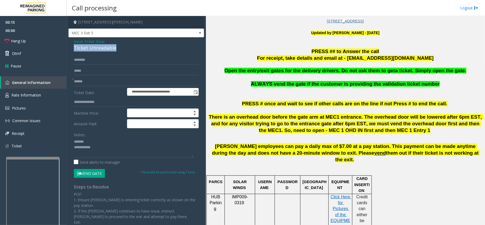
click at [94, 47] on div "Ticket Unreadable" at bounding box center [136, 47] width 125 height 7
click at [129, 156] on textarea at bounding box center [133, 147] width 119 height 20
click at [109, 81] on input "text" at bounding box center [136, 81] width 125 height 9
paste textarea "**********"
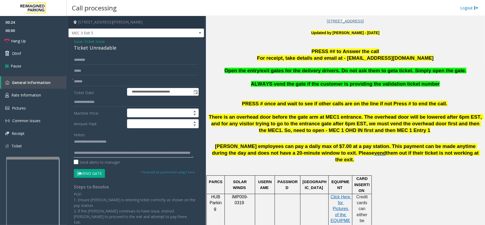
scroll to position [9, 0]
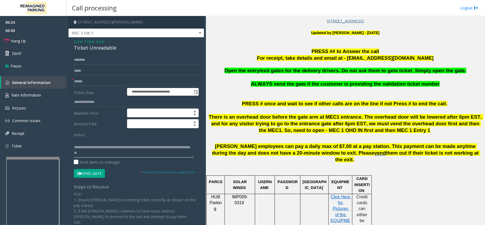
type textarea "**********"
click at [107, 81] on input "text" at bounding box center [136, 81] width 125 height 9
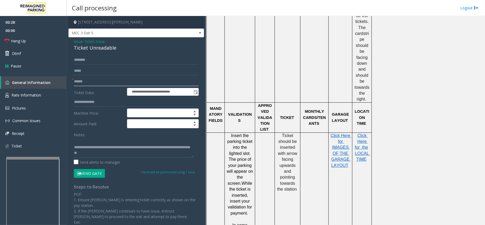
scroll to position [414, 0]
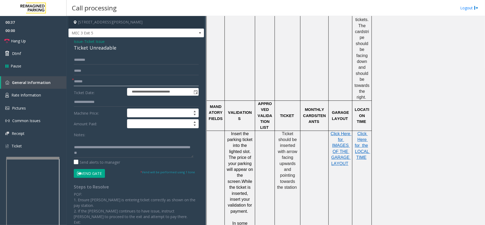
type input "******"
click at [89, 172] on button "Vend Gate" at bounding box center [89, 173] width 31 height 9
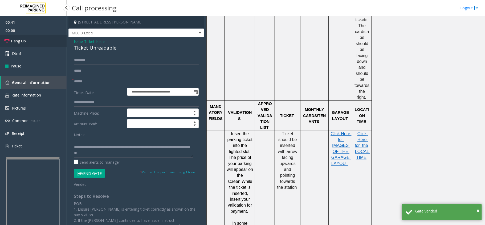
click at [34, 44] on link "Hang Up" at bounding box center [33, 41] width 67 height 13
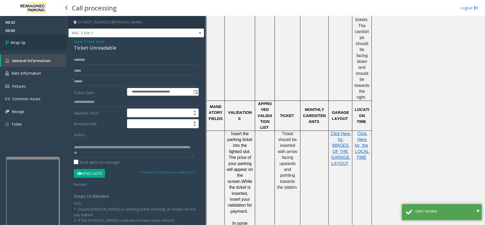
click at [34, 38] on link "Wrap Up" at bounding box center [33, 43] width 67 height 16
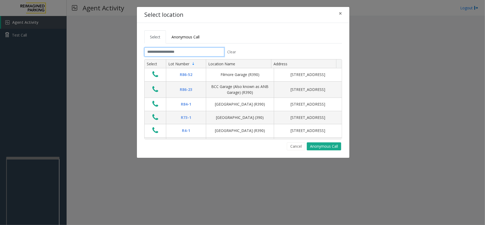
click at [193, 54] on input "text" at bounding box center [184, 51] width 80 height 9
drag, startPoint x: 199, startPoint y: 51, endPoint x: 192, endPoint y: 52, distance: 7.5
click at [192, 52] on input "text" at bounding box center [184, 51] width 80 height 9
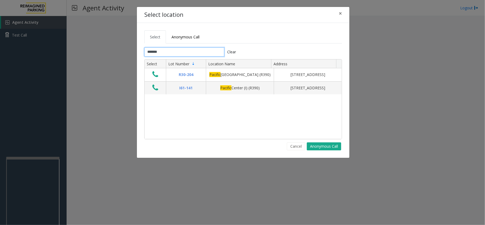
type input "*******"
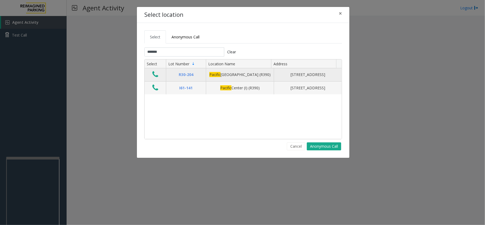
click at [155, 75] on icon "Data table" at bounding box center [155, 74] width 6 height 7
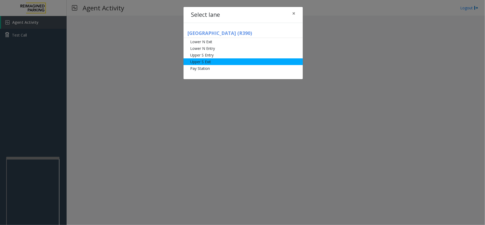
click at [202, 60] on li "Upper S Exit" at bounding box center [242, 61] width 119 height 7
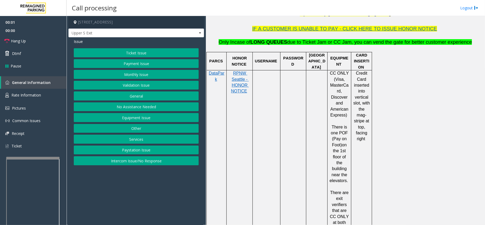
scroll to position [248, 0]
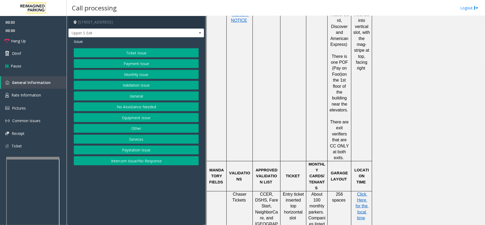
drag, startPoint x: 300, startPoint y: 122, endPoint x: 284, endPoint y: 126, distance: 16.6
click at [284, 126] on td at bounding box center [293, 80] width 26 height 161
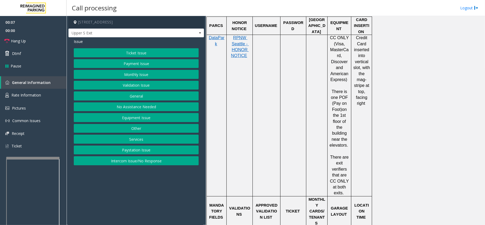
scroll to position [213, 0]
click at [126, 63] on button "Payment Issue" at bounding box center [136, 63] width 125 height 9
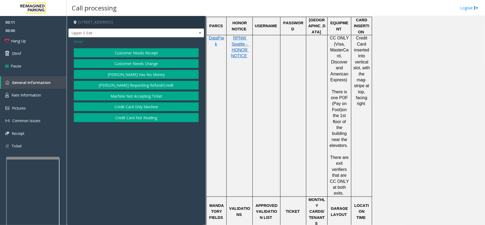
click at [138, 105] on button "Credit Card Only Machine" at bounding box center [136, 106] width 125 height 9
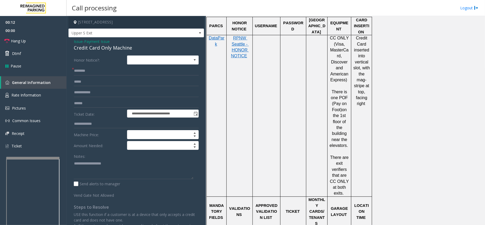
click at [121, 159] on div "Notes:" at bounding box center [136, 164] width 125 height 27
click at [117, 173] on textarea at bounding box center [133, 169] width 119 height 20
paste textarea "**********"
click at [251, 45] on div "RPNW Seattle - HONOR NOTICE" at bounding box center [239, 47] width 26 height 24
click at [235, 46] on span "RPNW Seattle - HONOR NOTICE" at bounding box center [240, 47] width 18 height 22
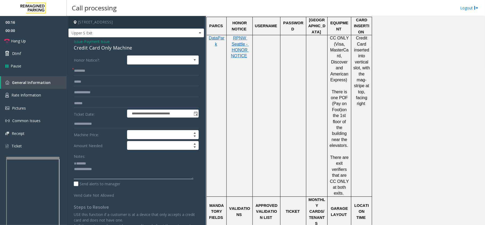
click at [109, 160] on textarea at bounding box center [133, 169] width 119 height 20
type textarea "**********"
click at [96, 43] on span "Payment Issue" at bounding box center [97, 42] width 26 height 6
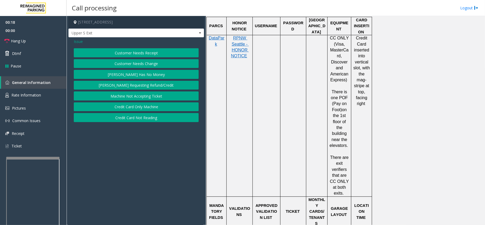
click at [96, 43] on div "Issue" at bounding box center [136, 42] width 125 height 6
click at [119, 119] on button "Credit Card Not Reading" at bounding box center [136, 117] width 125 height 9
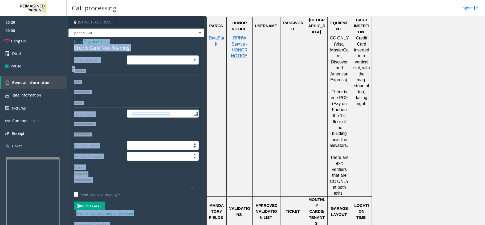
click at [99, 44] on span "Payment Issue" at bounding box center [97, 42] width 26 height 6
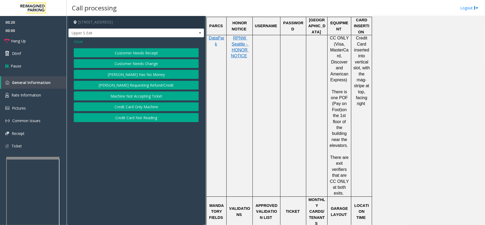
click at [119, 104] on button "Credit Card Only Machine" at bounding box center [136, 106] width 125 height 9
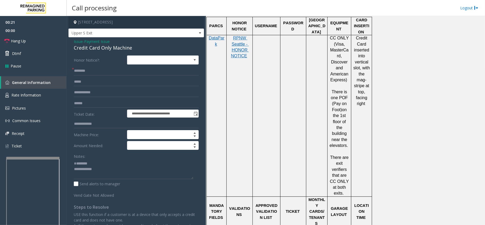
click at [98, 49] on div "Credit Card Only Machine" at bounding box center [136, 47] width 125 height 7
copy div "Credit Card Only Machine"
paste textarea "**********"
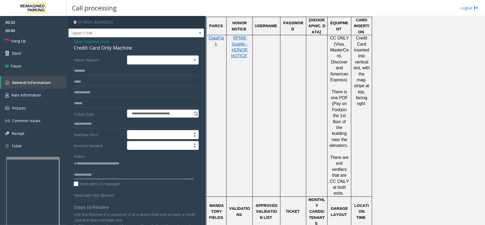
click at [94, 164] on textarea at bounding box center [133, 169] width 119 height 20
click at [122, 175] on textarea at bounding box center [133, 169] width 119 height 20
type textarea "**********"
drag, startPoint x: 299, startPoint y: 169, endPoint x: 275, endPoint y: 169, distance: 24.2
click at [276, 169] on td at bounding box center [267, 115] width 28 height 161
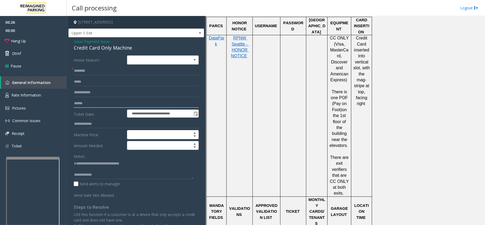
click at [96, 103] on input "text" at bounding box center [136, 103] width 125 height 9
drag, startPoint x: 271, startPoint y: 164, endPoint x: 265, endPoint y: 169, distance: 7.9
drag, startPoint x: 265, startPoint y: 169, endPoint x: 258, endPoint y: 171, distance: 7.6
click at [258, 171] on td at bounding box center [267, 115] width 28 height 161
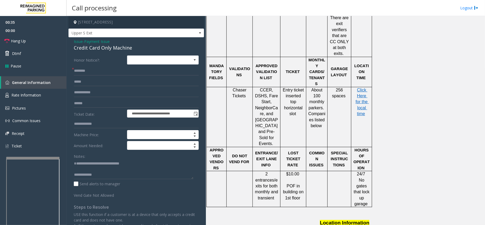
scroll to position [355, 0]
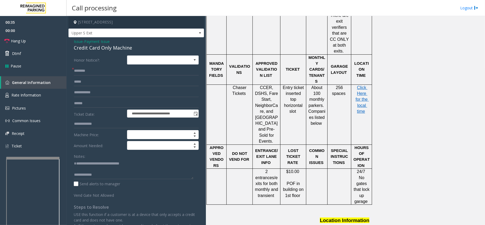
drag, startPoint x: 269, startPoint y: 162, endPoint x: 267, endPoint y: 164, distance: 3.1
drag, startPoint x: 267, startPoint y: 164, endPoint x: 258, endPoint y: 171, distance: 11.8
click at [258, 205] on p at bounding box center [345, 211] width 275 height 12
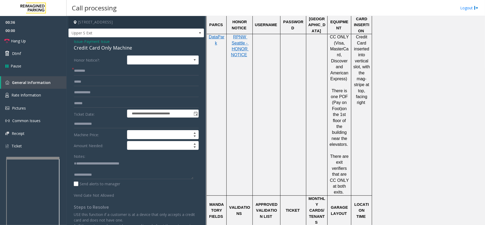
scroll to position [213, 0]
drag, startPoint x: 268, startPoint y: 121, endPoint x: 159, endPoint y: 113, distance: 109.6
click at [263, 126] on td at bounding box center [267, 115] width 28 height 161
click at [146, 107] on input "text" at bounding box center [136, 103] width 125 height 9
type input "*"
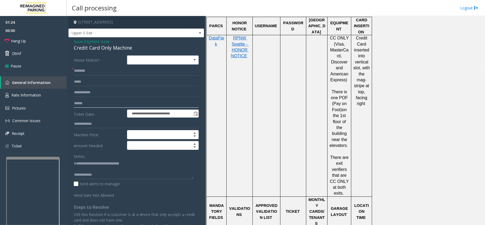
type input "******"
click at [96, 72] on input "text" at bounding box center [136, 70] width 125 height 9
type input "******"
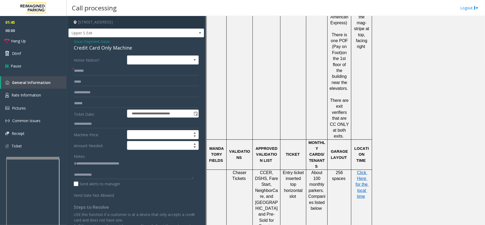
scroll to position [319, 0]
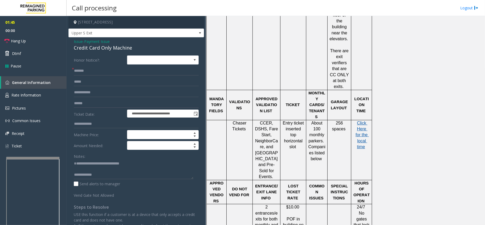
click at [359, 121] on span "Click Here for the local time" at bounding box center [361, 135] width 13 height 28
drag, startPoint x: 259, startPoint y: 85, endPoint x: 249, endPoint y: 93, distance: 12.5
drag, startPoint x: 249, startPoint y: 93, endPoint x: 240, endPoint y: 106, distance: 16.2
click at [240, 121] on span "Chaser Tickets" at bounding box center [239, 126] width 15 height 10
click at [261, 120] on p "CCER, DSHS, Fare Start, NeighborCare , and Seattle Community College and Pre-So…" at bounding box center [266, 150] width 24 height 60
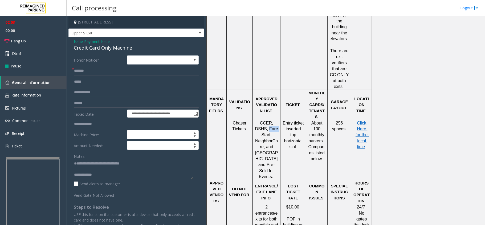
click at [261, 120] on p "CCER, DSHS, Fare Start, NeighborCare , and Seattle Community College and Pre-So…" at bounding box center [266, 150] width 24 height 60
click at [309, 120] on p "About 100 monthly parkers. Companies listed below" at bounding box center [316, 141] width 17 height 42
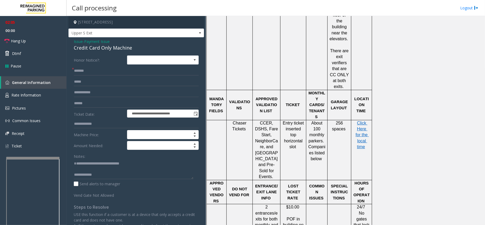
click at [303, 121] on span "Entry ticket inserted top horizontal slot" at bounding box center [294, 135] width 22 height 28
click at [114, 174] on textarea at bounding box center [133, 169] width 119 height 20
type textarea "**********"
click at [44, 93] on link "Rate Information" at bounding box center [33, 95] width 67 height 13
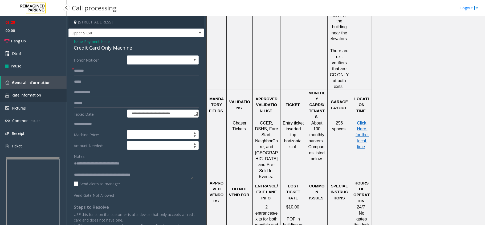
scroll to position [16, 0]
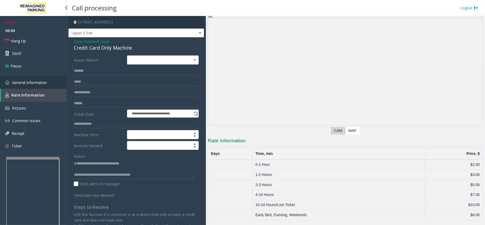
click at [50, 84] on link "General Information" at bounding box center [33, 82] width 67 height 13
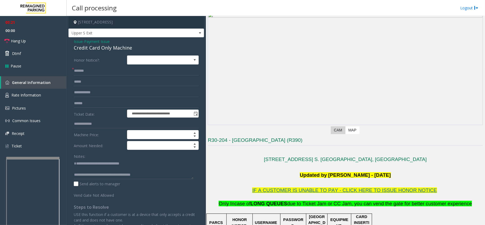
scroll to position [319, 0]
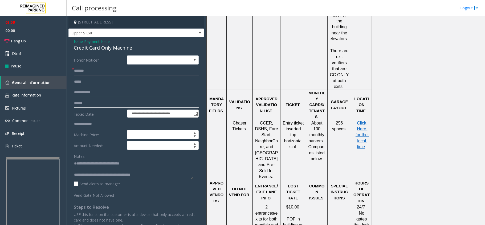
click at [110, 108] on input "******" at bounding box center [136, 103] width 125 height 9
click at [78, 40] on span "Issue" at bounding box center [78, 42] width 9 height 6
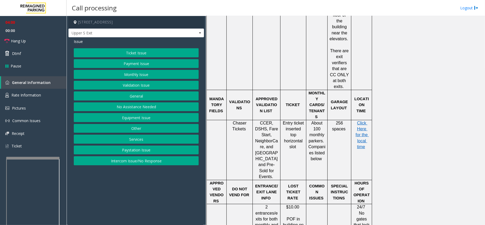
click at [108, 55] on button "Ticket Issue" at bounding box center [136, 52] width 125 height 9
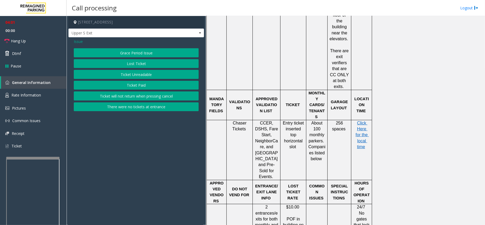
click at [124, 78] on button "Ticket Unreadable" at bounding box center [136, 74] width 125 height 9
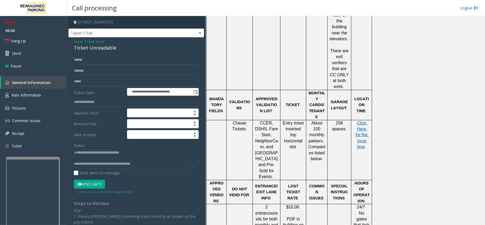
click at [92, 188] on button "Vend Gate" at bounding box center [89, 183] width 31 height 9
click at [92, 186] on button "Vend Gate" at bounding box center [89, 183] width 31 height 9
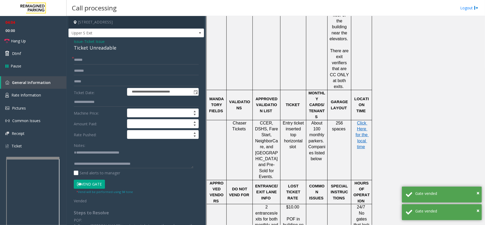
drag, startPoint x: 164, startPoint y: 197, endPoint x: 153, endPoint y: 219, distance: 23.8
drag, startPoint x: 153, startPoint y: 219, endPoint x: 137, endPoint y: 218, distance: 16.5
click at [78, 41] on span "Issue" at bounding box center [78, 42] width 9 height 6
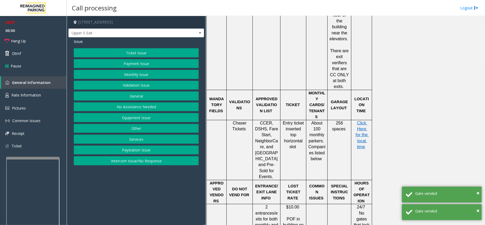
click at [115, 62] on button "Payment Issue" at bounding box center [136, 63] width 125 height 9
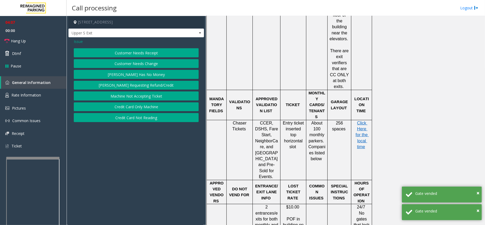
click at [137, 108] on button "Credit Card Only Machine" at bounding box center [136, 106] width 125 height 9
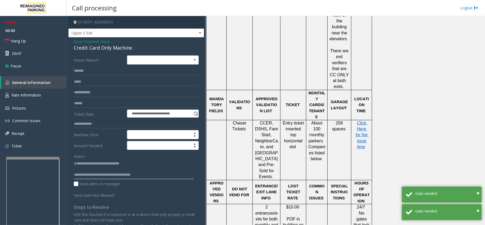
click at [171, 176] on textarea at bounding box center [133, 169] width 119 height 20
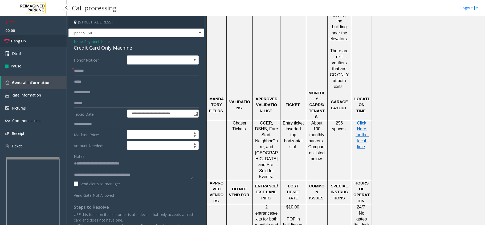
click at [34, 42] on link "Hang Up" at bounding box center [33, 41] width 67 height 13
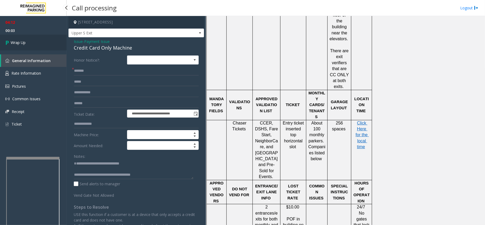
click at [37, 44] on link "Wrap Up" at bounding box center [33, 43] width 67 height 16
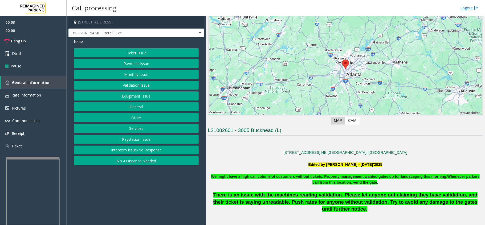
scroll to position [177, 0]
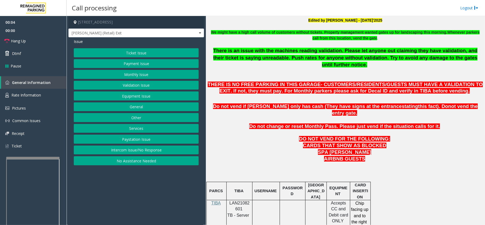
click at [243, 200] on span "LAN21082601" at bounding box center [239, 205] width 20 height 10
click at [33, 94] on span "Rate Information" at bounding box center [26, 94] width 30 height 5
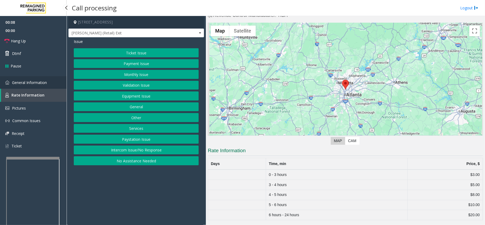
click at [51, 80] on link "General Information" at bounding box center [33, 82] width 67 height 13
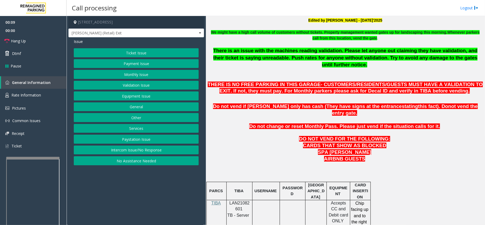
click at [239, 200] on span "LAN21082601" at bounding box center [239, 205] width 20 height 10
click at [89, 48] on div "Issue Ticket Issue Payment Issue Monthly Issue Validation Issue Equipment Issue…" at bounding box center [135, 102] width 135 height 130
click at [121, 50] on button "Ticket Issue" at bounding box center [136, 52] width 125 height 9
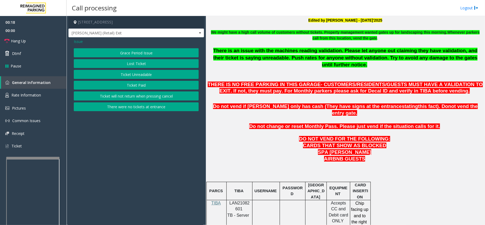
click at [142, 148] on app-call-processing-form "3005 Peachtree Road Northeast, Atlanta, GA Pharr (Retail) Exit Issue Grace Peri…" at bounding box center [136, 120] width 139 height 209
drag, startPoint x: 142, startPoint y: 148, endPoint x: 128, endPoint y: 114, distance: 36.8
click at [122, 160] on app-call-processing-form "3005 Peachtree Road Northeast, Atlanta, GA Pharr (Retail) Exit Issue Grace Peri…" at bounding box center [136, 120] width 139 height 209
click at [141, 52] on button "Grace Period Issue" at bounding box center [136, 52] width 125 height 9
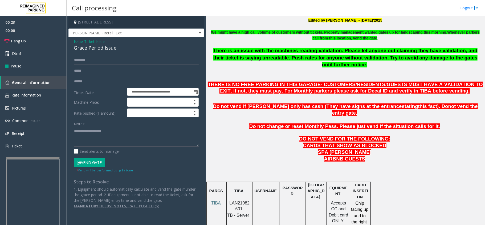
click at [99, 42] on span "Ticket Issue" at bounding box center [94, 42] width 20 height 6
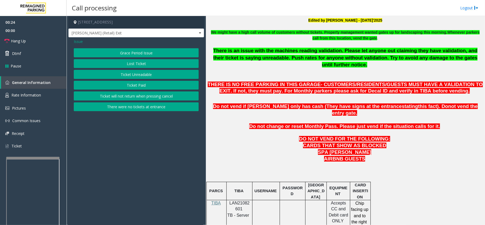
click at [79, 39] on span "Issue" at bounding box center [78, 42] width 9 height 6
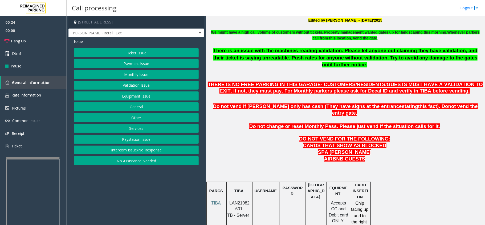
click at [134, 95] on button "Equipment Issue" at bounding box center [136, 95] width 125 height 9
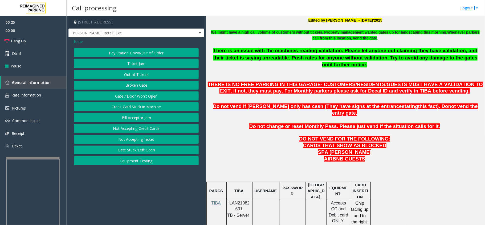
click at [134, 95] on button "Gate / Door Won't Open" at bounding box center [136, 95] width 125 height 9
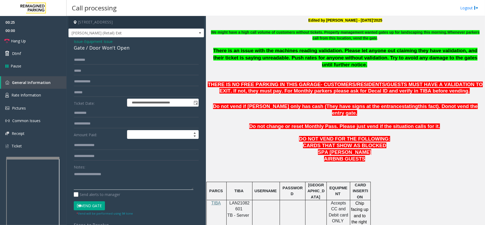
click at [118, 187] on textarea at bounding box center [133, 180] width 119 height 20
click at [89, 93] on input "text" at bounding box center [136, 92] width 125 height 9
type input "*******"
click at [92, 175] on textarea at bounding box center [133, 180] width 119 height 20
paste textarea "**********"
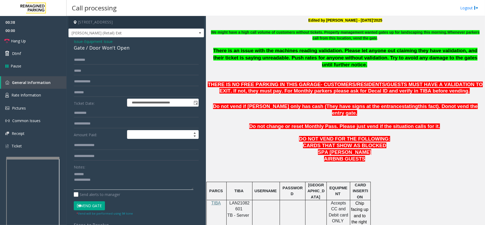
click at [111, 179] on textarea at bounding box center [133, 180] width 119 height 20
click at [112, 177] on textarea at bounding box center [133, 180] width 119 height 20
click at [119, 174] on textarea at bounding box center [133, 180] width 119 height 20
click at [120, 183] on textarea at bounding box center [133, 180] width 119 height 20
click at [237, 200] on span "LAN21082601" at bounding box center [239, 205] width 20 height 10
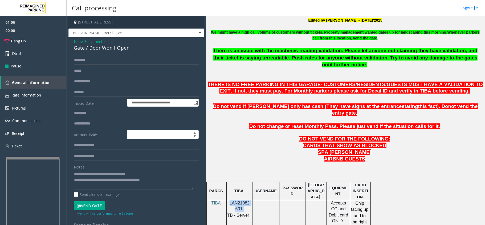
click at [237, 200] on span "LAN21082601" at bounding box center [239, 205] width 20 height 10
copy p "LAN21082601"
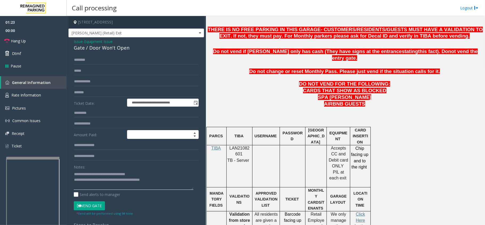
scroll to position [284, 0]
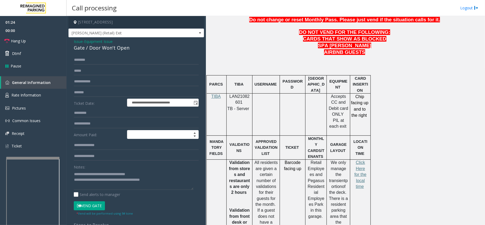
click at [87, 204] on button "Vend Gate" at bounding box center [89, 205] width 31 height 9
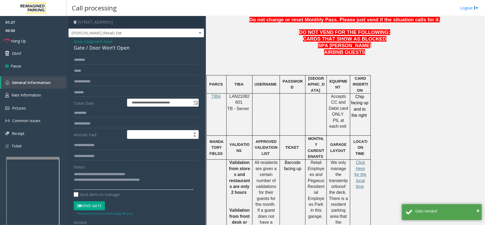
drag, startPoint x: 171, startPoint y: 185, endPoint x: 101, endPoint y: 180, distance: 69.3
click at [101, 180] on textarea at bounding box center [133, 180] width 119 height 20
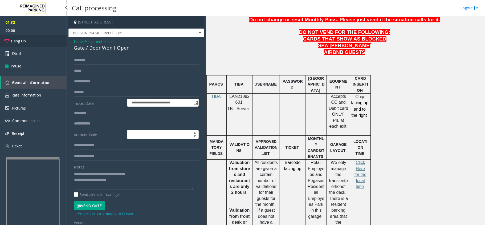
click at [17, 39] on span "Hang Up" at bounding box center [18, 41] width 15 height 6
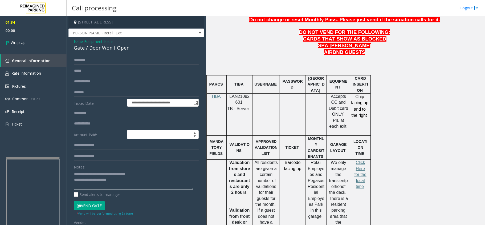
click at [142, 183] on textarea at bounding box center [133, 180] width 119 height 20
type textarea "**********"
click at [35, 49] on link "Wrap Up" at bounding box center [33, 43] width 67 height 16
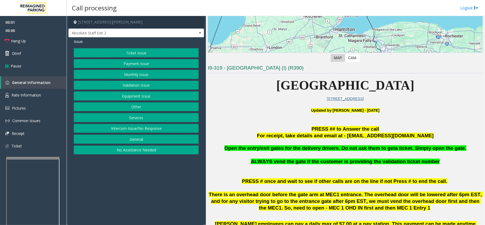
scroll to position [142, 0]
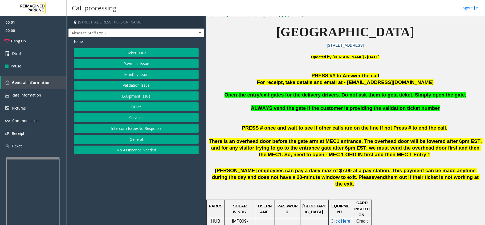
click at [174, 166] on app-call-processing-form "1 Robert Speck Parkway, Mississauga, ON Absolute Staff Exit 2 Issue Ticket Issu…" at bounding box center [136, 120] width 139 height 209
drag, startPoint x: 159, startPoint y: 171, endPoint x: 152, endPoint y: 177, distance: 8.1
click at [152, 177] on app-call-processing-form "1 Robert Speck Parkway, Mississauga, ON Absolute Staff Exit 2 Issue Ticket Issu…" at bounding box center [136, 120] width 139 height 209
drag, startPoint x: 347, startPoint y: 121, endPoint x: 310, endPoint y: 123, distance: 37.3
click at [310, 123] on p at bounding box center [345, 121] width 275 height 7
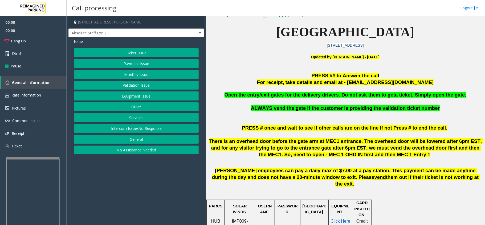
click at [269, 109] on span "ALWAYS vend the gate if the customer is providing the validation ticket number" at bounding box center [345, 108] width 189 height 6
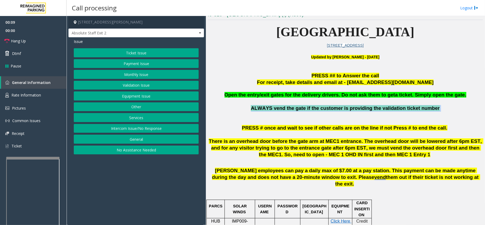
click at [269, 109] on span "ALWAYS vend the gate if the customer is providing the validation ticket number" at bounding box center [345, 108] width 189 height 6
click at [276, 123] on p at bounding box center [345, 121] width 275 height 7
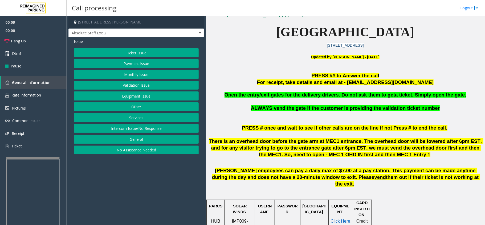
click at [271, 98] on p at bounding box center [345, 101] width 275 height 7
click at [284, 126] on span "PRESS # once and wait to see if other calls are on the line if not Press # to e…" at bounding box center [344, 128] width 205 height 6
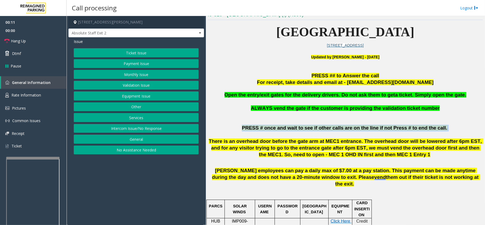
click at [284, 126] on span "PRESS # once and wait to see if other calls are on the line if not Press # to e…" at bounding box center [344, 128] width 205 height 6
click at [286, 136] on p at bounding box center [345, 134] width 275 height 6
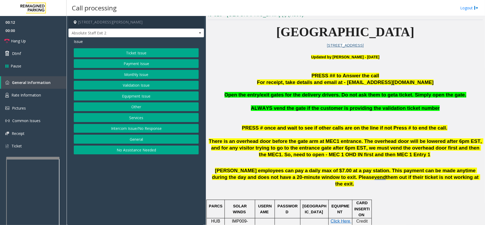
click at [288, 144] on span "There is an overhead door before the gate arm at MEC1 entrance. The overhead do…" at bounding box center [346, 147] width 274 height 19
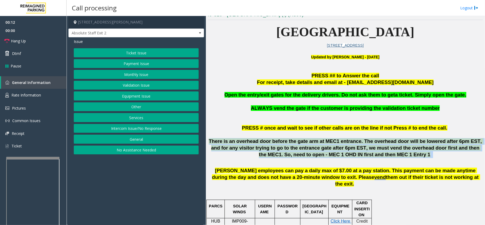
click at [288, 144] on span "There is an overhead door before the gate arm at MEC1 entrance. The overhead do…" at bounding box center [346, 147] width 274 height 19
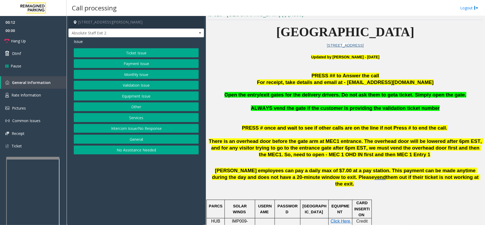
click at [315, 187] on p at bounding box center [345, 193] width 275 height 12
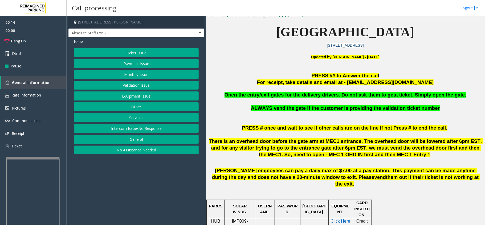
click at [313, 173] on span "[PERSON_NAME] employees can pay a daily max of $7.00 at a pay station. This pay…" at bounding box center [344, 173] width 265 height 12
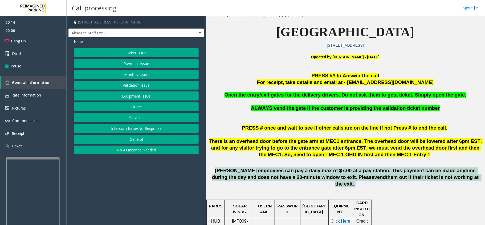
click at [313, 173] on span "[PERSON_NAME] employees can pay a daily max of $7.00 at a pay station. This pay…" at bounding box center [344, 173] width 265 height 12
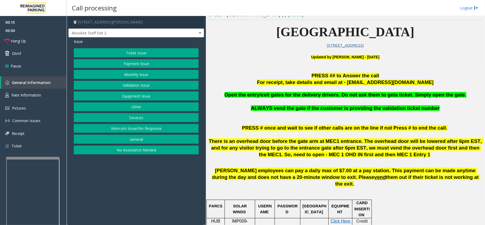
click at [315, 150] on span "There is an overhead door before the gate arm at MEC1 entrance. The overhead do…" at bounding box center [346, 147] width 274 height 19
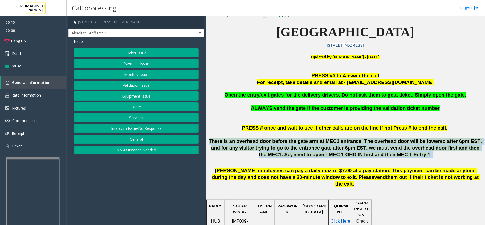
click at [315, 150] on span "There is an overhead door before the gate arm at MEC1 entrance. The overhead do…" at bounding box center [346, 147] width 274 height 19
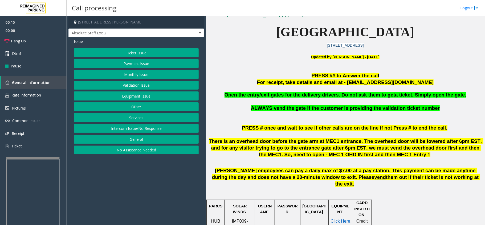
click at [317, 167] on span "[PERSON_NAME] employees can pay a daily max of $7.00 at a pay station. This pay…" at bounding box center [344, 173] width 265 height 12
click at [139, 75] on button "Monthly Issue" at bounding box center [136, 74] width 125 height 9
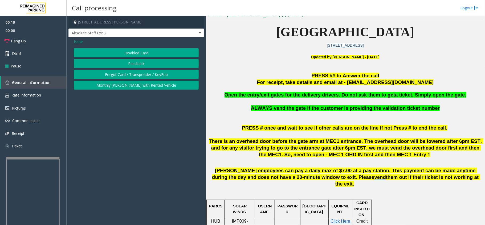
click at [139, 71] on button "Forgot Card / Transponder / KeyFob" at bounding box center [136, 74] width 125 height 9
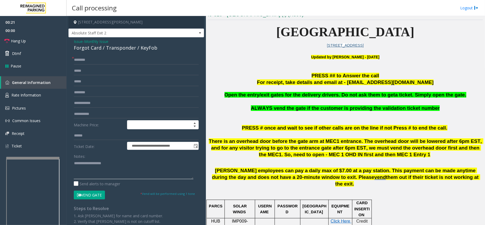
paste textarea "**********"
click at [115, 49] on div "Forgot Card / Transponder / KeyFob" at bounding box center [136, 47] width 125 height 7
click at [115, 160] on textarea at bounding box center [133, 169] width 119 height 20
click at [118, 46] on div "Forgot Card / Transponder / KeyFob" at bounding box center [136, 47] width 125 height 7
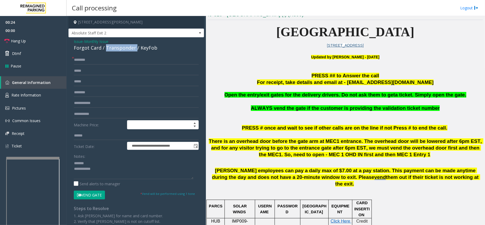
click at [118, 46] on div "Forgot Card / Transponder / KeyFob" at bounding box center [136, 47] width 125 height 7
click at [120, 174] on textarea at bounding box center [133, 169] width 119 height 20
paste textarea "**********"
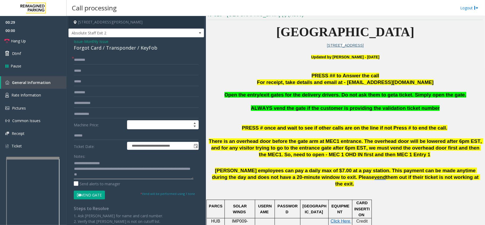
scroll to position [4, 0]
type textarea "**********"
click at [100, 62] on input "text" at bounding box center [136, 59] width 125 height 9
click at [103, 106] on input "text" at bounding box center [136, 102] width 125 height 9
type input "******"
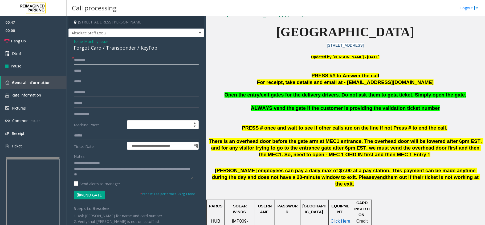
drag, startPoint x: 117, startPoint y: 60, endPoint x: 118, endPoint y: 56, distance: 4.4
click at [117, 60] on input "text" at bounding box center [136, 59] width 125 height 9
type input "*"
type input "****"
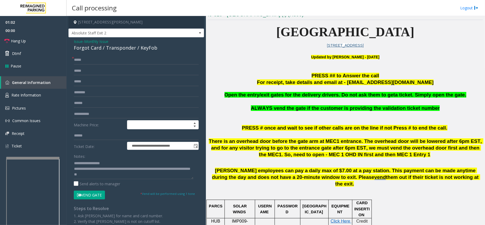
click at [95, 192] on button "Vend Gate" at bounding box center [89, 194] width 31 height 9
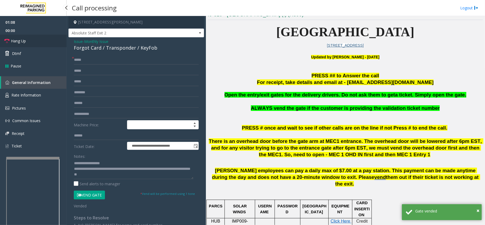
click at [36, 36] on link "Hang Up" at bounding box center [33, 41] width 67 height 13
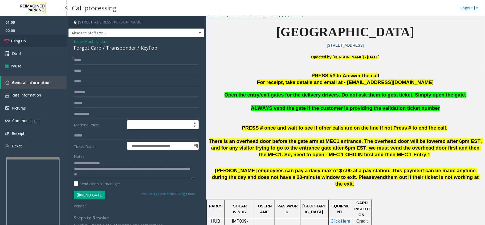
click at [39, 36] on link "Hang Up" at bounding box center [33, 41] width 67 height 13
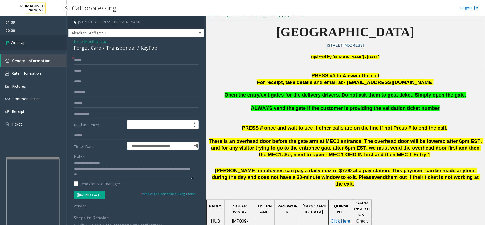
click at [39, 36] on link "Wrap Up" at bounding box center [33, 43] width 67 height 16
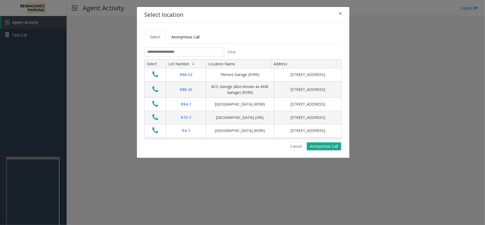
click at [191, 47] on tabset "Select Anonymous Call Clear Select Lot Number Location Name Address R86-52 Film…" at bounding box center [242, 90] width 197 height 120
click at [192, 56] on input "text" at bounding box center [184, 51] width 80 height 9
click at [194, 56] on input "text" at bounding box center [184, 51] width 80 height 9
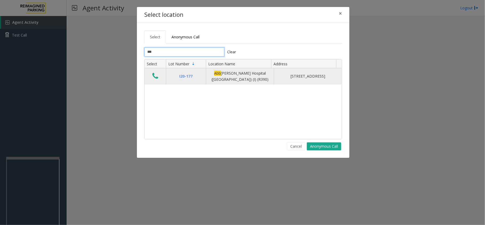
type input "***"
click at [156, 80] on icon "Data table" at bounding box center [155, 75] width 6 height 7
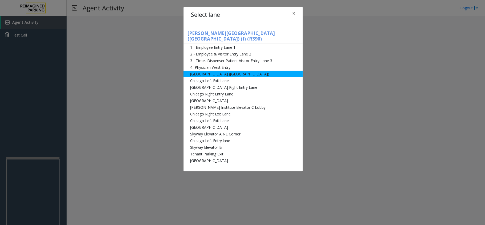
click at [211, 71] on li "[GEOGRAPHIC_DATA] ([GEOGRAPHIC_DATA])" at bounding box center [242, 74] width 119 height 7
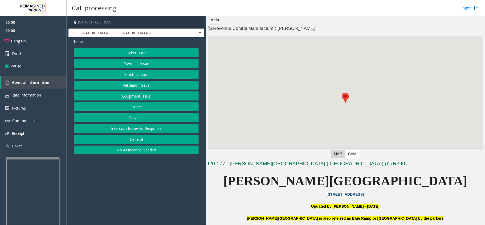
click at [139, 77] on button "Monthly Issue" at bounding box center [136, 74] width 125 height 9
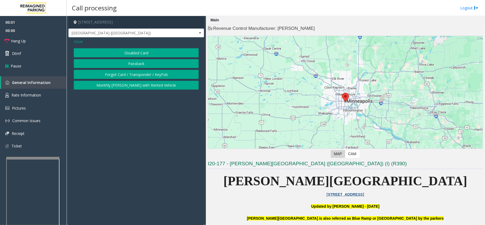
click at [78, 42] on span "Issue" at bounding box center [78, 42] width 9 height 6
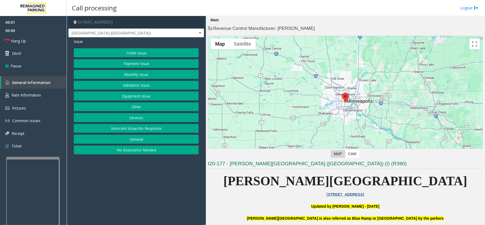
click at [123, 86] on button "Validation Issue" at bounding box center [136, 85] width 125 height 9
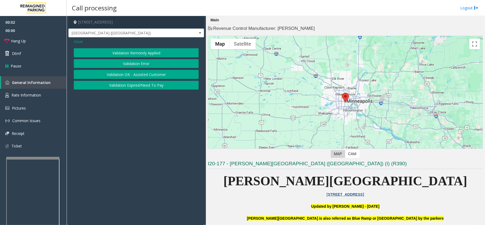
click at [121, 63] on button "Validation Error" at bounding box center [136, 63] width 125 height 9
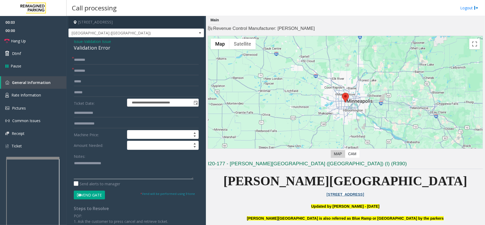
click at [115, 170] on textarea at bounding box center [133, 169] width 119 height 20
paste textarea "**********"
click at [90, 48] on div "Validation Error" at bounding box center [136, 47] width 125 height 7
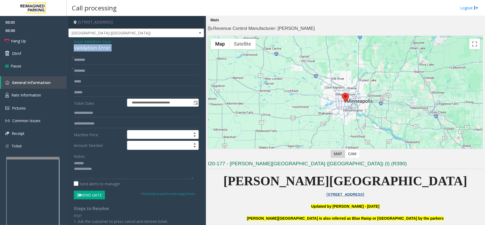
copy div "Validation Error"
click at [92, 164] on textarea at bounding box center [133, 169] width 119 height 20
paste textarea "**********"
click at [119, 175] on textarea at bounding box center [133, 169] width 119 height 20
paste textarea "**********"
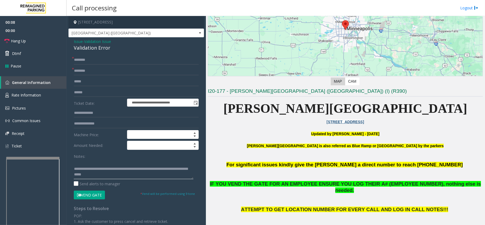
scroll to position [106, 0]
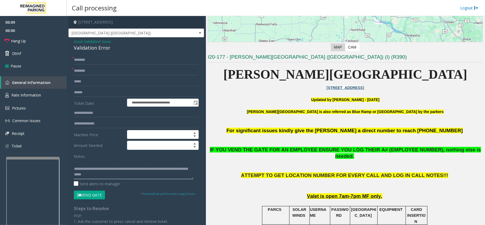
type textarea "**********"
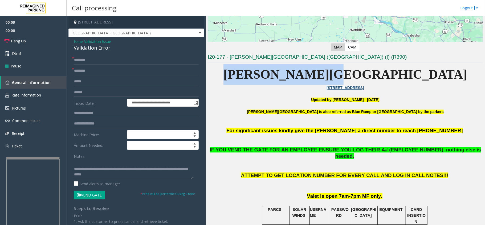
drag, startPoint x: 310, startPoint y: 78, endPoint x: 425, endPoint y: 76, distance: 114.7
click at [425, 76] on p "[PERSON_NAME][GEOGRAPHIC_DATA]" at bounding box center [345, 74] width 275 height 20
copy span "[PERSON_NAME][GEOGRAPHIC_DATA]"
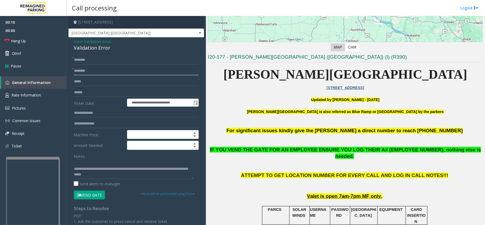
click at [93, 69] on input "text" at bounding box center [136, 70] width 125 height 9
paste input "**********"
type input "**********"
click at [97, 93] on input "text" at bounding box center [136, 92] width 125 height 9
click at [85, 196] on button "Vend Gate" at bounding box center [89, 194] width 31 height 9
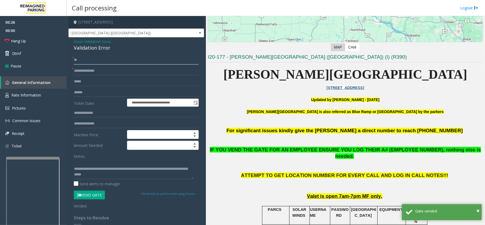
type input "**"
click at [98, 165] on textarea at bounding box center [133, 169] width 119 height 20
click at [99, 166] on textarea at bounding box center [133, 169] width 119 height 20
click at [100, 172] on textarea at bounding box center [133, 169] width 119 height 20
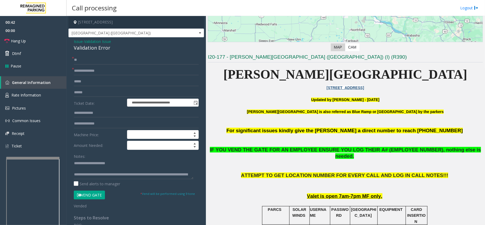
drag, startPoint x: 266, startPoint y: 110, endPoint x: 202, endPoint y: 115, distance: 64.1
click at [250, 122] on p at bounding box center [345, 123] width 275 height 6
click at [42, 42] on link "Hang Up" at bounding box center [33, 41] width 67 height 13
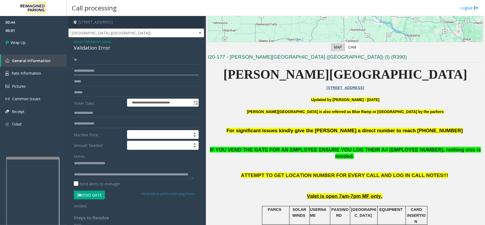
click at [98, 73] on input "**********" at bounding box center [136, 70] width 125 height 9
type input "**********"
drag, startPoint x: 121, startPoint y: 70, endPoint x: 68, endPoint y: 72, distance: 52.2
click at [68, 72] on div "**********" at bounding box center [135, 190] width 135 height 307
type input "**********"
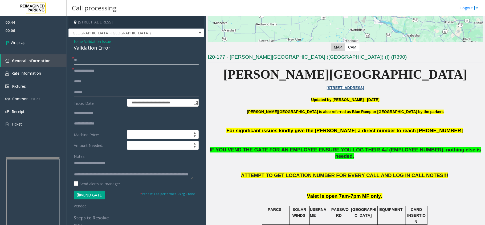
click at [105, 56] on input "**" at bounding box center [136, 59] width 125 height 9
drag, startPoint x: 92, startPoint y: 171, endPoint x: 152, endPoint y: 179, distance: 60.4
click at [151, 179] on textarea at bounding box center [133, 169] width 119 height 20
click at [126, 168] on textarea at bounding box center [133, 169] width 119 height 20
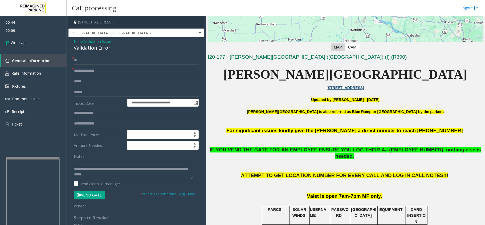
drag, startPoint x: 95, startPoint y: 165, endPoint x: 251, endPoint y: 209, distance: 162.1
click at [220, 198] on div "**********" at bounding box center [276, 120] width 418 height 209
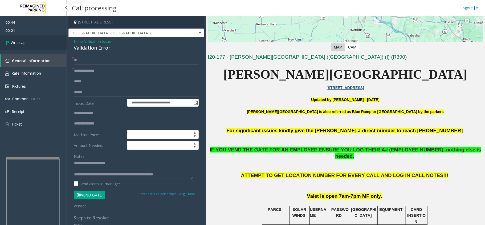
type textarea "**********"
click at [29, 37] on link "Wrap Up" at bounding box center [33, 43] width 67 height 16
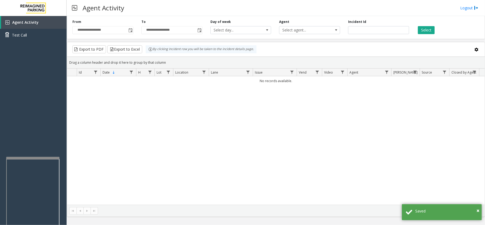
drag, startPoint x: 231, startPoint y: 162, endPoint x: 212, endPoint y: 175, distance: 23.4
click at [208, 167] on div "No records available." at bounding box center [275, 140] width 417 height 128
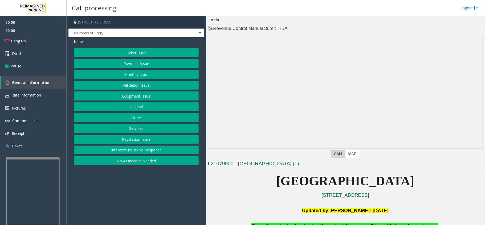
click at [130, 77] on button "Monthly Issue" at bounding box center [136, 74] width 125 height 9
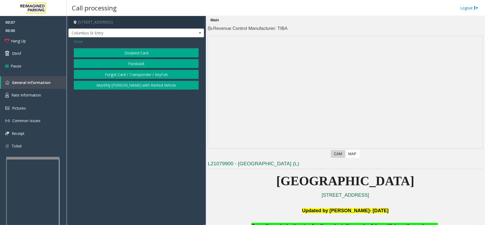
click at [130, 66] on button "Passback" at bounding box center [136, 63] width 125 height 9
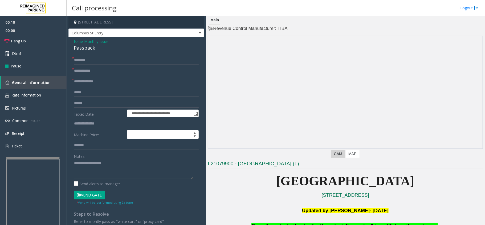
paste textarea "**********"
click at [105, 170] on textarea at bounding box center [133, 169] width 119 height 20
click at [87, 49] on div "Passback" at bounding box center [136, 47] width 125 height 7
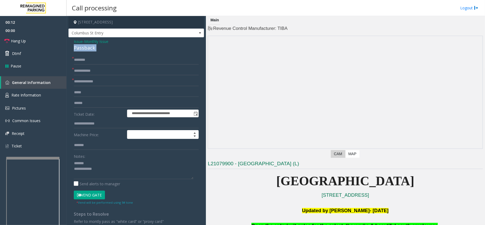
copy div "Passback"
paste textarea "********"
click at [93, 161] on textarea at bounding box center [133, 169] width 119 height 20
type textarea "**********"
click at [102, 61] on input "text" at bounding box center [136, 59] width 125 height 9
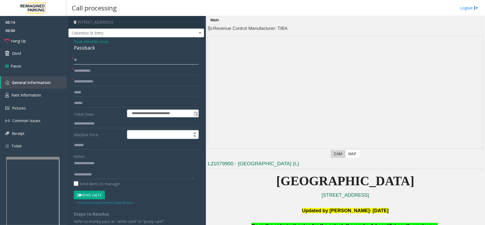
type input "**"
click at [98, 82] on input "*" at bounding box center [136, 81] width 125 height 9
type input "**"
click at [101, 73] on input "text" at bounding box center [136, 70] width 125 height 9
type input "**"
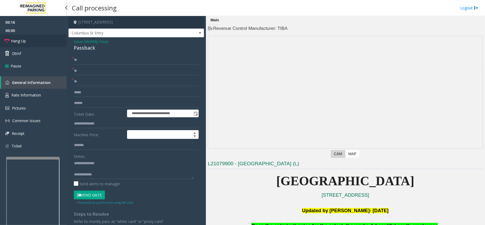
click at [44, 44] on link "Hang Up" at bounding box center [33, 41] width 67 height 13
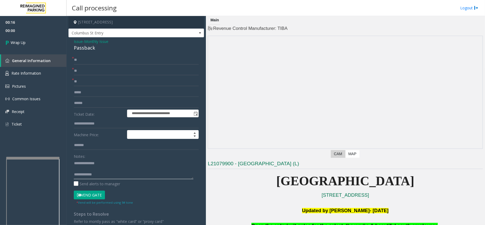
click at [123, 176] on textarea at bounding box center [133, 169] width 119 height 20
type textarea "**********"
click at [26, 43] on span "Wrap Up" at bounding box center [18, 43] width 15 height 6
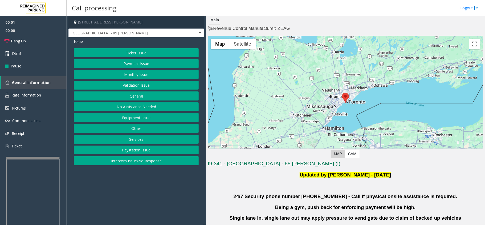
click at [118, 82] on button "Validation Issue" at bounding box center [136, 85] width 125 height 9
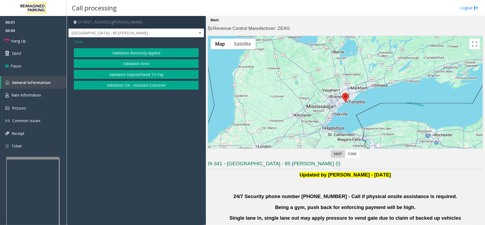
click at [113, 63] on button "Validation Error" at bounding box center [136, 63] width 125 height 9
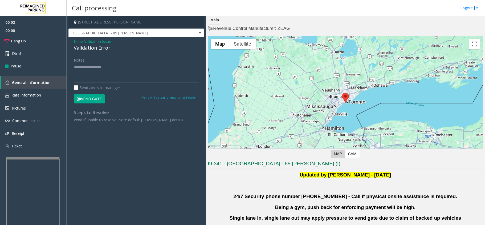
click at [117, 78] on textarea at bounding box center [136, 73] width 125 height 20
paste textarea "********"
type textarea "********"
click at [85, 48] on div "Validation Error" at bounding box center [136, 47] width 125 height 7
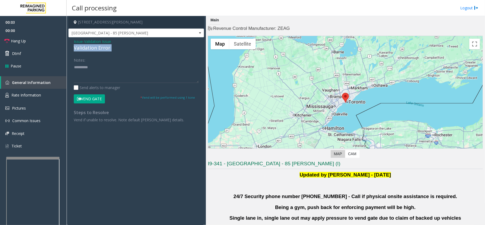
click at [85, 48] on div "Validation Error" at bounding box center [136, 47] width 125 height 7
drag, startPoint x: 72, startPoint y: 65, endPoint x: 62, endPoint y: 65, distance: 9.6
click at [62, 65] on app-root "00:04 00:00 Hang Up Dtmf Pause General Information Rate Information Pictures Co…" at bounding box center [242, 112] width 485 height 225
click at [100, 72] on textarea at bounding box center [136, 73] width 125 height 20
click at [77, 67] on textarea at bounding box center [136, 73] width 125 height 20
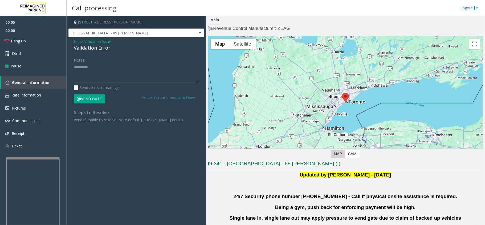
click at [77, 67] on textarea at bounding box center [136, 73] width 125 height 20
click at [128, 68] on textarea at bounding box center [136, 73] width 125 height 20
paste textarea "**********"
click at [85, 46] on div "Validation Error" at bounding box center [136, 47] width 125 height 7
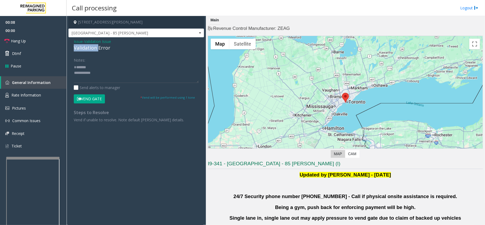
click at [85, 46] on div "Validation Error" at bounding box center [136, 47] width 125 height 7
copy div "Validation Error"
click at [96, 64] on textarea at bounding box center [136, 73] width 125 height 20
paste textarea "**********"
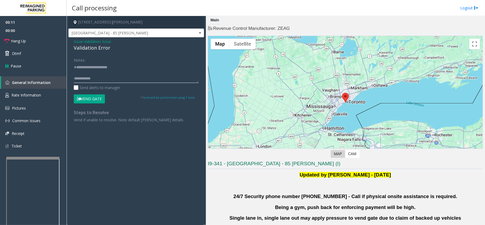
paste textarea "**********"
click at [107, 81] on textarea at bounding box center [136, 73] width 125 height 20
click at [107, 70] on textarea at bounding box center [136, 73] width 125 height 20
click at [84, 76] on textarea at bounding box center [136, 73] width 125 height 20
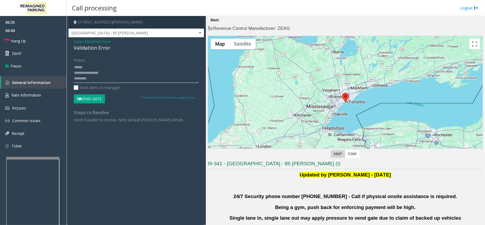
click at [84, 76] on textarea at bounding box center [136, 73] width 125 height 20
click at [82, 82] on textarea at bounding box center [136, 73] width 125 height 20
type textarea "**********"
click at [92, 96] on button "Vend Gate" at bounding box center [89, 98] width 31 height 9
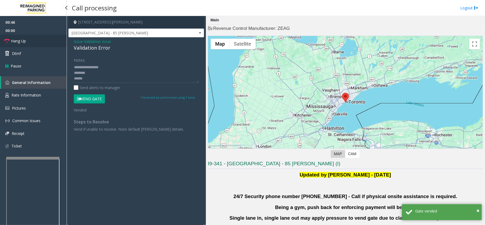
click at [47, 35] on link "Hang Up" at bounding box center [33, 41] width 67 height 13
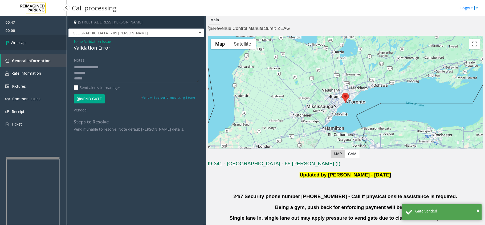
click at [47, 35] on link "Wrap Up" at bounding box center [33, 43] width 67 height 16
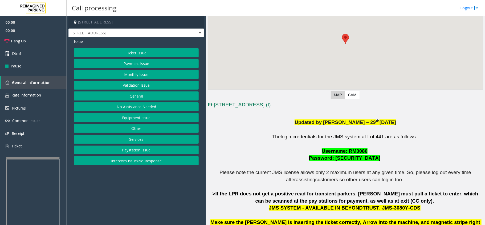
scroll to position [106, 0]
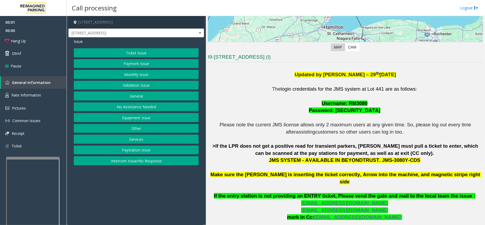
drag, startPoint x: 291, startPoint y: 210, endPoint x: 287, endPoint y: 210, distance: 3.7
drag, startPoint x: 287, startPoint y: 210, endPoint x: 267, endPoint y: 211, distance: 20.2
click at [267, 211] on p "The login credentials for the JMS system at Lot 441 are as follows: Username: R…" at bounding box center [345, 163] width 275 height 156
click at [262, 193] on span "If the entry station is not providing an ENTRY ticket, Please vend the gate and…" at bounding box center [344, 196] width 261 height 6
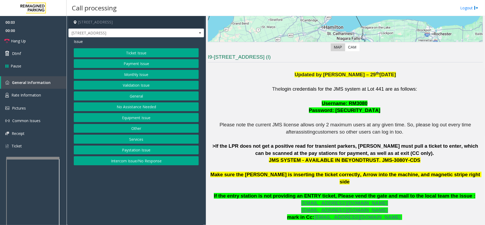
click at [257, 193] on p "The login credentials for the JMS system at Lot 441 are as follows: Username: R…" at bounding box center [345, 163] width 275 height 156
click at [258, 193] on span "If the entry station is not providing an ENTRY ticket, Please vend the gate and…" at bounding box center [344, 196] width 261 height 6
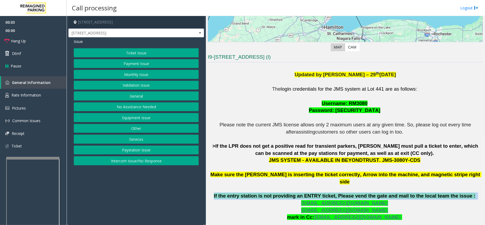
click at [258, 193] on span "If the entry station is not providing an ENTRY ticket, Please vend the gate and…" at bounding box center [344, 196] width 261 height 6
click at [258, 198] on p "The login credentials for the JMS system at Lot 441 are as follows: Username: R…" at bounding box center [345, 163] width 275 height 156
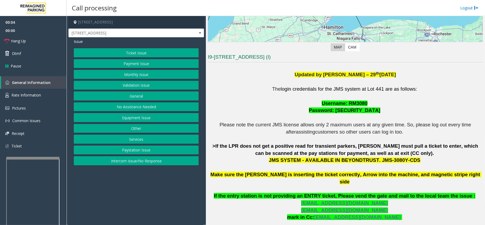
drag, startPoint x: 258, startPoint y: 203, endPoint x: 247, endPoint y: 208, distance: 11.9
click at [247, 208] on p "The login credentials for the JMS system at Lot 441 are as follows: Username: R…" at bounding box center [345, 163] width 275 height 156
click at [122, 52] on button "Ticket Issue" at bounding box center [136, 52] width 125 height 9
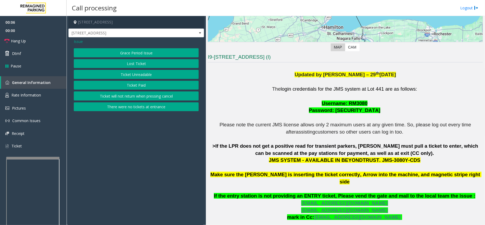
click at [125, 73] on button "Ticket Unreadable" at bounding box center [136, 74] width 125 height 9
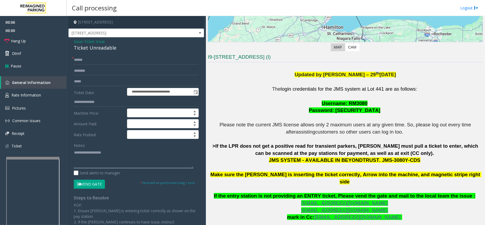
click at [106, 154] on textarea at bounding box center [133, 158] width 119 height 20
paste textarea "**********"
click at [100, 46] on div "Ticket Unreadable" at bounding box center [136, 47] width 125 height 7
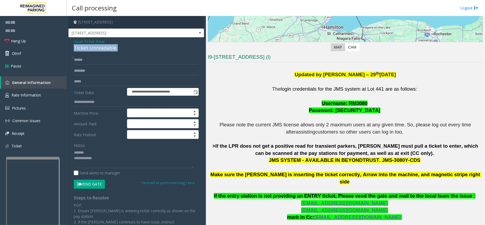
copy div "Ticket Unreadable"
click at [90, 151] on textarea at bounding box center [133, 158] width 119 height 20
paste textarea "**********"
click at [139, 168] on textarea at bounding box center [133, 158] width 119 height 20
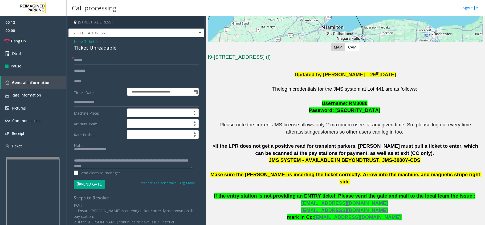
scroll to position [0, 0]
type textarea "**********"
click at [97, 79] on input "text" at bounding box center [136, 81] width 125 height 9
click at [110, 55] on input "text" at bounding box center [136, 59] width 125 height 9
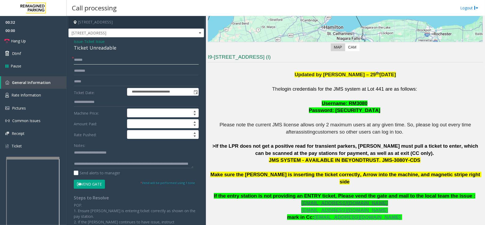
type input "******"
drag, startPoint x: 350, startPoint y: 196, endPoint x: 348, endPoint y: 193, distance: 4.0
click at [350, 200] on span "toronto.metersupport@impark.com" at bounding box center [344, 203] width 86 height 6
click at [76, 178] on form "**********" at bounding box center [136, 121] width 125 height 133
click at [78, 182] on button "Vend Gate" at bounding box center [89, 183] width 31 height 9
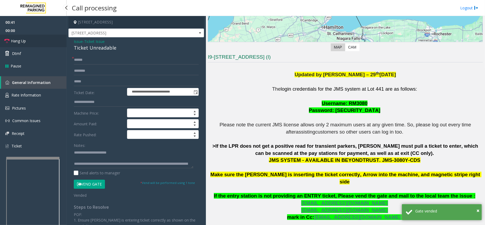
click at [31, 40] on link "Hang Up" at bounding box center [33, 41] width 67 height 13
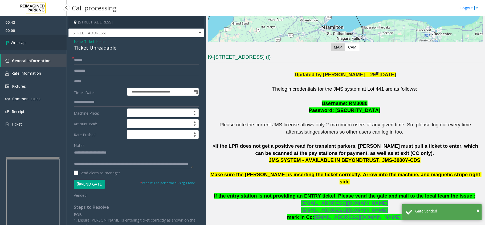
click at [31, 40] on link "Wrap Up" at bounding box center [33, 43] width 67 height 16
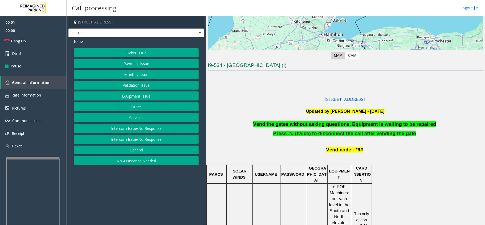
scroll to position [142, 0]
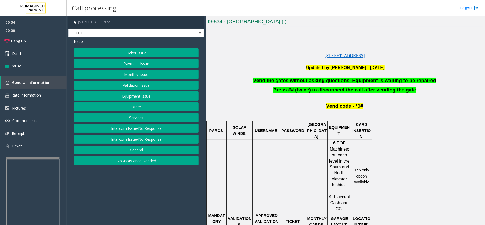
click at [144, 98] on button "Equipment Issue" at bounding box center [136, 95] width 125 height 9
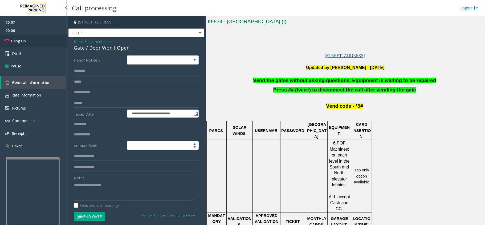
click at [24, 35] on link "Hang Up" at bounding box center [33, 41] width 67 height 13
click at [324, 83] on span "Vend the gates without asking questions. Equipment is waiting to be repaired" at bounding box center [344, 80] width 183 height 6
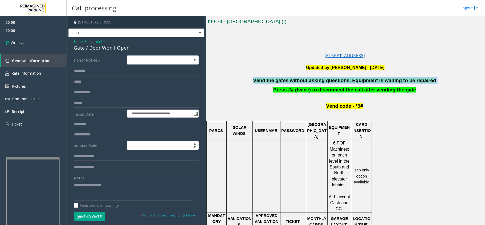
click at [324, 83] on span "Vend the gates without asking questions. Equipment is waiting to be repaired" at bounding box center [344, 80] width 183 height 6
copy p "Vend the gates without asking questions. Equipment is waiting to be repaired"
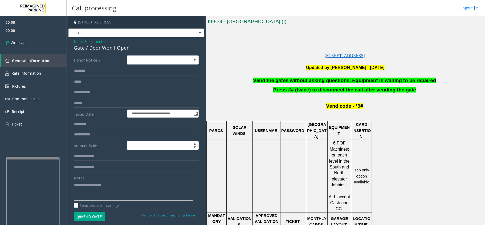
paste textarea "**********"
click at [150, 182] on textarea at bounding box center [133, 190] width 119 height 20
type textarea "**********"
click at [27, 37] on link "Wrap Up" at bounding box center [33, 43] width 67 height 16
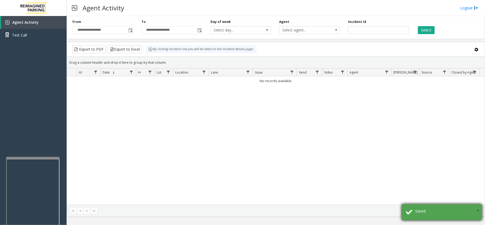
click at [477, 211] on span "×" at bounding box center [477, 209] width 3 height 7
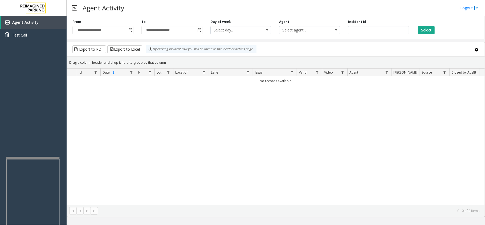
drag, startPoint x: 356, startPoint y: 188, endPoint x: 342, endPoint y: 199, distance: 18.2
click at [342, 199] on div "No records available." at bounding box center [275, 140] width 417 height 128
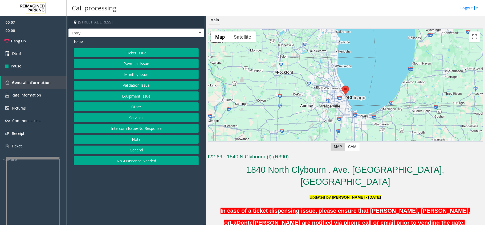
click at [92, 131] on button "Intercom Issue/No Response" at bounding box center [136, 128] width 125 height 9
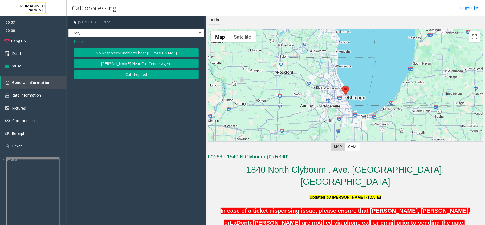
click at [106, 52] on button "No Response/Unable to hear [PERSON_NAME]" at bounding box center [136, 52] width 125 height 9
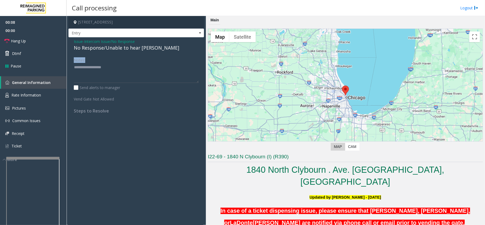
click at [105, 52] on div "Issue - Intercom Issue/No Response No Response/Unable to hear parker Notes: Sen…" at bounding box center [135, 77] width 135 height 81
click at [106, 51] on div "No Response/Unable to hear [PERSON_NAME]" at bounding box center [136, 47] width 125 height 7
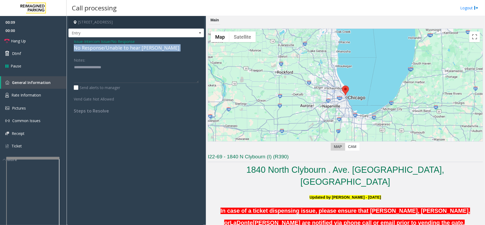
click at [106, 51] on div "No Response/Unable to hear [PERSON_NAME]" at bounding box center [136, 47] width 125 height 7
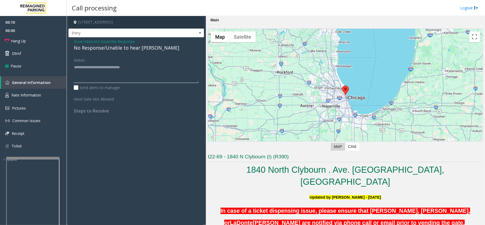
click at [155, 75] on textarea at bounding box center [136, 73] width 125 height 20
type textarea "**********"
drag, startPoint x: 142, startPoint y: 178, endPoint x: 135, endPoint y: 180, distance: 7.6
click at [135, 180] on app-call-processing-form "1840 North Clybourn Avenue, Chicago, IL Entry Issue - Intercom Issue/No Respons…" at bounding box center [136, 120] width 139 height 209
click at [43, 38] on link "Hang Up" at bounding box center [33, 41] width 67 height 13
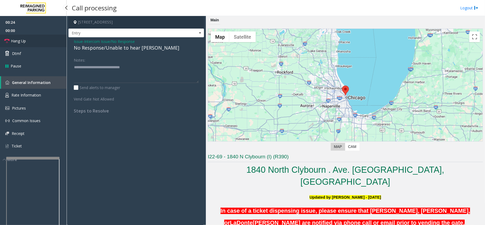
click at [43, 38] on link "Hang Up" at bounding box center [33, 41] width 67 height 13
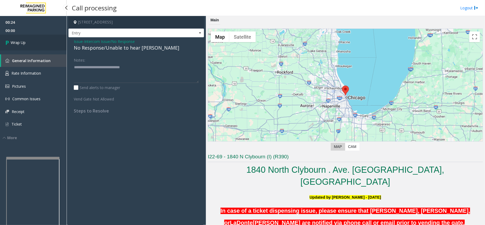
click at [43, 38] on link "Wrap Up" at bounding box center [33, 43] width 67 height 16
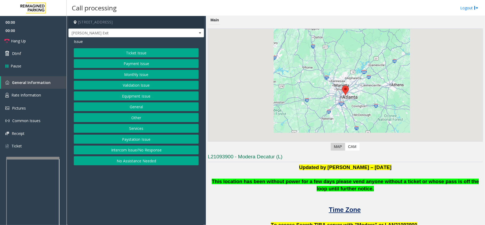
drag, startPoint x: 142, startPoint y: 201, endPoint x: 123, endPoint y: 201, distance: 19.2
click at [123, 201] on app-call-processing-form "155 Clairemont Avenue, Decatur, GA Clairmont Exit Issue Ticket Issue Payment Is…" at bounding box center [136, 120] width 139 height 209
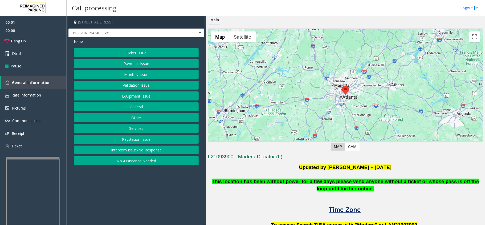
drag, startPoint x: 193, startPoint y: 191, endPoint x: 152, endPoint y: 200, distance: 42.1
click at [152, 200] on app-call-processing-form "155 Clairemont Avenue, Decatur, GA Clairmont Exit Issue Ticket Issue Payment Is…" at bounding box center [136, 120] width 139 height 209
drag, startPoint x: 160, startPoint y: 204, endPoint x: 141, endPoint y: 209, distance: 20.1
drag, startPoint x: 141, startPoint y: 209, endPoint x: 128, endPoint y: 209, distance: 12.2
click at [128, 209] on app-call-processing-form "155 Clairemont Avenue, Decatur, GA Clairmont Exit Issue Ticket Issue Payment Is…" at bounding box center [136, 120] width 139 height 209
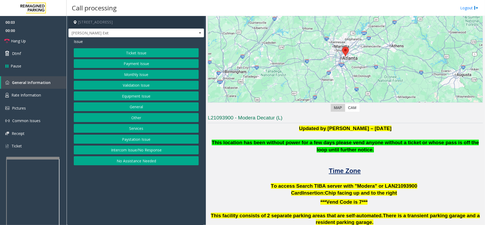
scroll to position [106, 0]
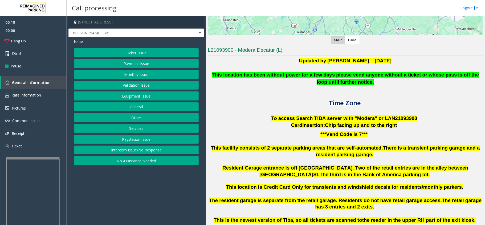
click at [382, 116] on span "To access Search TIBA server with "Modera" or LAN21093" at bounding box center [340, 118] width 138 height 6
drag, startPoint x: 165, startPoint y: 173, endPoint x: 148, endPoint y: 189, distance: 23.5
click at [148, 189] on app-call-processing-form "155 Clairemont Avenue, Decatur, GA Clairmont Exit Issue Ticket Issue Payment Is…" at bounding box center [136, 120] width 139 height 209
click at [50, 98] on link "Rate Information" at bounding box center [33, 95] width 67 height 13
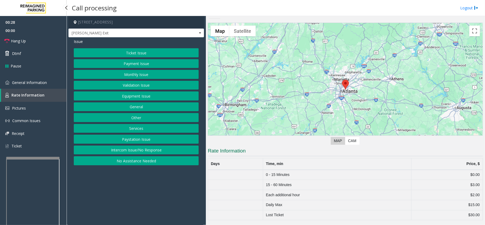
scroll to position [6, 0]
click at [56, 85] on link "General Information" at bounding box center [33, 82] width 67 height 13
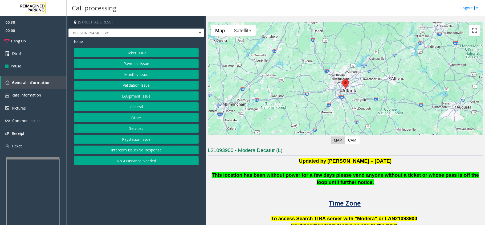
scroll to position [106, 0]
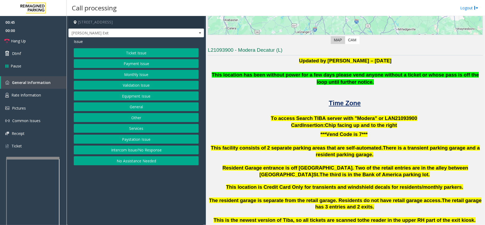
click at [131, 58] on div "Ticket Issue Payment Issue Monthly Issue Validation Issue Equipment Issue Gener…" at bounding box center [136, 106] width 125 height 117
click at [132, 55] on button "Ticket Issue" at bounding box center [136, 52] width 125 height 9
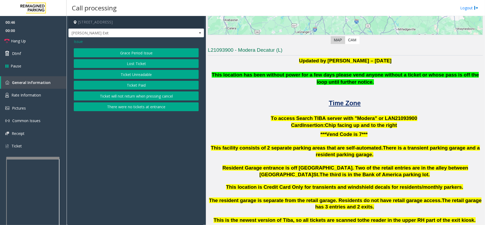
click at [135, 73] on button "Ticket Unreadable" at bounding box center [136, 74] width 125 height 9
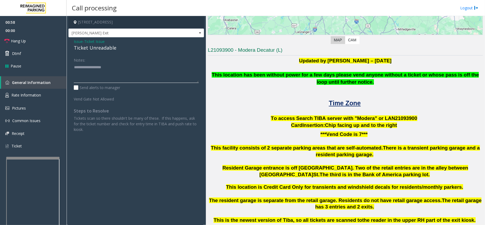
click at [104, 63] on textarea at bounding box center [136, 73] width 125 height 20
paste textarea "**********"
click at [120, 72] on textarea at bounding box center [136, 73] width 125 height 20
click at [92, 47] on div "Ticket Unreadable" at bounding box center [136, 47] width 125 height 7
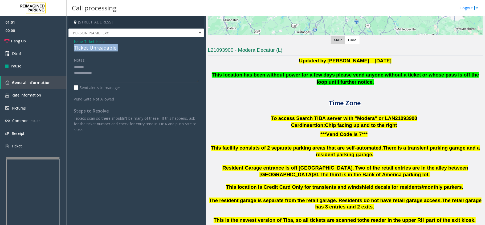
click at [92, 47] on div "Ticket Unreadable" at bounding box center [136, 47] width 125 height 7
paste textarea "**********"
click at [107, 69] on textarea at bounding box center [136, 73] width 125 height 20
click at [114, 81] on textarea at bounding box center [136, 73] width 125 height 20
drag, startPoint x: 286, startPoint y: 140, endPoint x: 276, endPoint y: 148, distance: 12.8
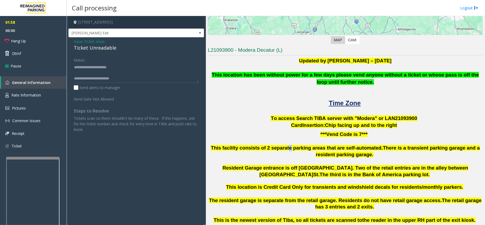
click at [276, 148] on span "This facility consists of 2 separate parking areas that are self-automated" at bounding box center [296, 148] width 171 height 6
click at [82, 71] on textarea at bounding box center [136, 73] width 125 height 20
type textarea "**********"
click at [78, 43] on span "Issue" at bounding box center [78, 42] width 9 height 6
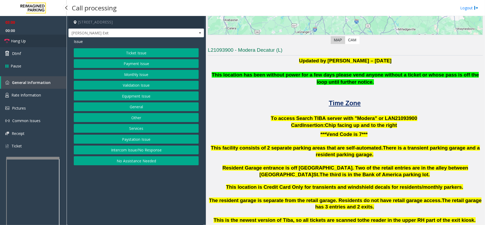
click at [44, 43] on link "Hang Up" at bounding box center [33, 41] width 67 height 13
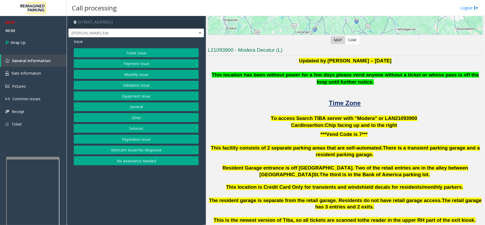
click at [137, 56] on button "Ticket Issue" at bounding box center [136, 52] width 125 height 9
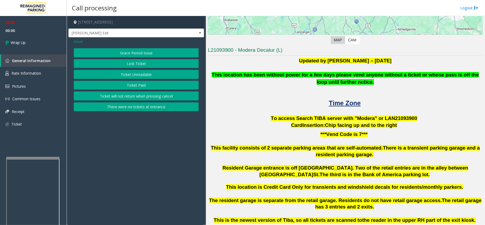
click at [141, 69] on div "Grace Period Issue Lost Ticket Ticket Unreadable Ticket Paid Ticket will not re…" at bounding box center [136, 79] width 125 height 63
click at [140, 76] on button "Ticket Unreadable" at bounding box center [136, 74] width 125 height 9
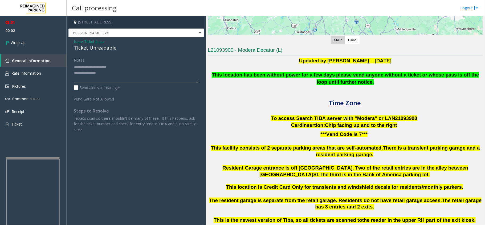
click at [109, 79] on textarea at bounding box center [136, 73] width 125 height 20
type textarea "**********"
click at [39, 37] on link "Wrap Up" at bounding box center [33, 43] width 67 height 16
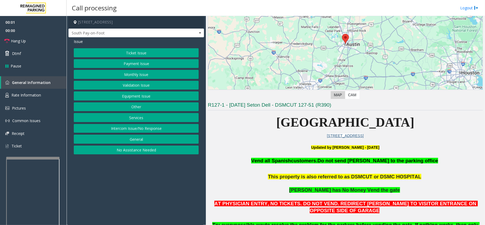
scroll to position [106, 0]
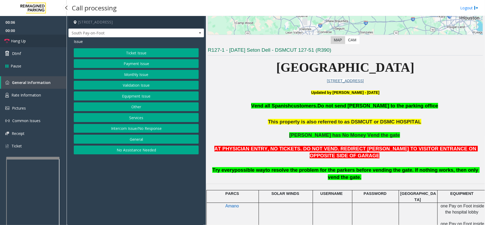
click at [40, 38] on link "Hang Up" at bounding box center [33, 41] width 67 height 13
click at [133, 148] on button "No Assistance Needed" at bounding box center [136, 149] width 125 height 9
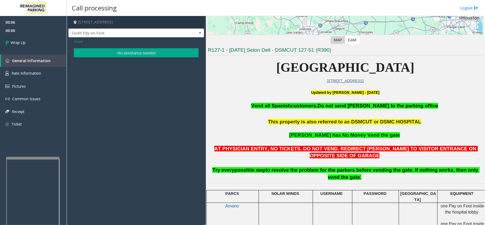
click at [115, 54] on button "No assistance needed" at bounding box center [136, 52] width 125 height 9
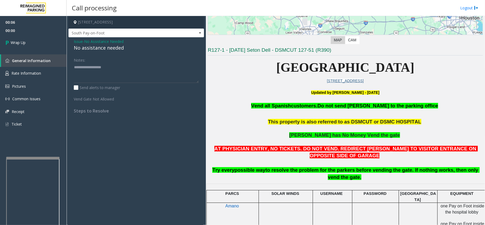
click at [110, 47] on div "No assistance needed" at bounding box center [136, 47] width 125 height 7
drag, startPoint x: 108, startPoint y: 73, endPoint x: 100, endPoint y: 74, distance: 7.7
click at [107, 74] on textarea at bounding box center [136, 73] width 125 height 20
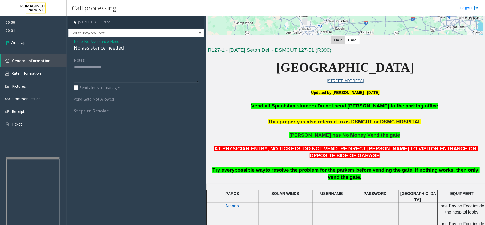
paste textarea "**********"
type textarea "**********"
click at [42, 35] on link "Wrap Up" at bounding box center [33, 43] width 67 height 16
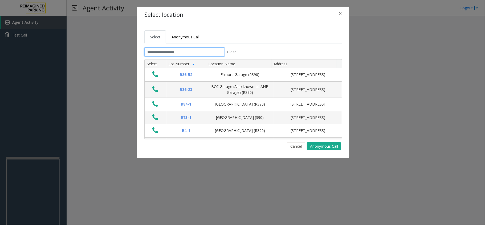
click at [184, 54] on input "text" at bounding box center [184, 51] width 80 height 9
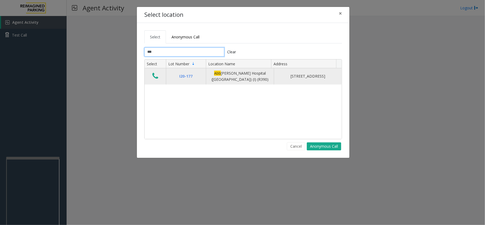
type input "***"
click at [153, 78] on icon "Data table" at bounding box center [155, 75] width 6 height 7
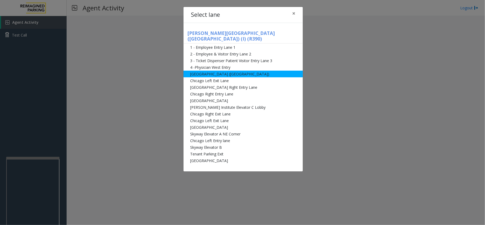
click at [235, 71] on li "[GEOGRAPHIC_DATA] ([GEOGRAPHIC_DATA])" at bounding box center [242, 74] width 119 height 7
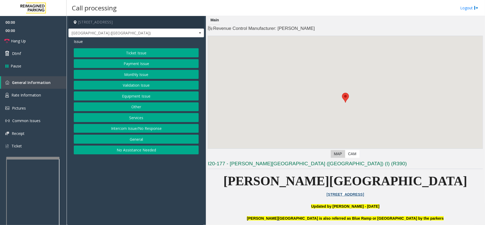
click at [140, 73] on button "Monthly Issue" at bounding box center [136, 74] width 125 height 9
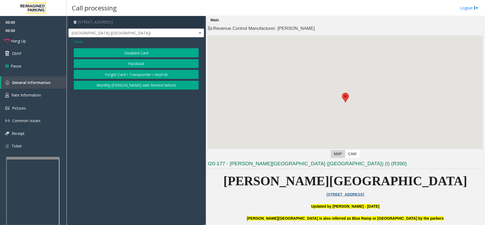
click at [138, 49] on button "Disabled Card" at bounding box center [136, 52] width 125 height 9
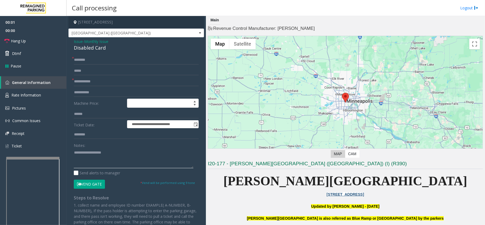
paste textarea "**********"
type textarea "**********"
click at [104, 79] on input "text" at bounding box center [136, 81] width 125 height 9
drag, startPoint x: 112, startPoint y: 163, endPoint x: 102, endPoint y: 166, distance: 10.3
click at [92, 153] on textarea at bounding box center [133, 158] width 119 height 20
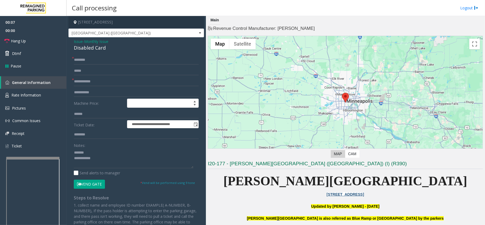
click at [90, 180] on button "Vend Gate" at bounding box center [89, 183] width 31 height 9
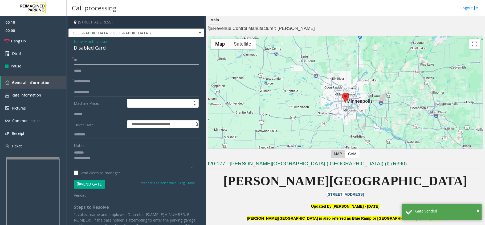
type input "**"
click at [92, 84] on input "text" at bounding box center [136, 81] width 125 height 9
type input "**"
click at [48, 37] on link "Hang Up" at bounding box center [33, 41] width 67 height 13
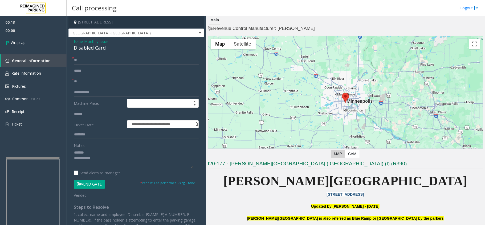
click at [85, 49] on div "Disabled Card" at bounding box center [136, 47] width 125 height 7
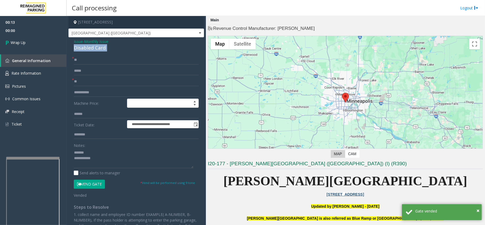
click at [85, 49] on div "Disabled Card" at bounding box center [136, 47] width 125 height 7
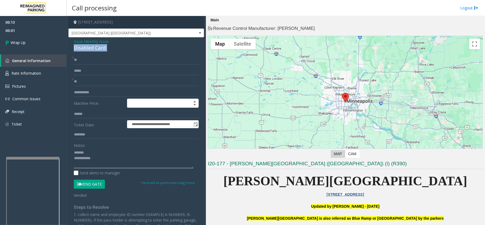
paste textarea "**********"
click at [104, 152] on textarea at bounding box center [133, 158] width 119 height 20
click at [114, 162] on textarea at bounding box center [133, 158] width 119 height 20
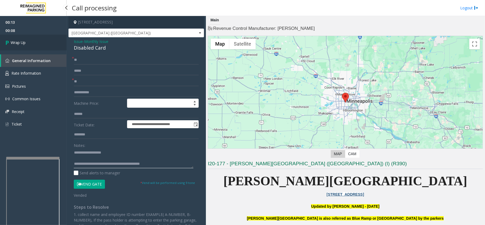
type textarea "**********"
click at [32, 42] on link "Wrap Up" at bounding box center [33, 43] width 67 height 16
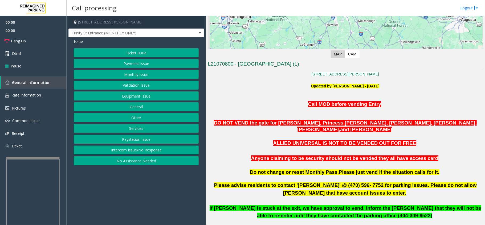
scroll to position [142, 0]
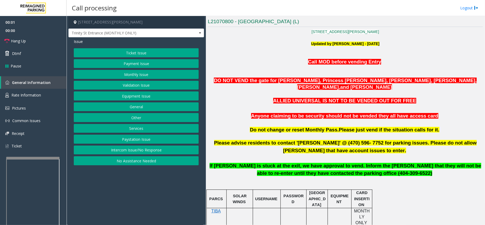
drag, startPoint x: 161, startPoint y: 195, endPoint x: 141, endPoint y: 196, distance: 20.0
click at [141, 196] on app-call-processing-form "180 Pryor Street Southwest, Atlanta, GA Trinity St Entrance (MONTHLY ONLY) Issu…" at bounding box center [136, 120] width 139 height 209
click at [147, 152] on button "Intercom Issue/No Response" at bounding box center [136, 149] width 125 height 9
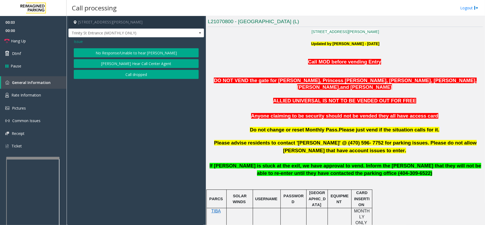
click at [121, 52] on button "No Response/Unable to hear [PERSON_NAME]" at bounding box center [136, 52] width 125 height 9
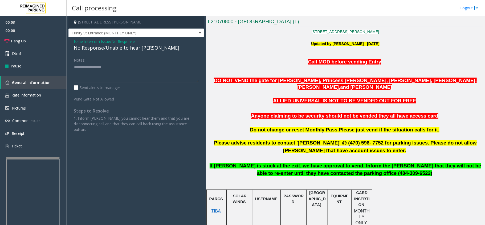
click at [114, 46] on div "No Response/Unable to hear [PERSON_NAME]" at bounding box center [136, 47] width 125 height 7
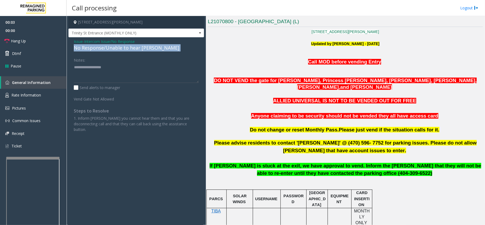
click at [114, 46] on div "No Response/Unable to hear [PERSON_NAME]" at bounding box center [136, 47] width 125 height 7
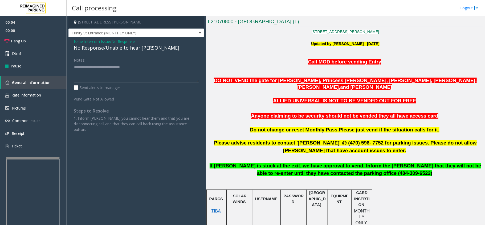
click at [161, 68] on textarea at bounding box center [136, 73] width 125 height 20
type textarea "**********"
click at [43, 37] on link "Hang Up" at bounding box center [33, 41] width 67 height 13
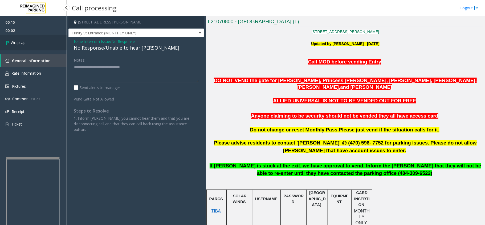
click at [43, 37] on link "Wrap Up" at bounding box center [33, 43] width 67 height 16
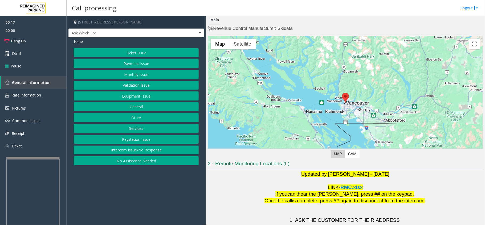
click at [137, 152] on button "Intercom Issue/No Response" at bounding box center [136, 149] width 125 height 9
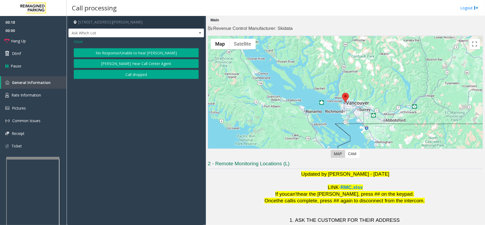
click at [137, 51] on button "No Response/Unable to hear [PERSON_NAME]" at bounding box center [136, 52] width 125 height 9
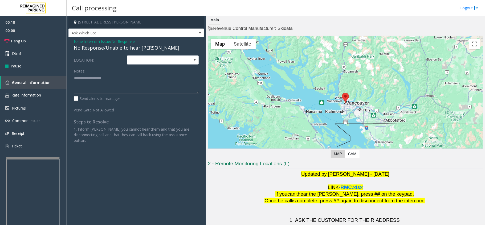
click at [137, 48] on div "No Response/Unable to hear [PERSON_NAME]" at bounding box center [136, 47] width 125 height 7
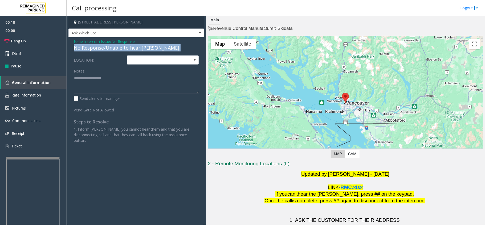
click at [137, 48] on div "No Response/Unable to hear [PERSON_NAME]" at bounding box center [136, 47] width 125 height 7
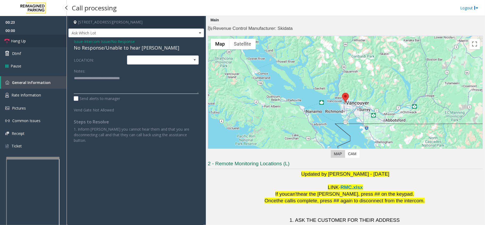
type textarea "**********"
click at [41, 37] on link "Hang Up" at bounding box center [33, 41] width 67 height 13
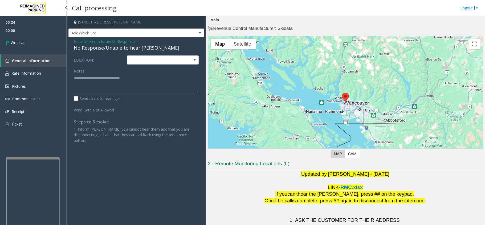
click at [41, 37] on link "Wrap Up" at bounding box center [33, 43] width 67 height 16
